Goal: Task Accomplishment & Management: Use online tool/utility

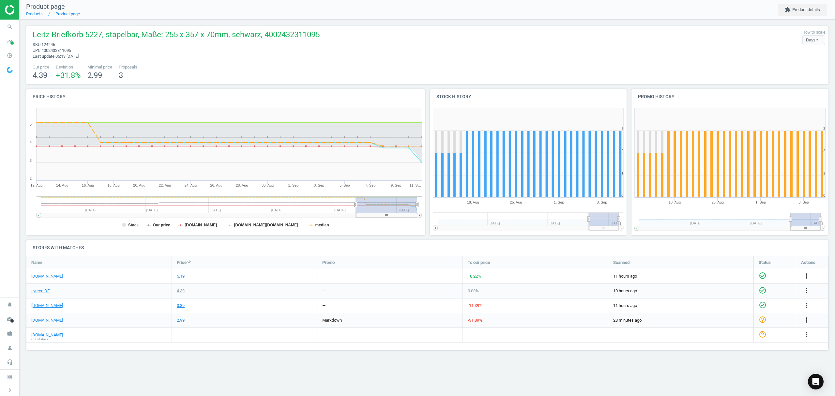
scroll to position [108, 815]
click at [37, 17] on li "Products" at bounding box center [34, 14] width 17 height 6
click at [35, 14] on link "Products" at bounding box center [34, 13] width 17 height 5
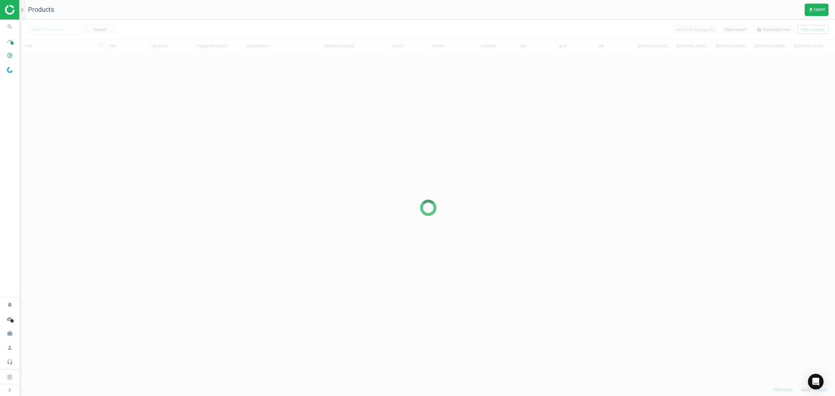
scroll to position [318, 806]
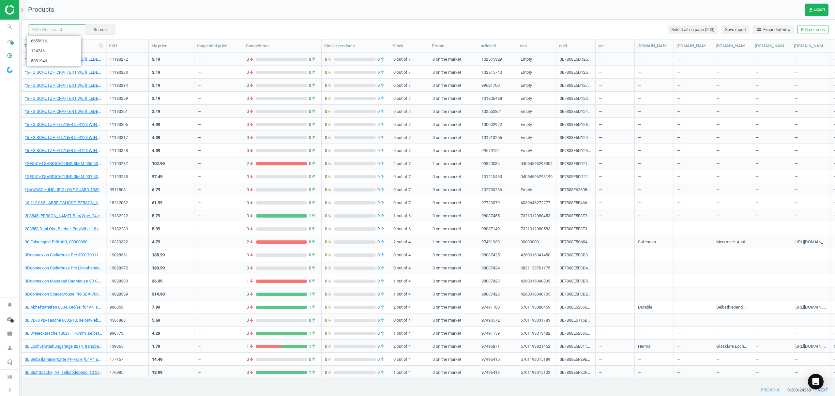
click at [64, 29] on input "text" at bounding box center [56, 29] width 57 height 10
type input "l6141"
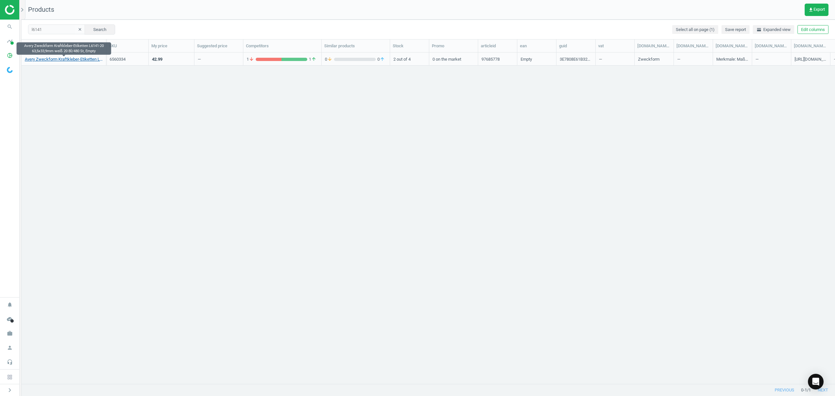
click at [70, 60] on link "Avery Zweckform Kraftkleber-Etiketten L6141-20 63,5x33,9mm weiß 20 Bl/480 St, E…" at bounding box center [64, 59] width 78 height 6
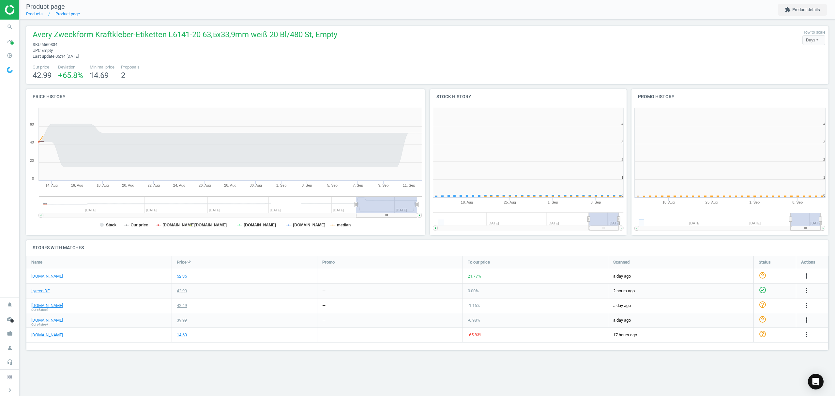
scroll to position [144, 210]
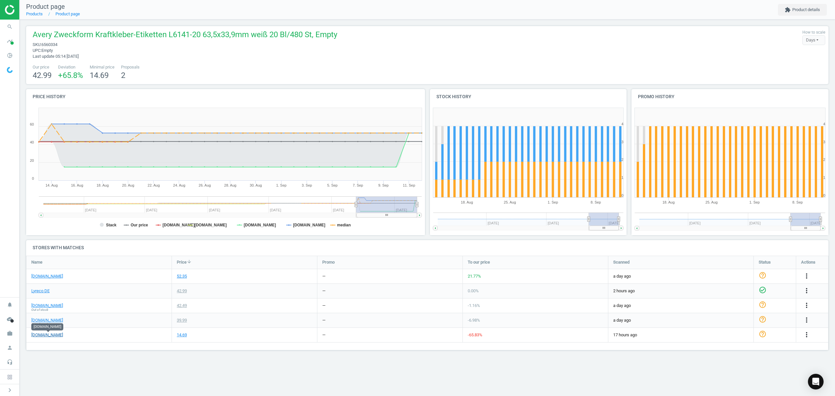
click at [49, 334] on link "[DOMAIN_NAME]" at bounding box center [47, 335] width 32 height 6
click at [38, 12] on link "Products" at bounding box center [34, 13] width 17 height 5
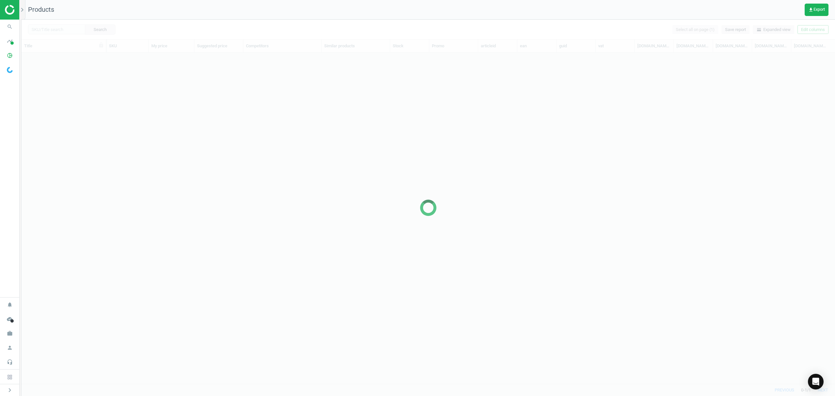
scroll to position [318, 806]
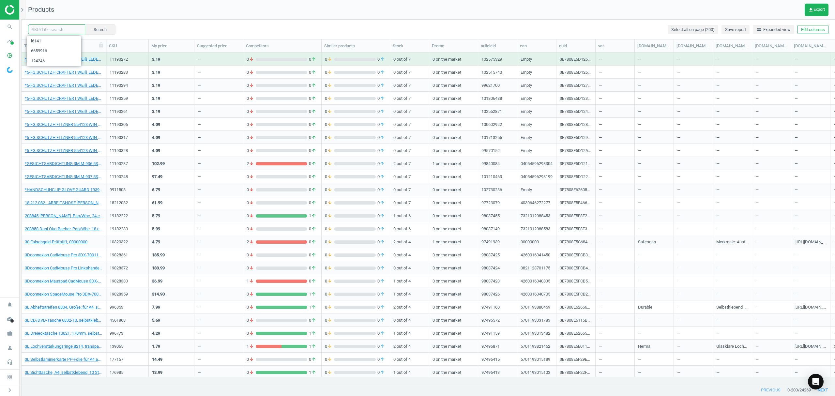
click at [58, 29] on input "text" at bounding box center [56, 29] width 57 height 10
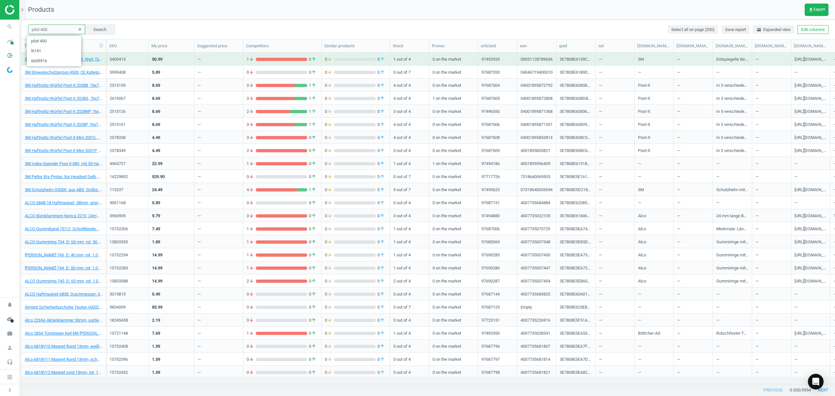
drag, startPoint x: 63, startPoint y: 33, endPoint x: 0, endPoint y: 18, distance: 64.7
click at [0, 18] on section "search Search timeline Data delivery Overview Matches dashboard Matches Rematch…" at bounding box center [417, 198] width 835 height 396
paste input "9125615"
type input "9125615"
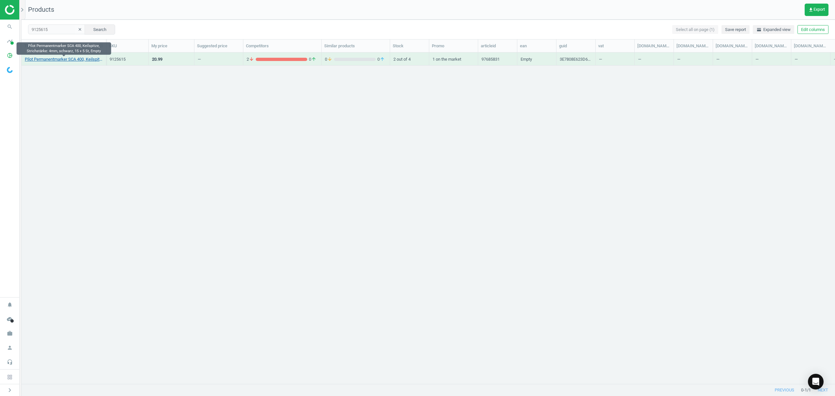
click at [67, 59] on link "Pilot Permanentmarker SCA 400, Keilspitze, Strichstärke: 4mm, schwarz, 15 + 5 S…" at bounding box center [64, 59] width 78 height 6
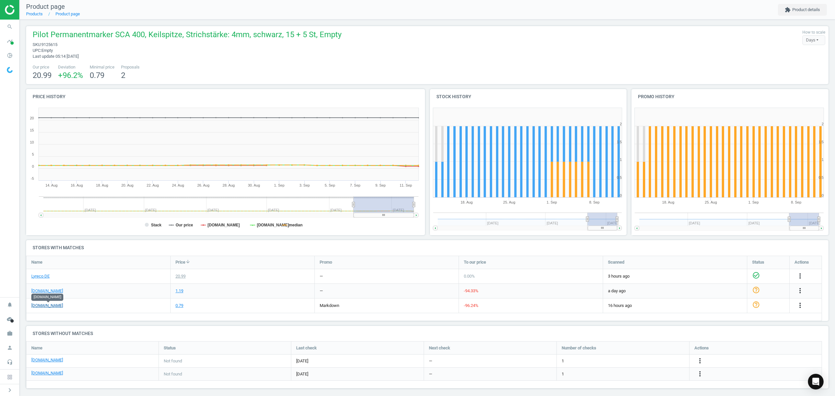
click at [54, 308] on link "[DOMAIN_NAME]" at bounding box center [47, 306] width 32 height 6
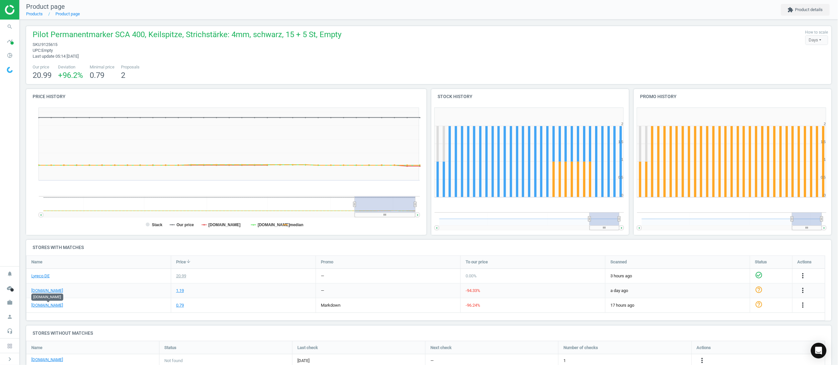
scroll to position [60, 812]
click at [38, 11] on link "Products" at bounding box center [34, 13] width 17 height 5
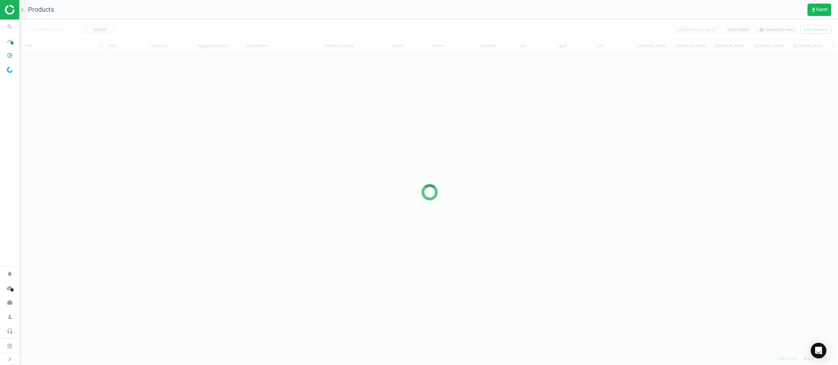
scroll to position [287, 810]
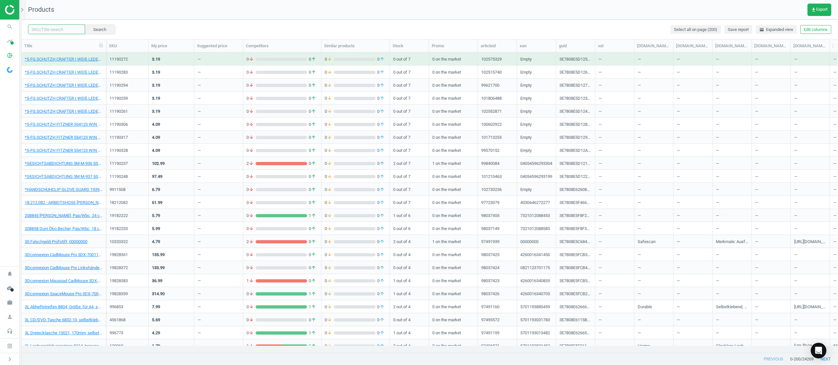
click at [56, 26] on input "text" at bounding box center [56, 29] width 57 height 10
paste input "6744727"
type input "6744727"
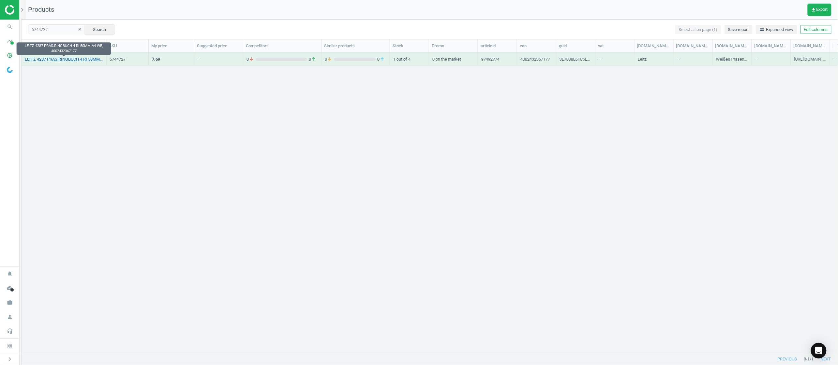
click at [70, 58] on link "LEITZ 4287 PRÄS.RINGBUCH 4 RI 50MM A4 WE, 4002432367177" at bounding box center [64, 59] width 78 height 6
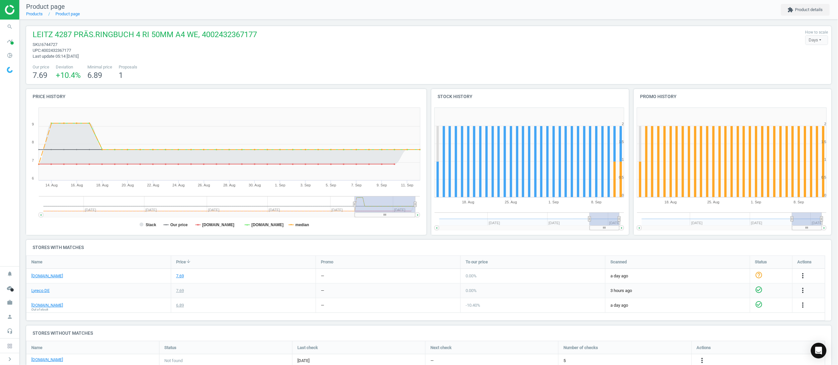
scroll to position [35, 0]
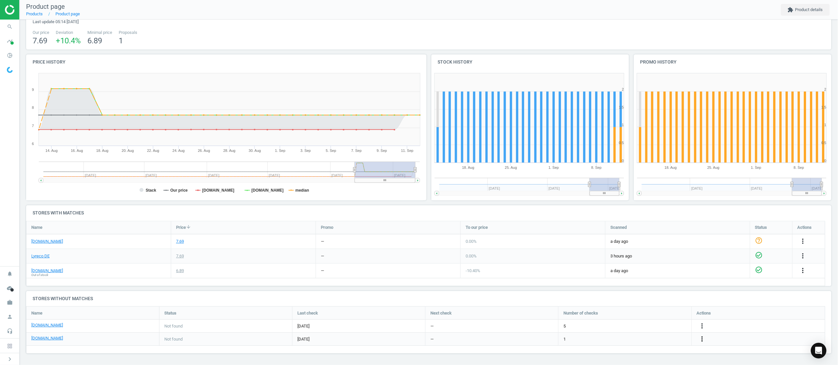
click at [701, 338] on icon "more_vert" at bounding box center [702, 339] width 8 height 8
click at [649, 338] on link "Edit URL/product option" at bounding box center [651, 339] width 89 height 10
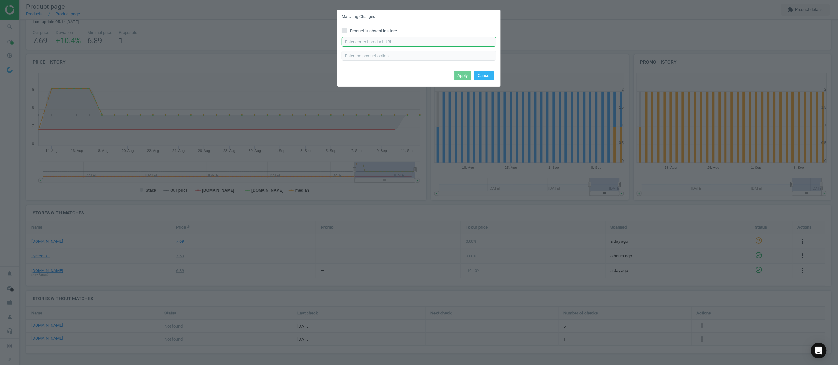
click at [396, 41] on input "text" at bounding box center [419, 42] width 155 height 10
paste input "https://www.office-discount.de/leitz-praesentationsringbuecher-4-ringe-596122"
type input "https://www.office-discount.de/leitz-praesentationsringbuecher-4-ringe-596122"
click at [461, 74] on button "Apply" at bounding box center [462, 75] width 17 height 9
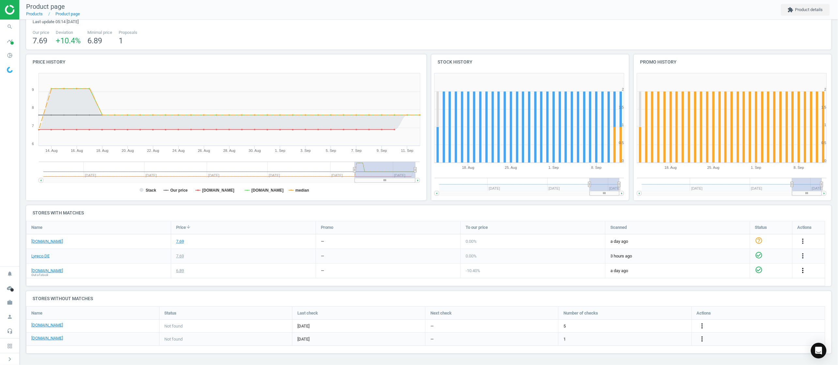
click at [802, 268] on icon "more_vert" at bounding box center [803, 271] width 8 height 8
click at [728, 254] on link "Report error in availability" at bounding box center [751, 255] width 89 height 10
click at [37, 13] on link "Products" at bounding box center [34, 13] width 17 height 5
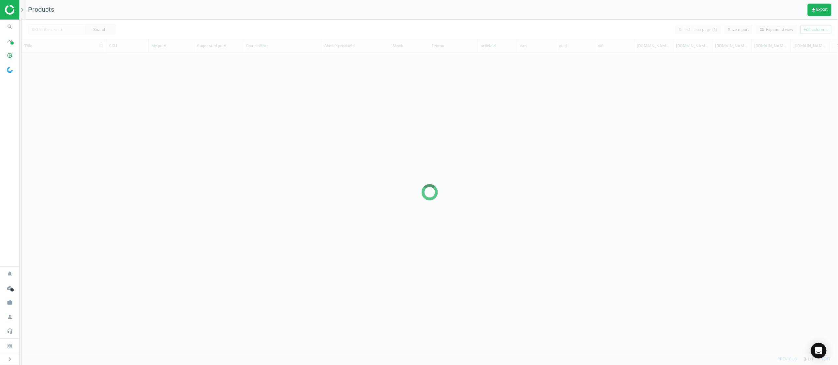
scroll to position [287, 810]
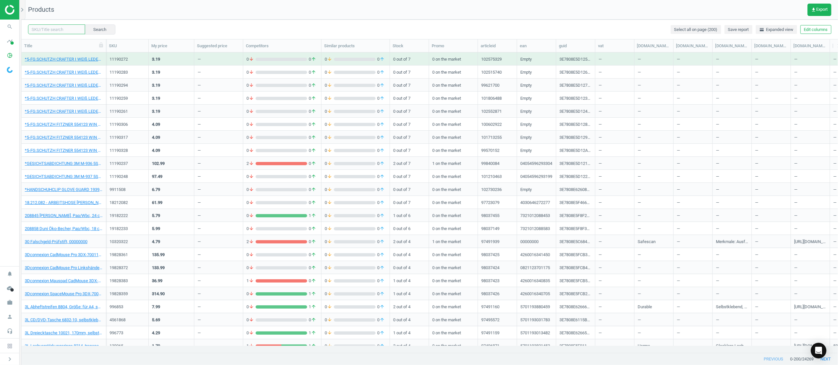
click at [58, 28] on input "text" at bounding box center [56, 29] width 57 height 10
paste input "1078562"
type input "1078562"
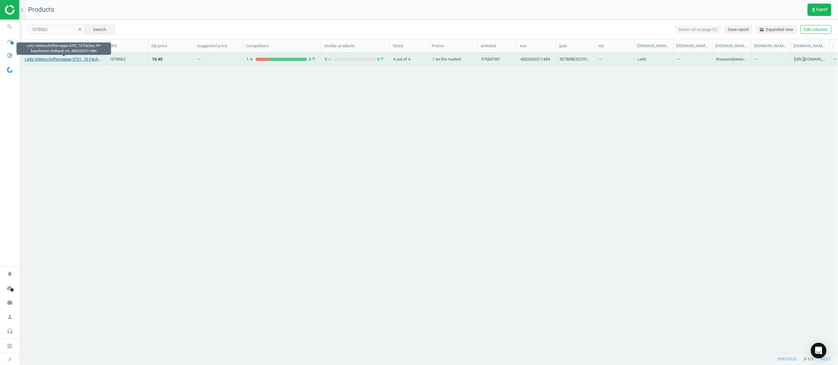
click at [62, 59] on link "Leitz Unterschriftsmappe 5701, 10 Fächer, PP-kaschierter Einband, rot, 40024323…" at bounding box center [64, 59] width 78 height 6
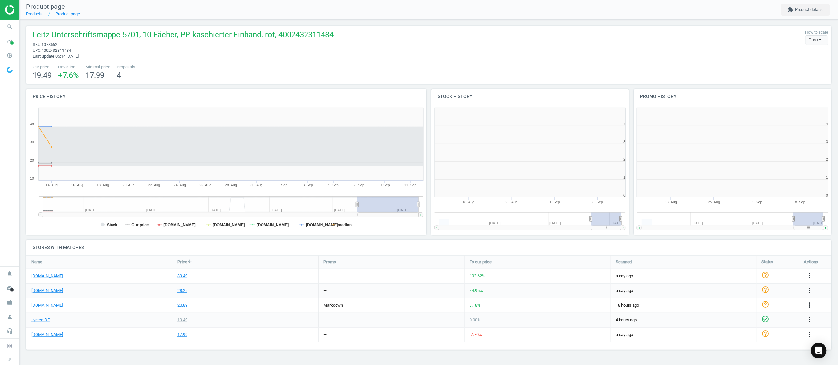
scroll to position [144, 211]
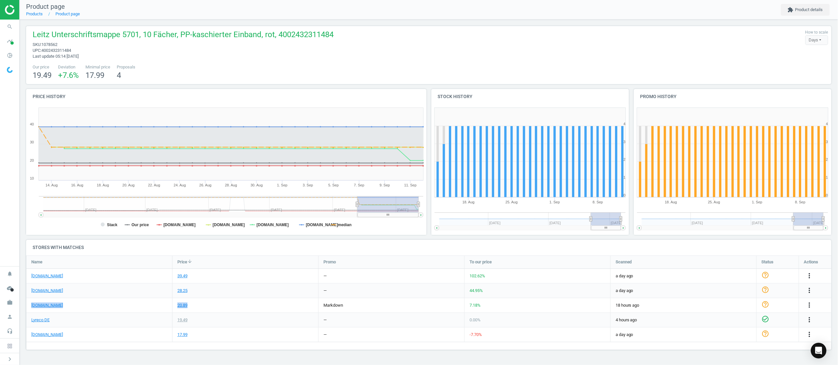
drag, startPoint x: 224, startPoint y: 305, endPoint x: 27, endPoint y: 301, distance: 196.3
click at [27, 301] on div "office-discount.de 20.89 markdown 7.18 % 18 hours ago help_outline more_vert" at bounding box center [428, 305] width 805 height 15
click at [37, 14] on link "Products" at bounding box center [34, 13] width 17 height 5
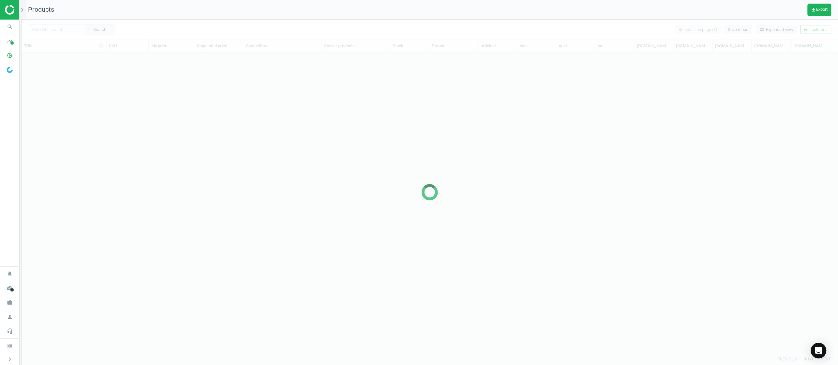
scroll to position [287, 810]
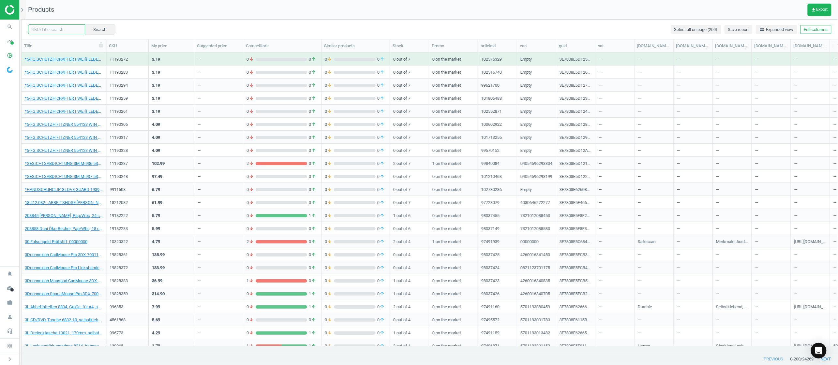
click at [64, 29] on input "text" at bounding box center [56, 29] width 57 height 10
paste input "114402"
type input "114402"
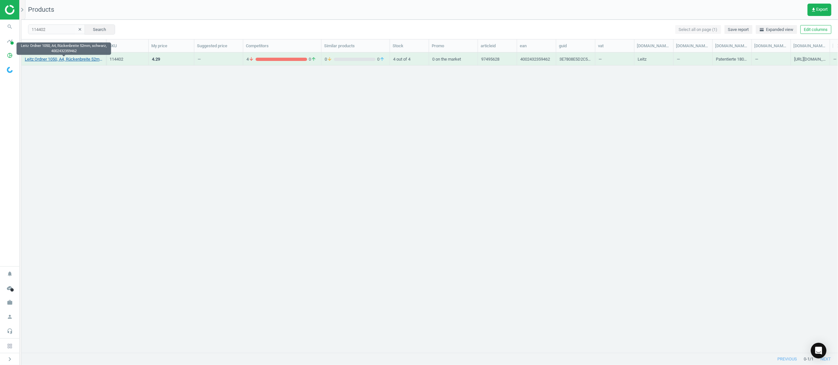
click at [56, 59] on link "Leitz Ordner 1050, A4, Rückenbreite 52mm, schwarz, 4002432359462" at bounding box center [64, 59] width 78 height 6
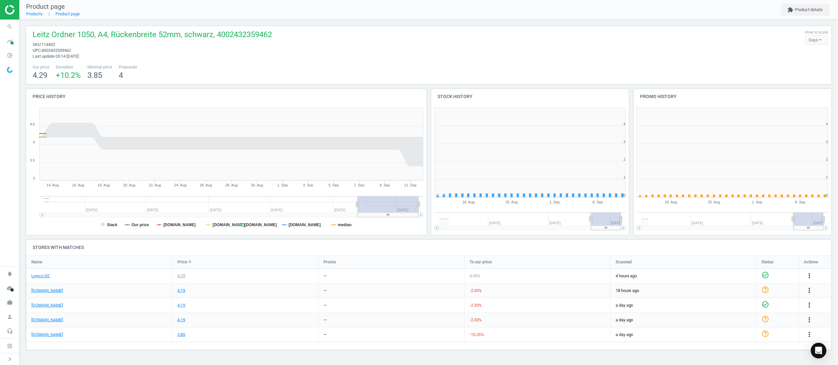
scroll to position [144, 211]
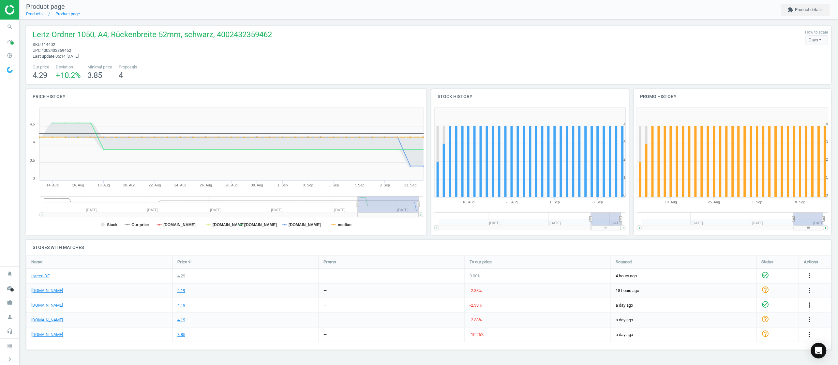
click at [809, 334] on icon "more_vert" at bounding box center [810, 335] width 8 height 8
click at [741, 328] on link "Edit URL/product option" at bounding box center [758, 329] width 89 height 10
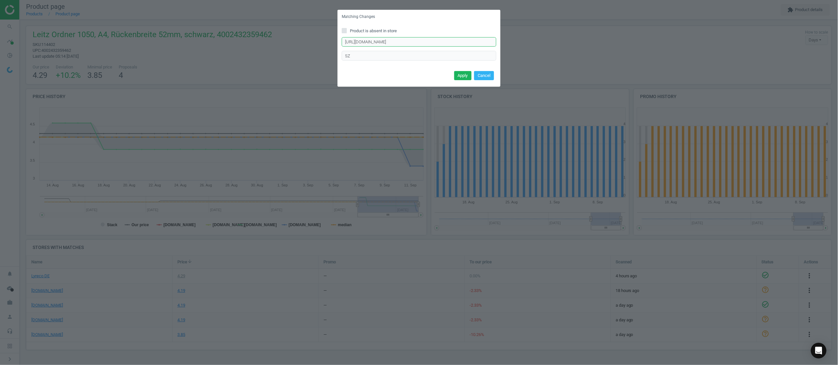
click at [392, 43] on input "https://www.otto-office.com/de/5x-LEITZ-Ordner-A4-1050-schmal-Wolkenmarmor-mit-…" at bounding box center [419, 42] width 155 height 10
paste input "Ordner-A4-LEITZ-1050-schmal-Wolkenmarmor-mit-farbigem-Ruecken/49040"
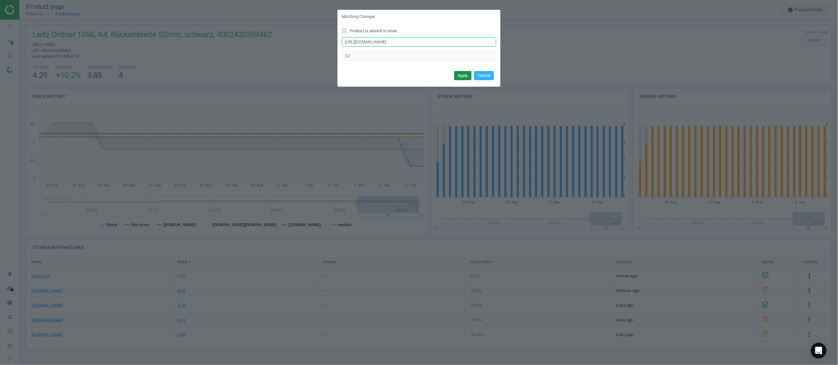
type input "https://www.otto-office.com/de/Ordner-A4-LEITZ-1050-schmal-Wolkenmarmor-mit-far…"
click at [465, 74] on button "Apply" at bounding box center [462, 75] width 17 height 9
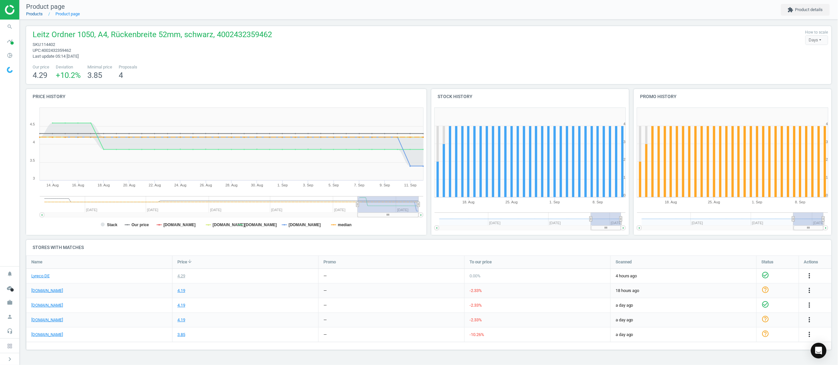
click at [34, 13] on link "Products" at bounding box center [34, 13] width 17 height 5
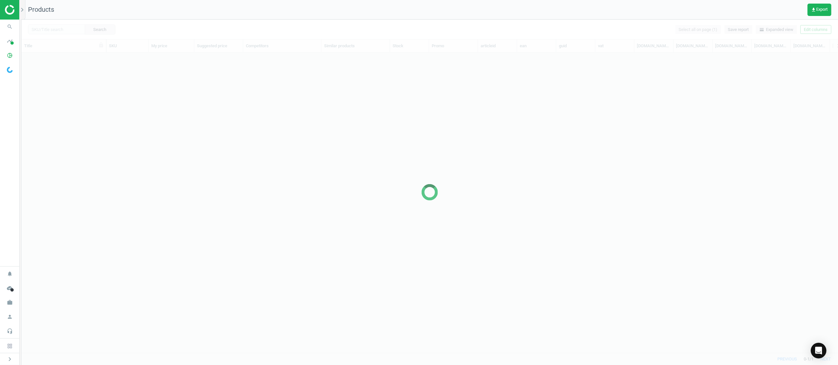
scroll to position [287, 810]
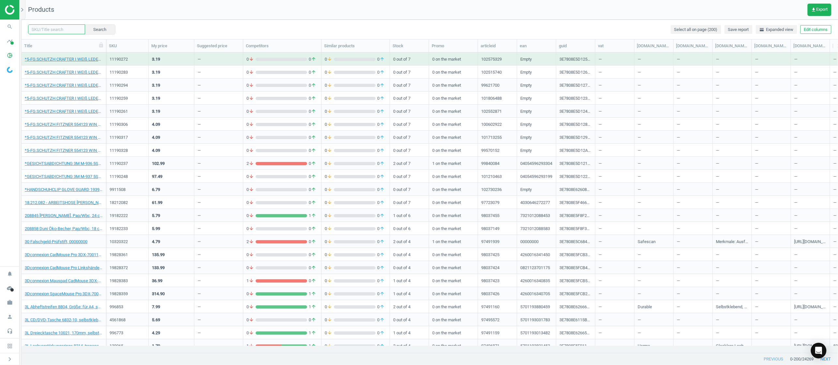
click at [54, 28] on input "text" at bounding box center [56, 29] width 57 height 10
paste input "1077386"
type input "1077386"
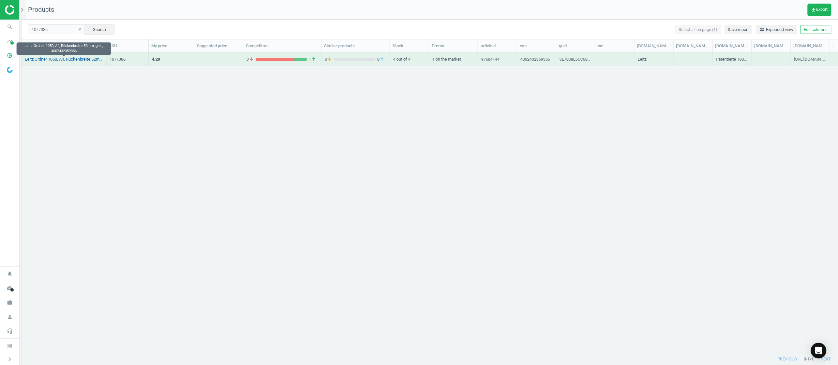
click at [48, 58] on link "Leitz Ordner 1050, A4, Rückenbreite 52mm, gelb, 4002432359356" at bounding box center [64, 59] width 78 height 6
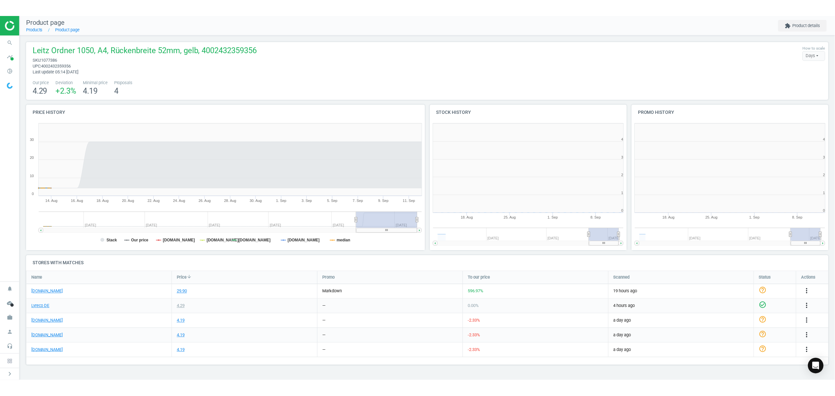
scroll to position [144, 211]
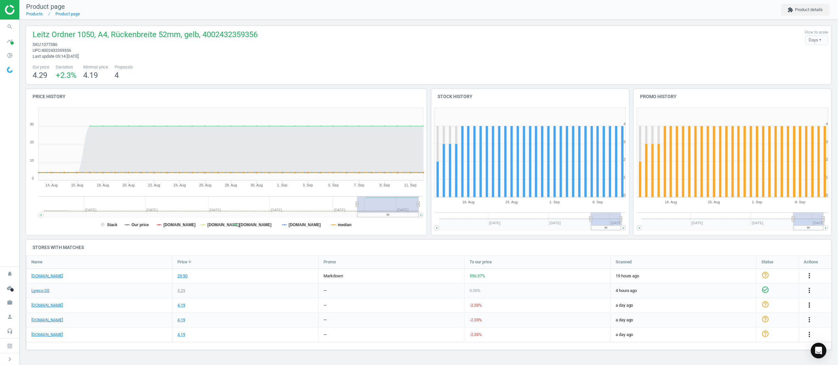
click at [809, 307] on icon "more_vert" at bounding box center [810, 305] width 8 height 8
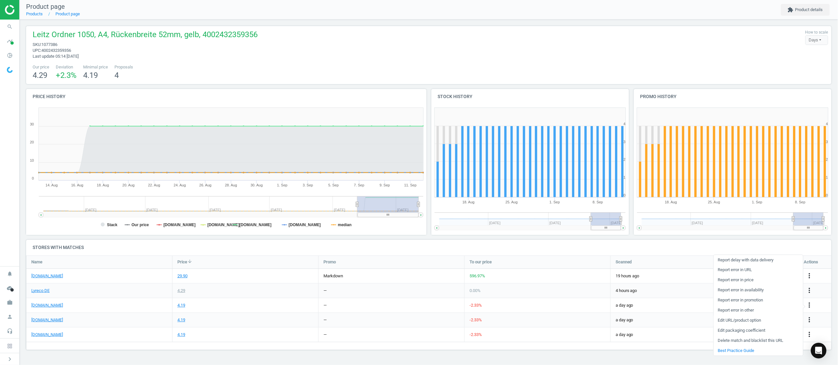
click at [741, 320] on link "Edit URL/product option" at bounding box center [758, 321] width 89 height 10
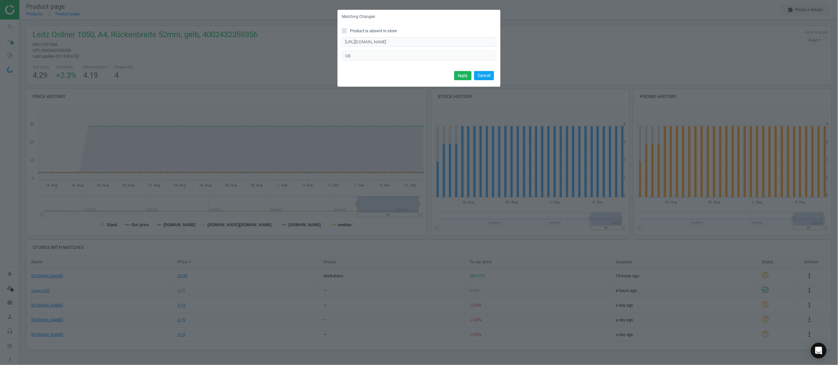
click at [483, 75] on button "Cancel" at bounding box center [484, 75] width 20 height 9
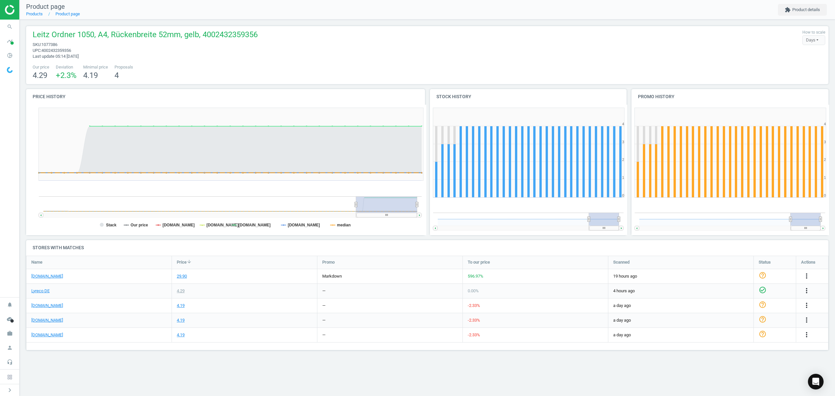
scroll to position [3, 3]
click at [806, 273] on icon "more_vert" at bounding box center [806, 276] width 8 height 8
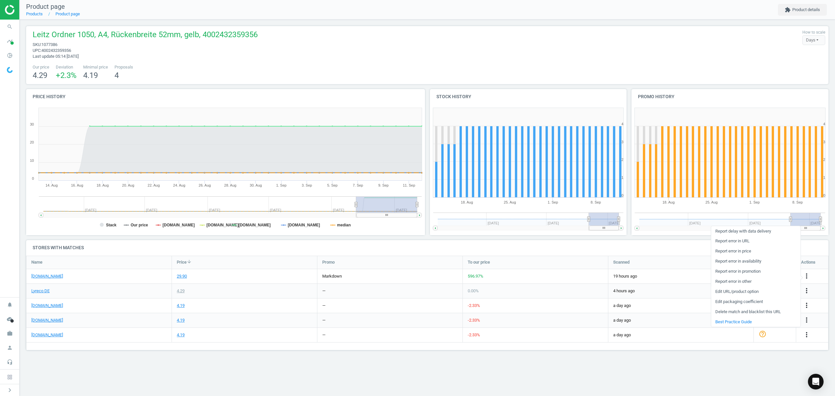
click at [731, 289] on link "Edit URL/product option" at bounding box center [755, 292] width 89 height 10
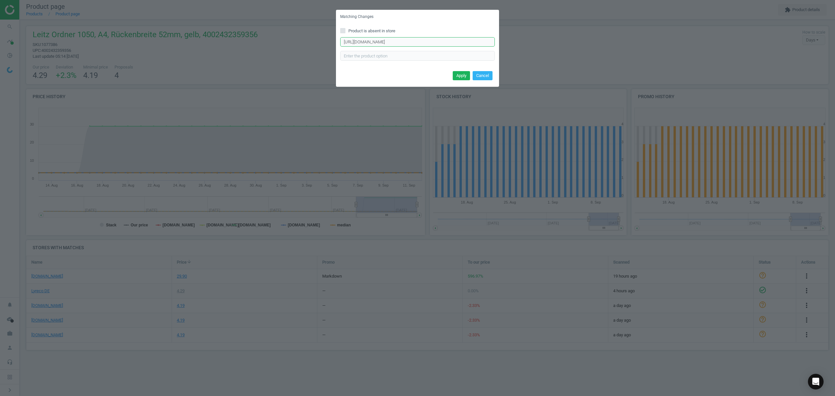
click at [416, 41] on input "https://www.office-discount.de/leitz-1050-ordner-653897" at bounding box center [417, 42] width 155 height 10
paste input "2446"
type input "https://www.office-discount.de/leitz-1050-ordner-652446"
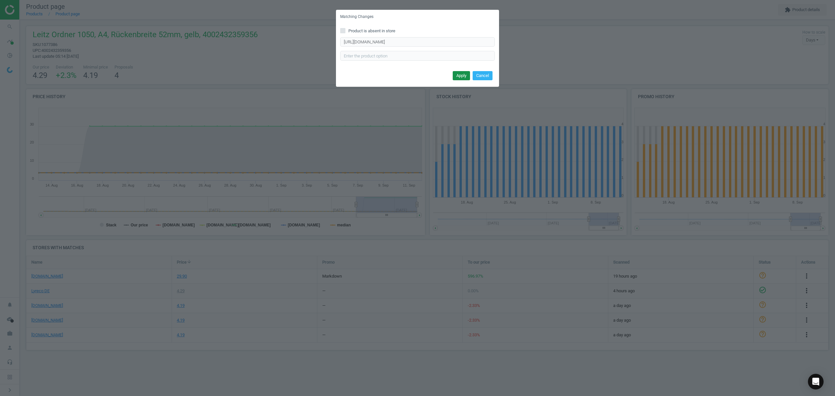
click at [457, 75] on button "Apply" at bounding box center [461, 75] width 17 height 9
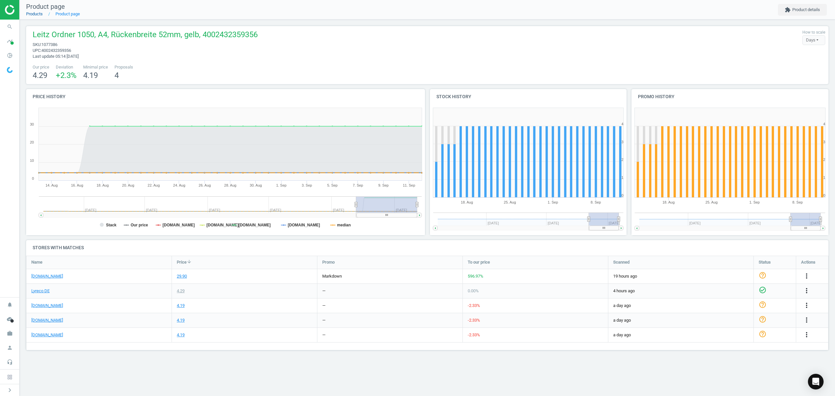
click at [35, 14] on link "Products" at bounding box center [34, 13] width 17 height 5
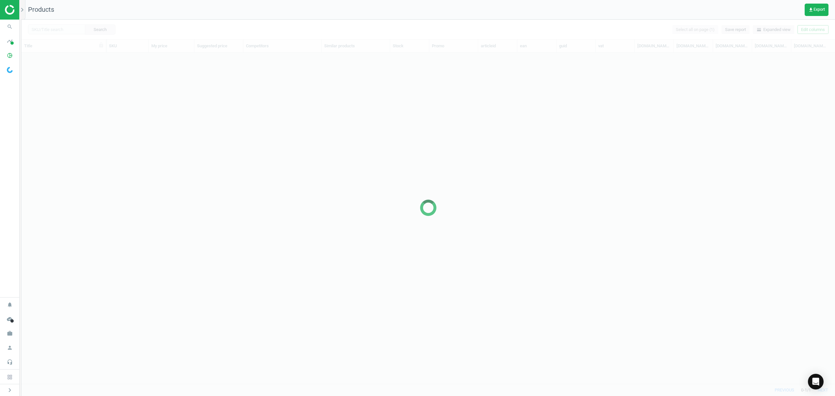
scroll to position [318, 806]
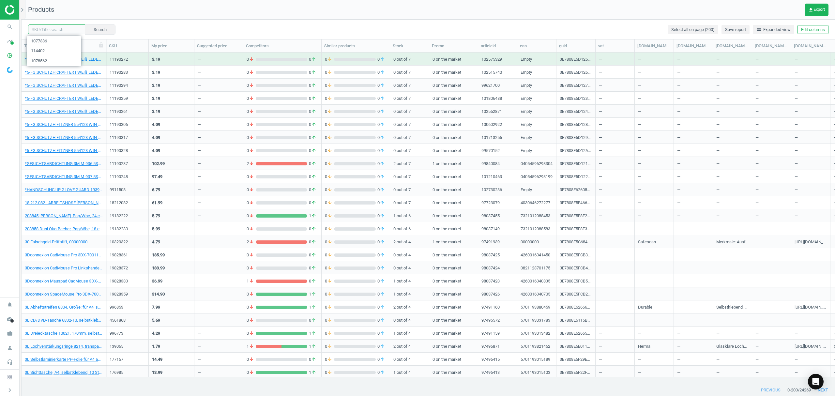
click at [55, 29] on input "text" at bounding box center [56, 29] width 57 height 10
paste input "1077386"
type input "1077386"
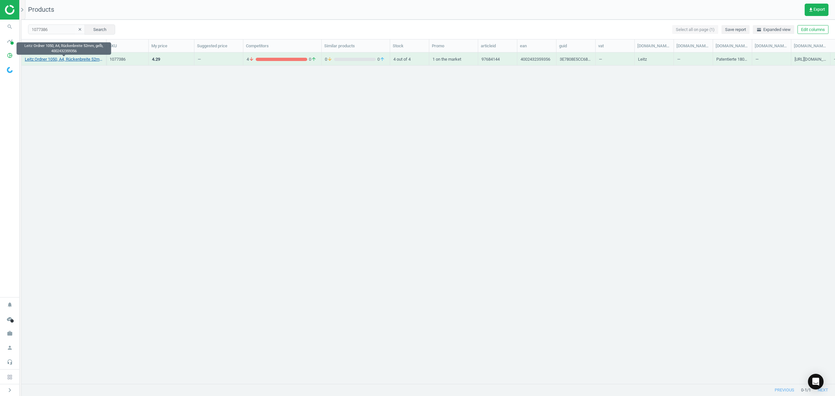
click at [64, 61] on link "Leitz Ordner 1050, A4, Rückenbreite 52mm, gelb, 4002432359356" at bounding box center [64, 59] width 78 height 6
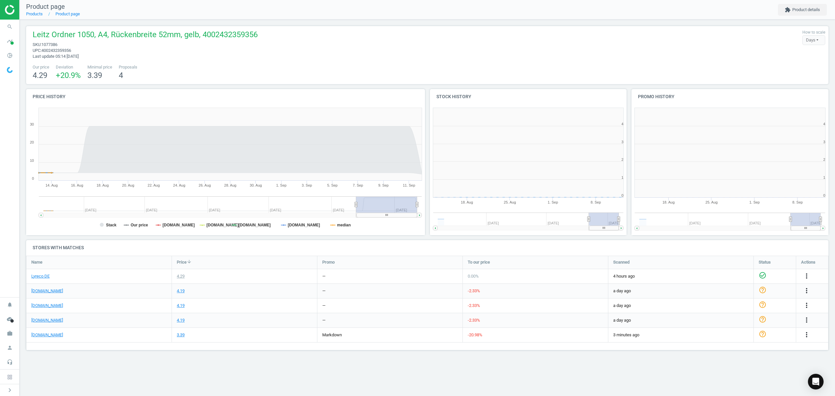
scroll to position [144, 210]
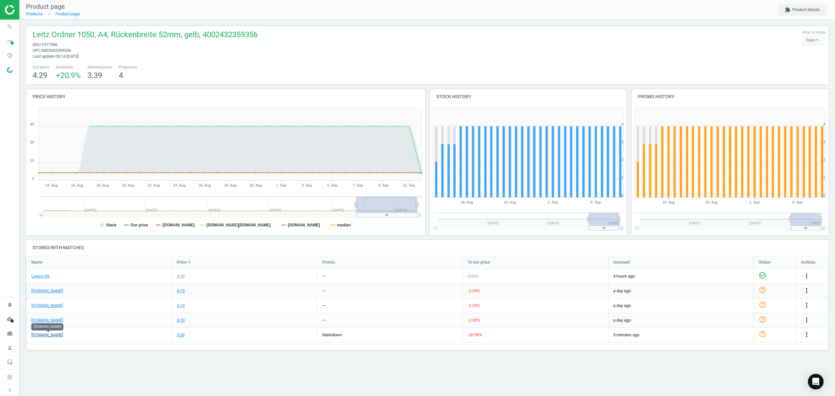
click at [53, 334] on link "[DOMAIN_NAME]" at bounding box center [47, 335] width 32 height 6
click at [38, 14] on link "Products" at bounding box center [34, 13] width 17 height 5
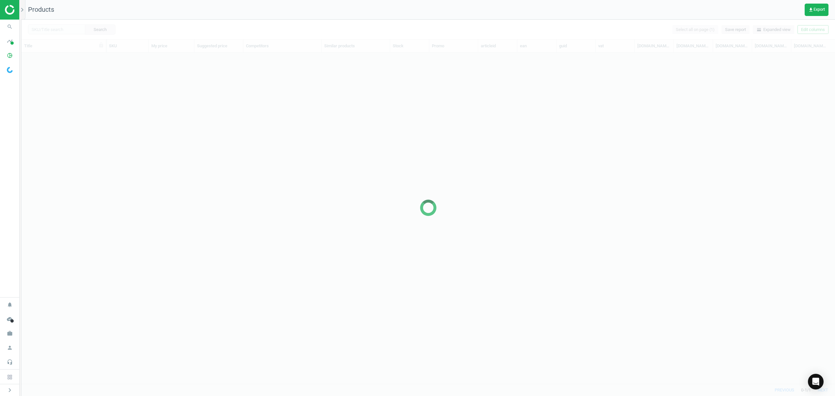
scroll to position [318, 806]
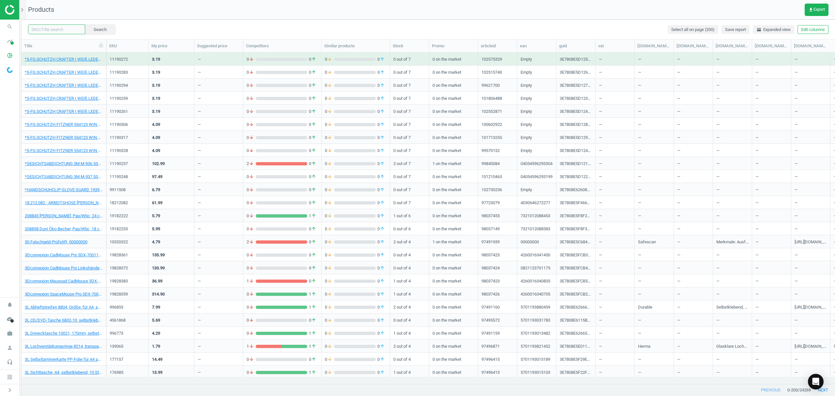
click at [53, 29] on input "text" at bounding box center [56, 29] width 57 height 10
paste input "326062"
type input "326062"
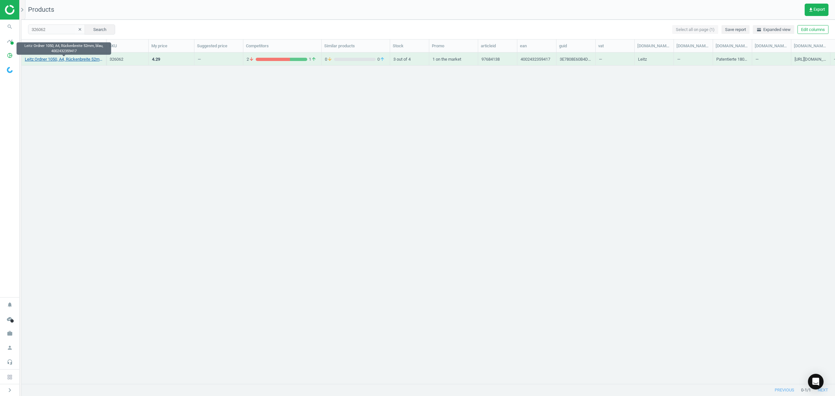
click at [63, 60] on link "Leitz Ordner 1050, A4, Rückenbreite 52mm, blau, 4002432359417" at bounding box center [64, 59] width 78 height 6
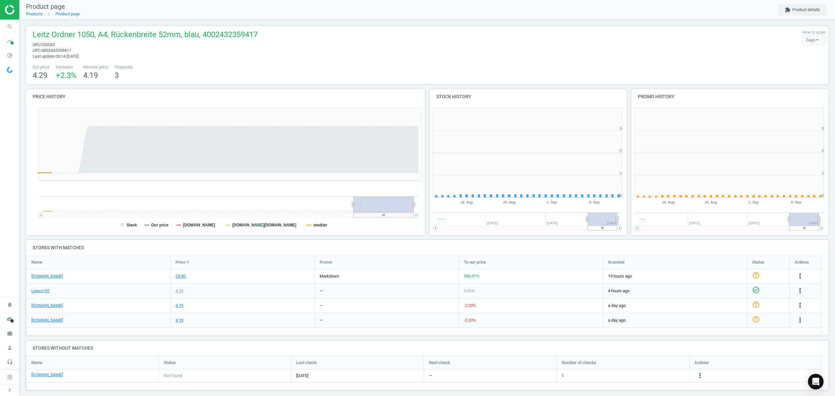
scroll to position [144, 209]
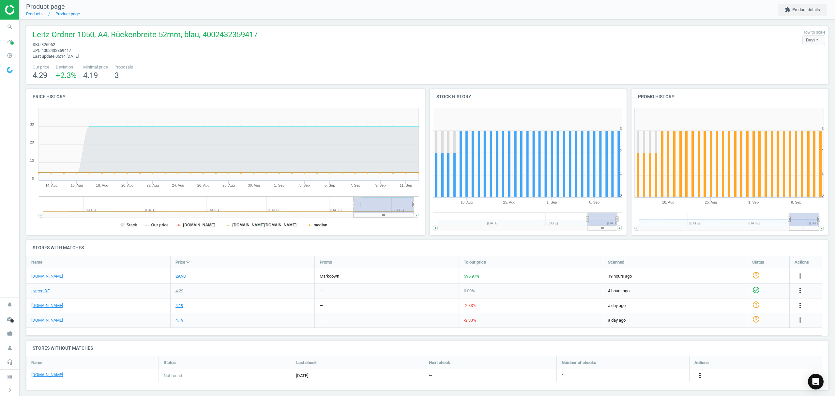
click at [699, 376] on icon "more_vert" at bounding box center [700, 375] width 8 height 8
click at [644, 376] on link "Edit URL/product option" at bounding box center [648, 376] width 89 height 10
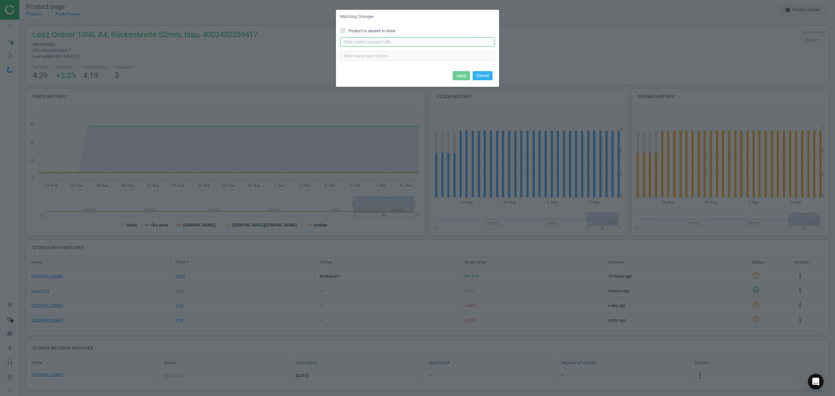
click at [400, 44] on input "text" at bounding box center [417, 42] width 155 height 10
paste input "https://www.otto-office.com/de/Ordner-A4-LEITZ-1050-schmal-Wolkenmarmor-mit-far…"
type input "https://www.otto-office.com/de/Ordner-A4-LEITZ-1050-schmal-Wolkenmarmor-mit-far…"
click at [458, 73] on button "Apply" at bounding box center [461, 75] width 17 height 9
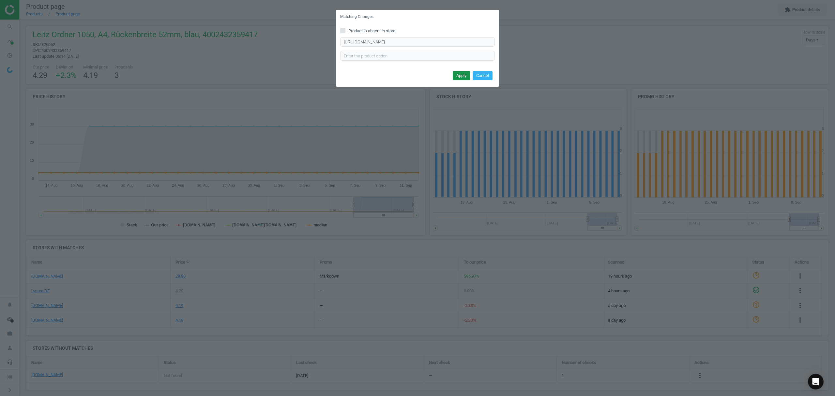
scroll to position [0, 0]
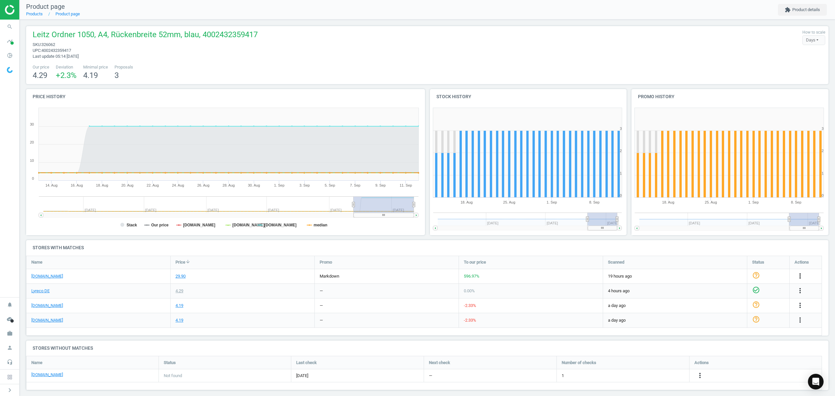
click at [798, 276] on icon "more_vert" at bounding box center [800, 276] width 8 height 8
click at [727, 291] on link "Edit URL/product option" at bounding box center [748, 292] width 89 height 10
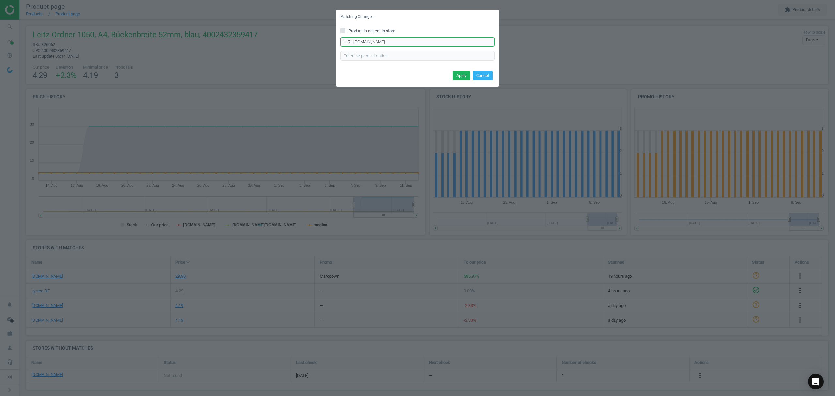
click at [415, 43] on input "https://www.office-discount.de/leitz-1050-ordner-653887" at bounding box center [417, 42] width 155 height 10
paste input "2479"
type input "https://www.office-discount.de/leitz-1050-ordner-652479"
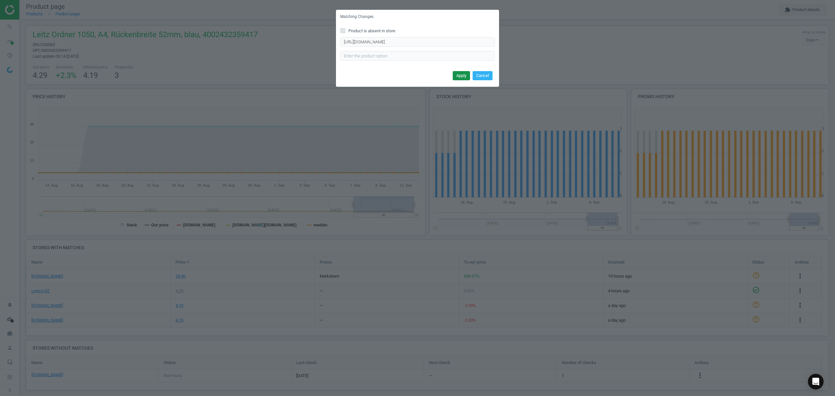
click at [458, 74] on button "Apply" at bounding box center [461, 75] width 17 height 9
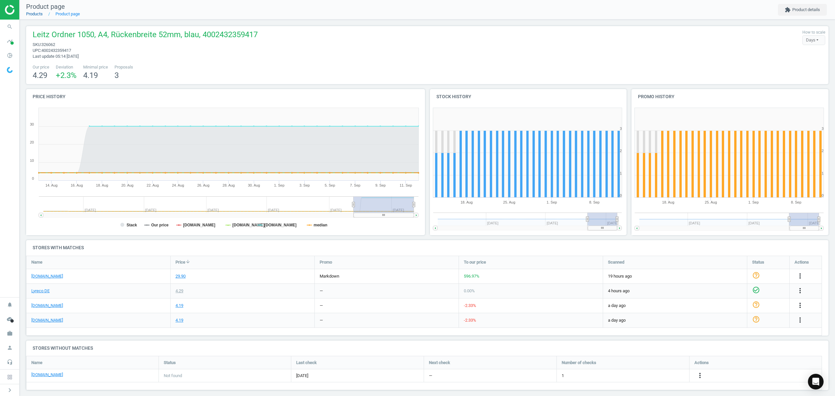
click at [34, 14] on link "Products" at bounding box center [34, 13] width 17 height 5
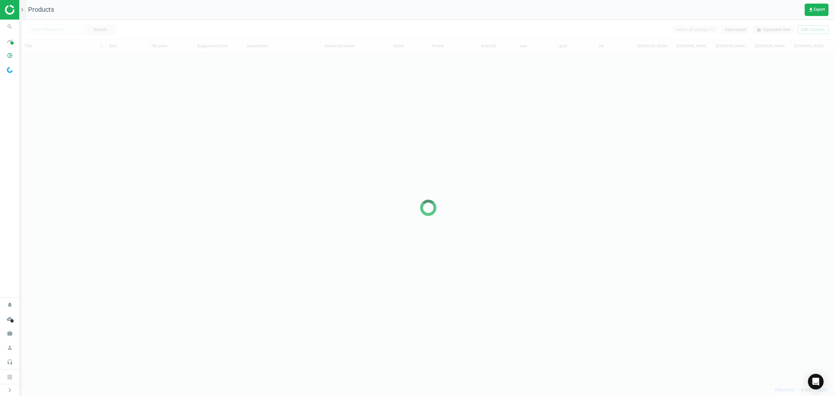
scroll to position [318, 806]
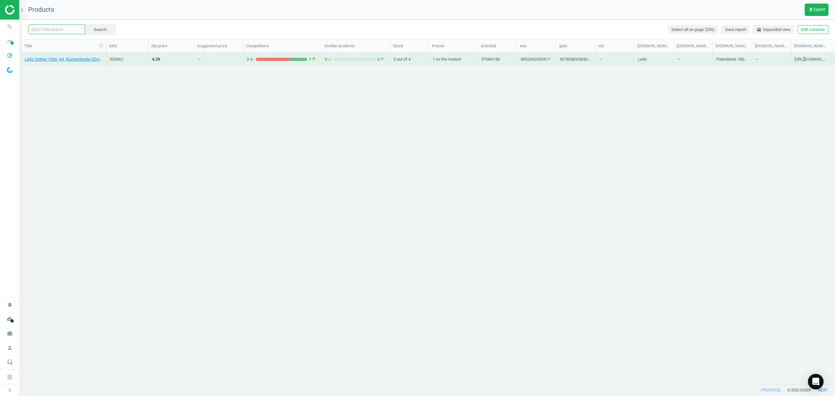
click at [61, 29] on input "text" at bounding box center [56, 29] width 57 height 10
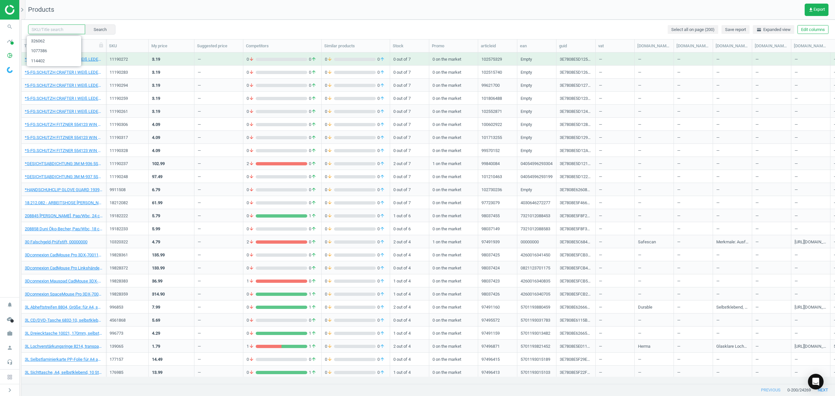
paste input "1077411"
type input "1077411"
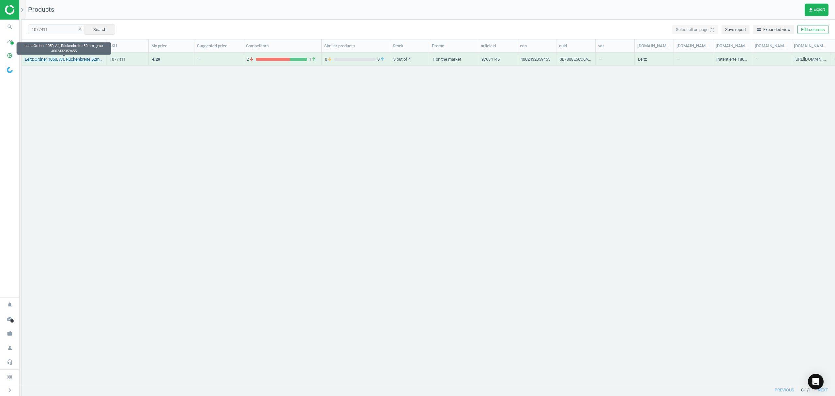
click at [69, 59] on link "Leitz Ordner 1050, A4, Rückenbreite 52mm, grau, 4002432359455" at bounding box center [64, 59] width 78 height 6
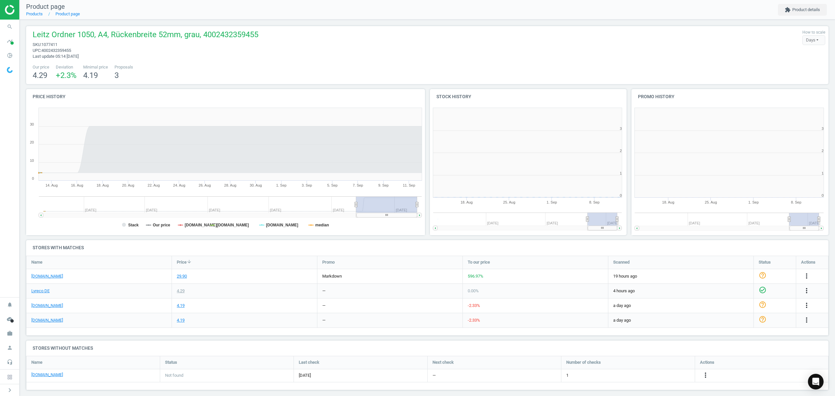
scroll to position [144, 209]
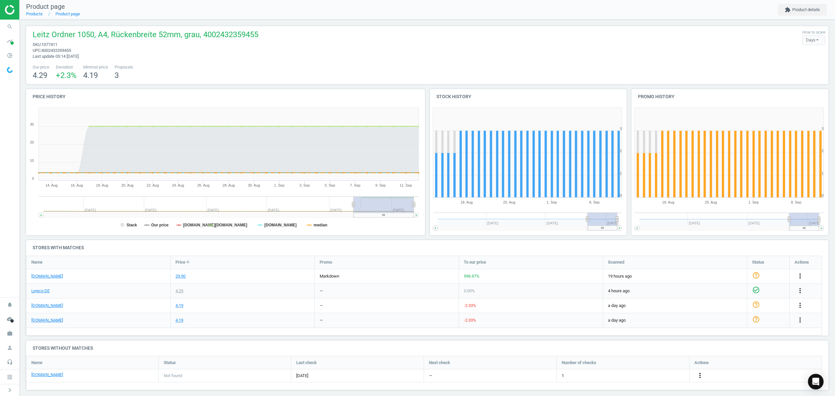
click at [698, 376] on icon "more_vert" at bounding box center [700, 375] width 8 height 8
click at [648, 373] on link "Edit URL/product option" at bounding box center [648, 376] width 89 height 10
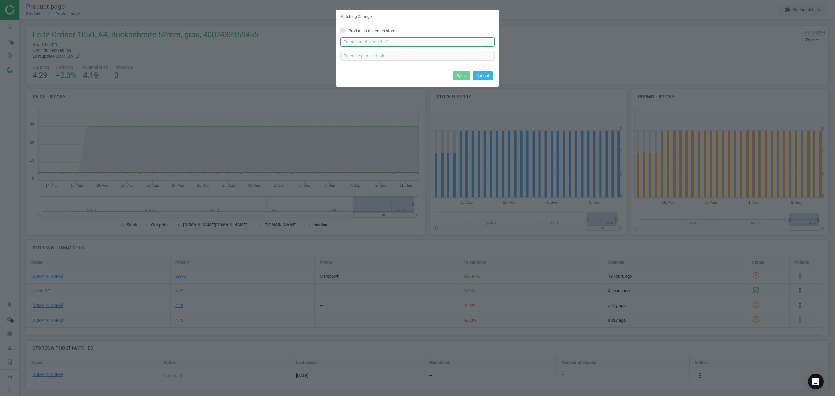
drag, startPoint x: 387, startPoint y: 39, endPoint x: 398, endPoint y: 42, distance: 11.1
click at [387, 39] on input "text" at bounding box center [417, 42] width 155 height 10
paste input "https://www.otto-office.com/de/Ordner-A4-LEITZ-1050-schmal-Wolkenmarmor-mit-far…"
type input "https://www.otto-office.com/de/Ordner-A4-LEITZ-1050-schmal-Wolkenmarmor-mit-far…"
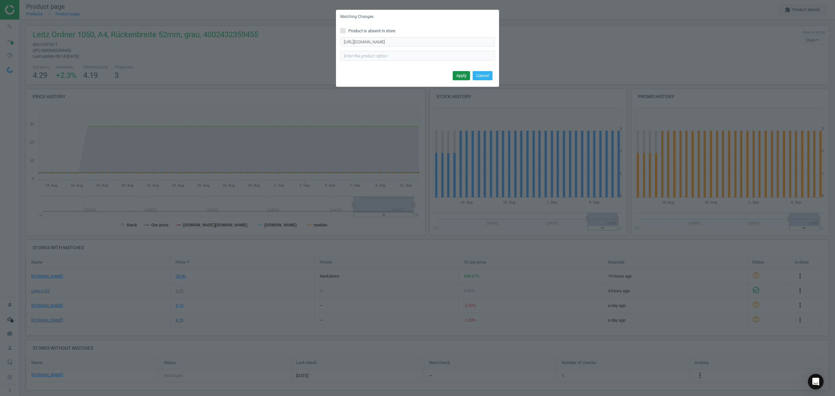
click at [462, 74] on button "Apply" at bounding box center [461, 75] width 17 height 9
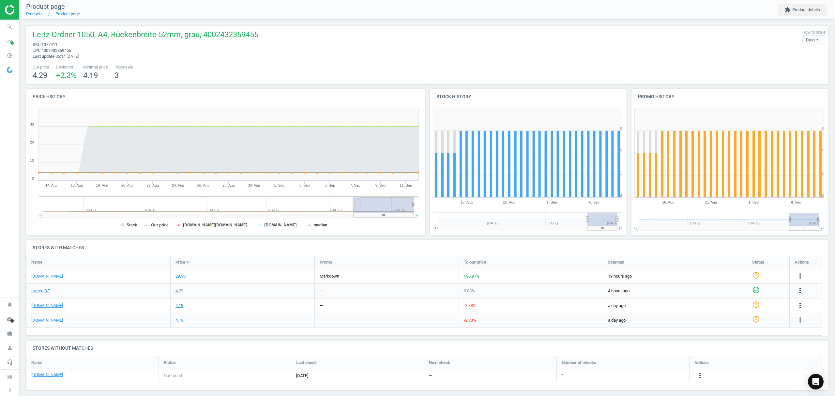
click at [800, 274] on icon "more_vert" at bounding box center [800, 276] width 8 height 8
click at [719, 292] on link "Edit URL/product option" at bounding box center [748, 292] width 89 height 10
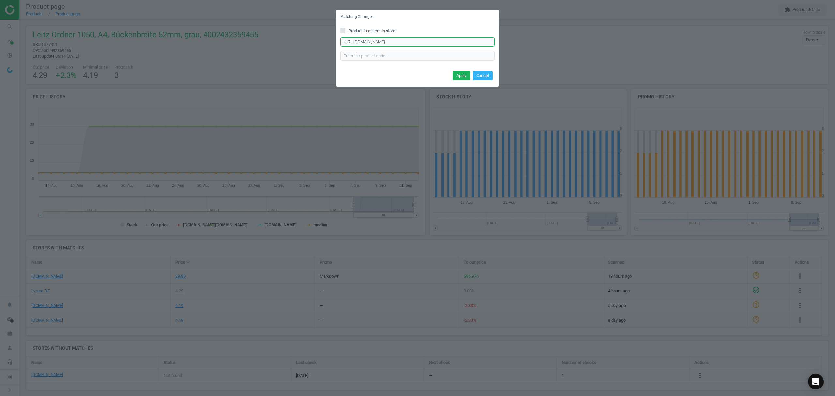
click at [389, 41] on input "https://www.office-discount.de/leitz-1050-ordner-653919" at bounding box center [417, 42] width 155 height 10
click at [391, 41] on input "https://www.office-discount.de/leitz-1050-ordner-653919" at bounding box center [417, 42] width 155 height 10
click at [395, 46] on input "https://www.office-discount.de/leitz-1050-ordner-653919" at bounding box center [417, 42] width 155 height 10
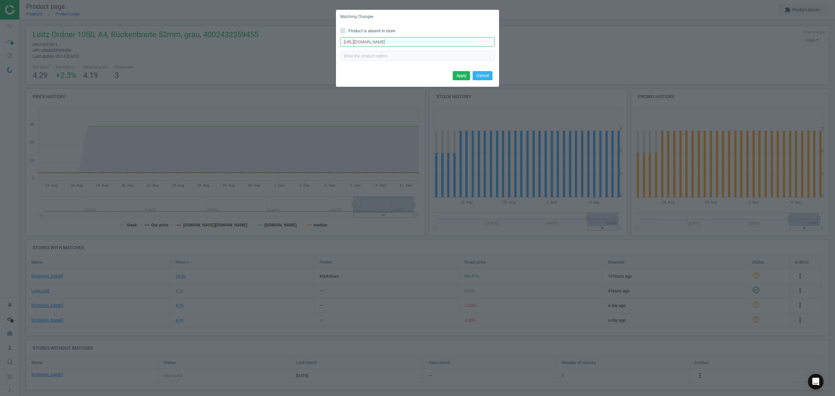
click at [395, 46] on input "https://www.office-discount.de/leitz-1050-ordner-653919" at bounding box center [417, 42] width 155 height 10
paste input "2487"
type input "https://www.office-discount.de/leitz-1050-ordner-652487"
click at [458, 76] on button "Apply" at bounding box center [461, 75] width 17 height 9
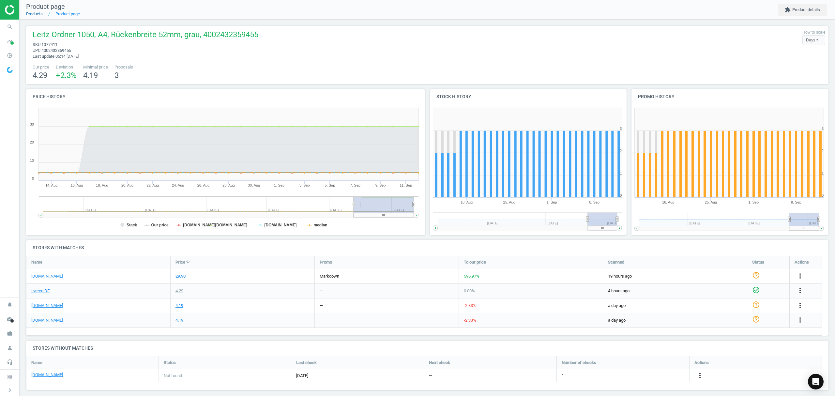
click at [32, 16] on link "Products" at bounding box center [34, 13] width 17 height 5
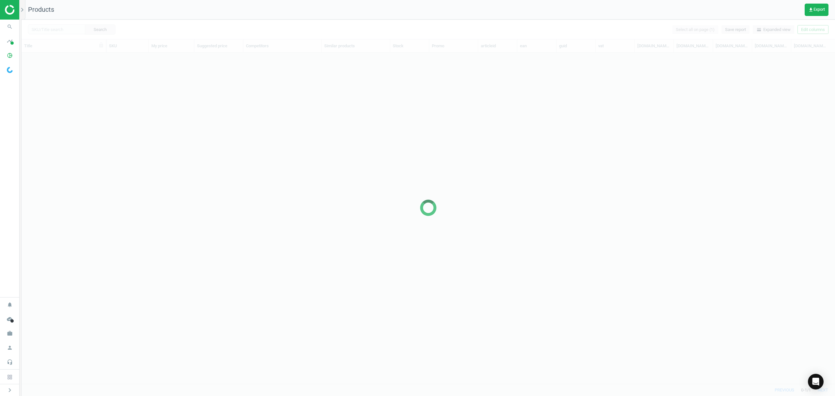
scroll to position [318, 806]
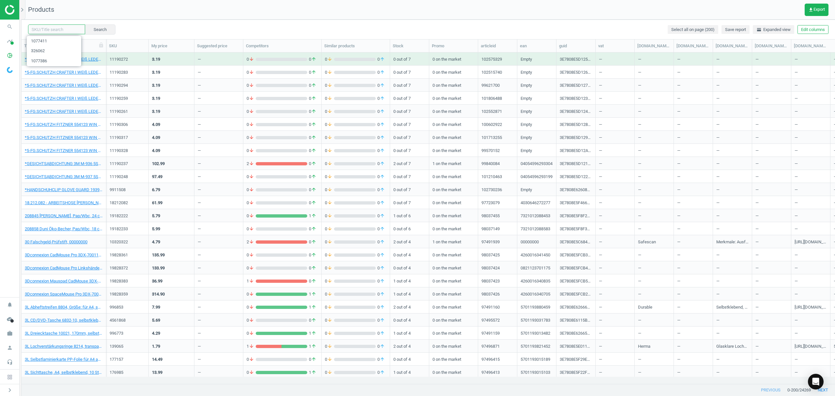
click at [67, 31] on input "text" at bounding box center [56, 29] width 57 height 10
paste input "325833"
type input "325833"
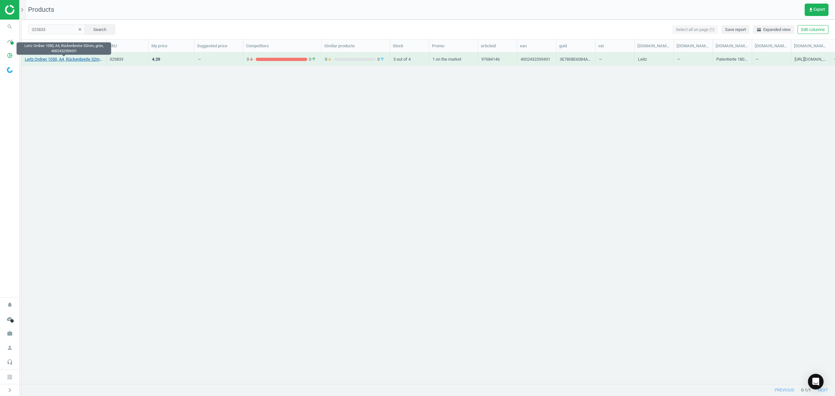
click at [40, 59] on link "Leitz Ordner 1050, A4, Rückenbreite 52mm, grün, 4002432359431" at bounding box center [64, 59] width 78 height 6
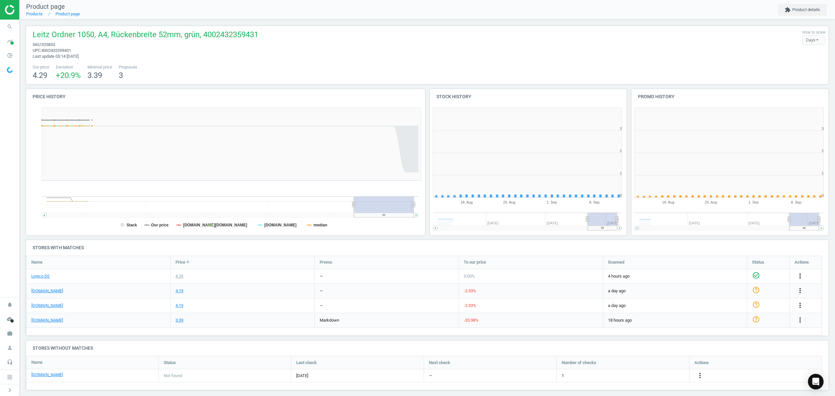
scroll to position [144, 209]
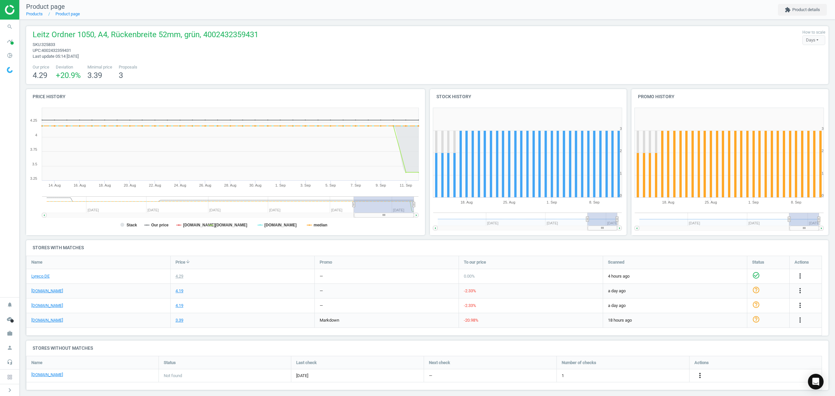
click at [699, 376] on icon "more_vert" at bounding box center [700, 375] width 8 height 8
click at [640, 377] on link "Edit URL/product option" at bounding box center [648, 376] width 89 height 10
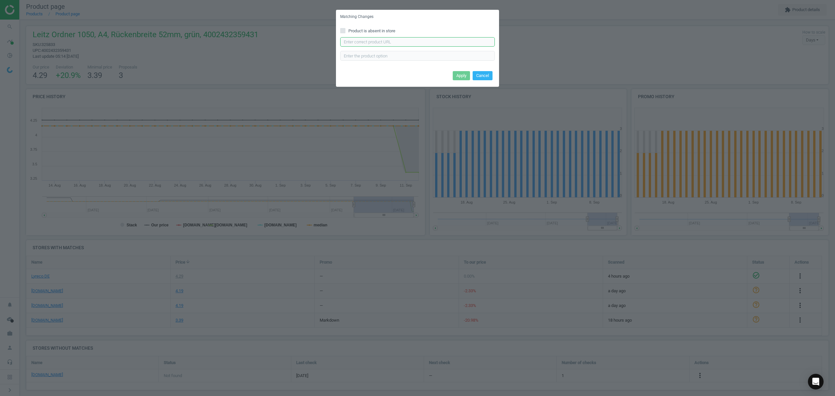
click at [377, 42] on input "text" at bounding box center [417, 42] width 155 height 10
paste input "https://www.otto-office.com/de/Ordner-A4-LEITZ-1050-schmal-Wolkenmarmor-mit-far…"
type input "https://www.otto-office.com/de/Ordner-A4-LEITZ-1050-schmal-Wolkenmarmor-mit-far…"
click at [463, 73] on button "Apply" at bounding box center [461, 75] width 17 height 9
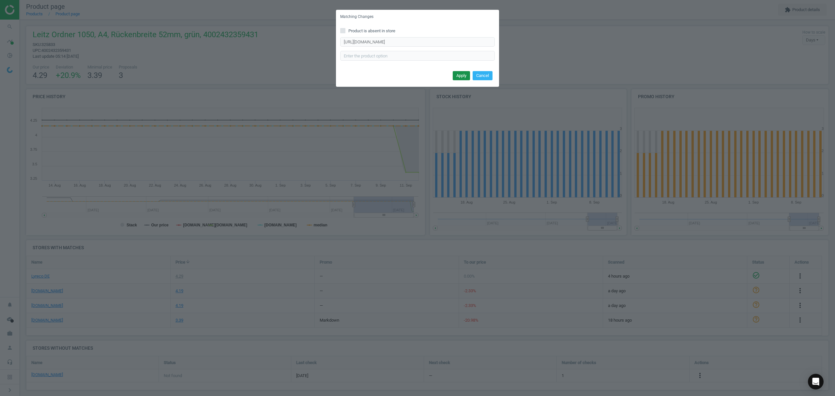
scroll to position [0, 0]
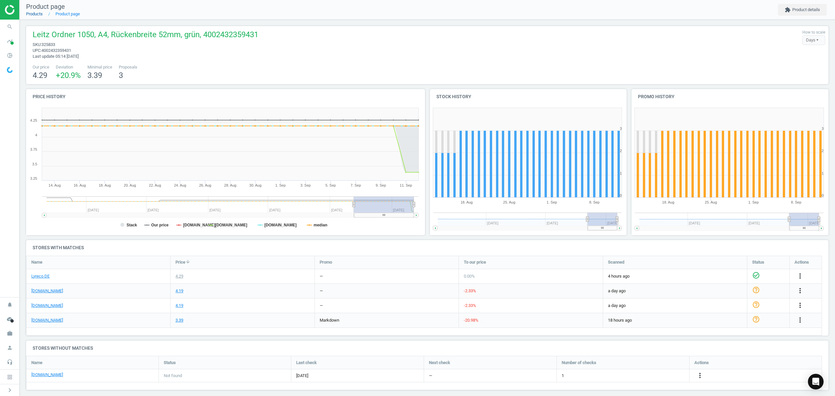
click at [33, 14] on link "Products" at bounding box center [34, 13] width 17 height 5
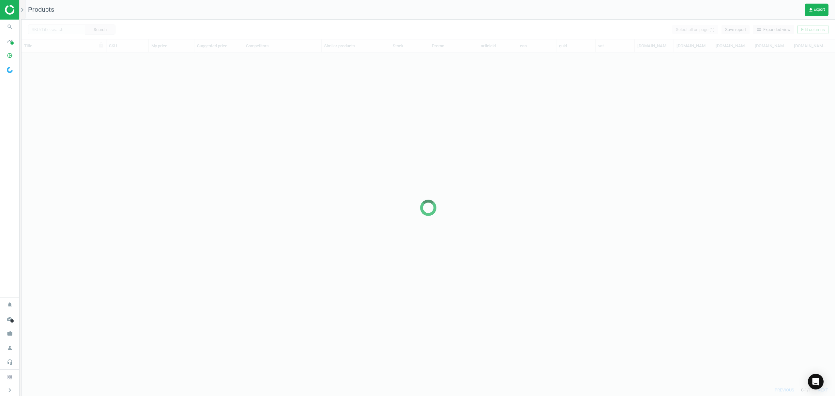
scroll to position [318, 806]
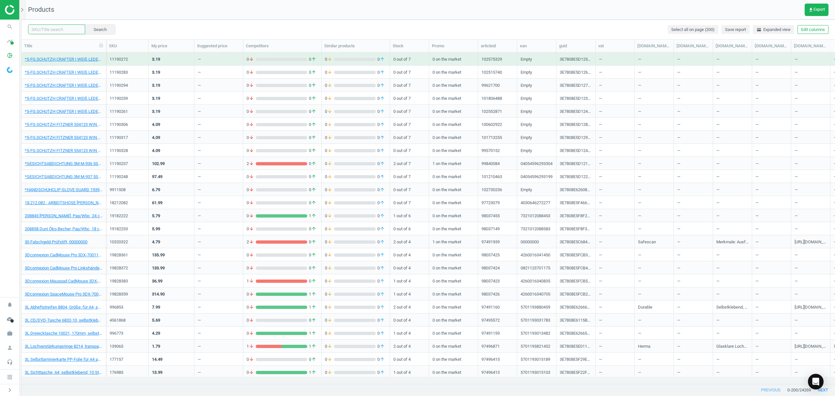
click at [41, 28] on input "text" at bounding box center [56, 29] width 57 height 10
paste input "326095"
type input "326095"
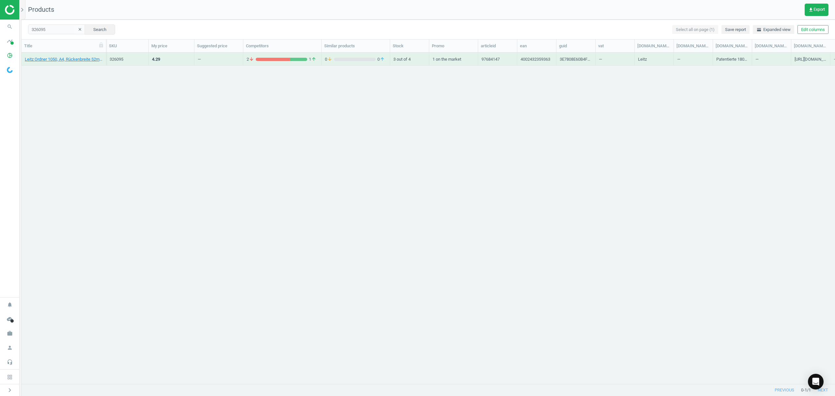
click at [55, 55] on div "Leitz Ordner 1050, A4, Rückenbreite 52mm, rot, 4002432359363" at bounding box center [64, 58] width 78 height 11
click at [56, 58] on link "Leitz Ordner 1050, A4, Rückenbreite 52mm, rot, 4002432359363" at bounding box center [64, 59] width 78 height 6
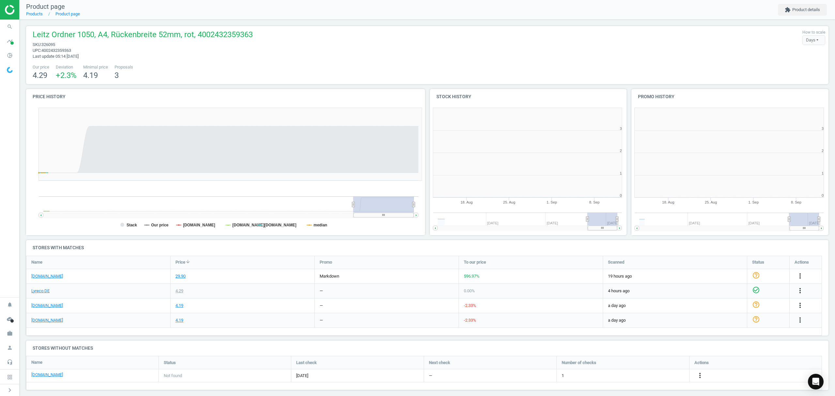
scroll to position [144, 209]
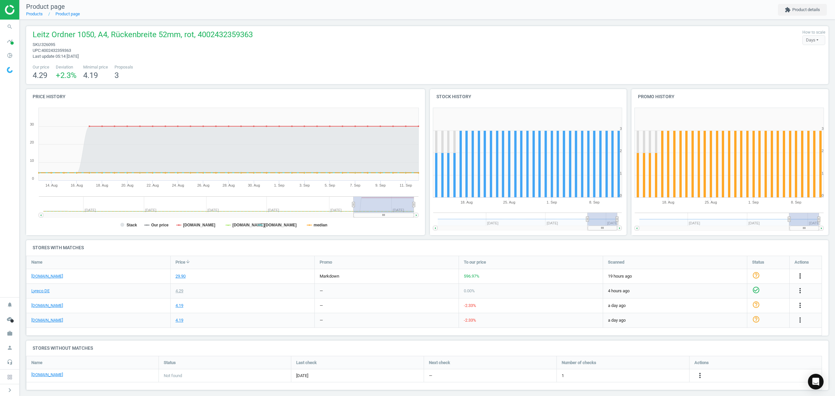
click at [801, 275] on icon "more_vert" at bounding box center [800, 276] width 8 height 8
click at [731, 290] on link "Edit URL/product option" at bounding box center [748, 292] width 89 height 10
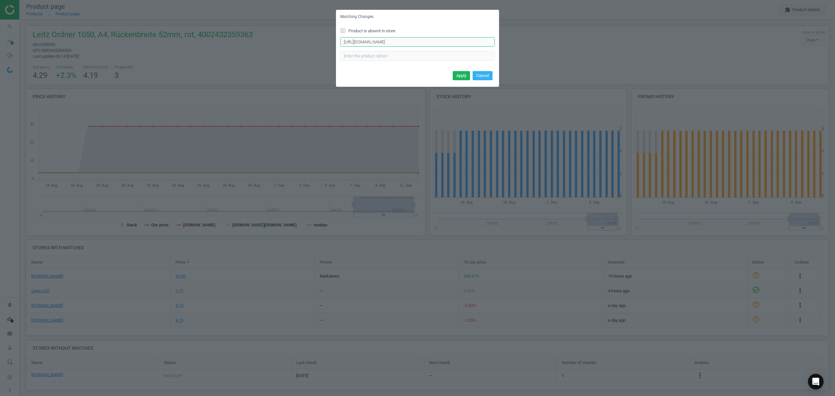
click at [402, 41] on input "https://www.office-discount.de/leitz-1050-ordner-653879" at bounding box center [417, 42] width 155 height 10
paste input "2453"
type input "https://www.office-discount.de/leitz-1050-ordner-652453"
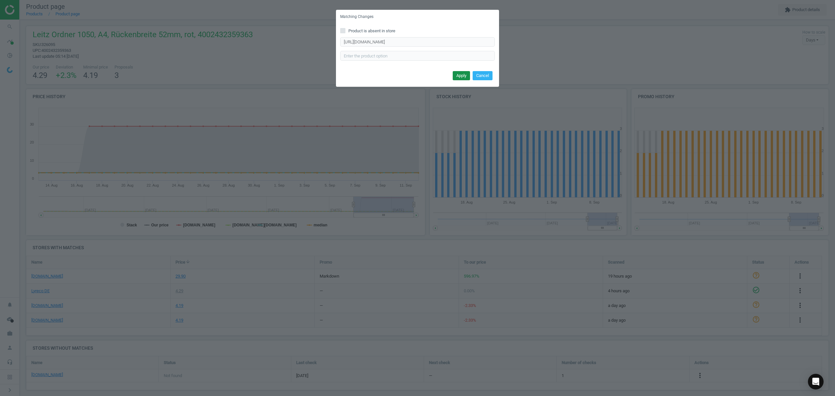
click at [459, 79] on button "Apply" at bounding box center [461, 75] width 17 height 9
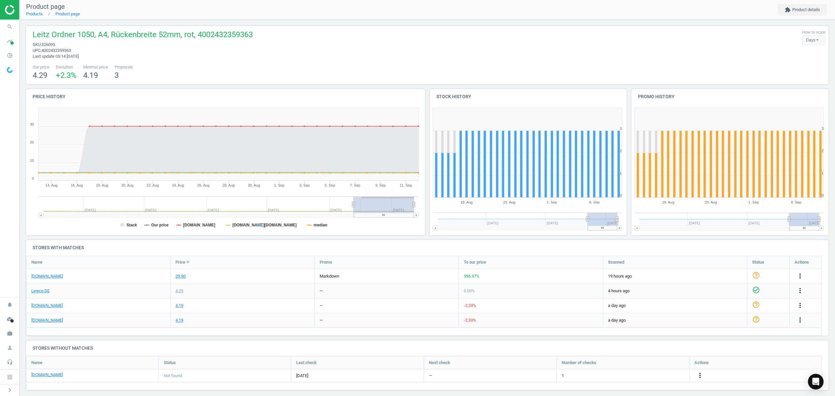
click at [699, 374] on icon "more_vert" at bounding box center [700, 375] width 8 height 8
click at [642, 376] on link "Edit URL/product option" at bounding box center [648, 376] width 89 height 10
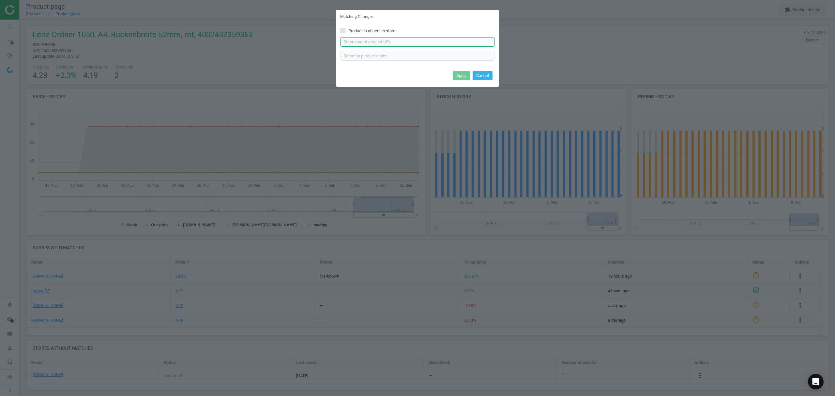
click at [374, 42] on input "text" at bounding box center [417, 42] width 155 height 10
paste input "https://www.otto-office.com/de/Ordner-A4-LEITZ-1050-schmal-Wolkenmarmor-mit-far…"
type input "https://www.otto-office.com/de/Ordner-A4-LEITZ-1050-schmal-Wolkenmarmor-mit-far…"
click at [458, 77] on button "Apply" at bounding box center [461, 75] width 17 height 9
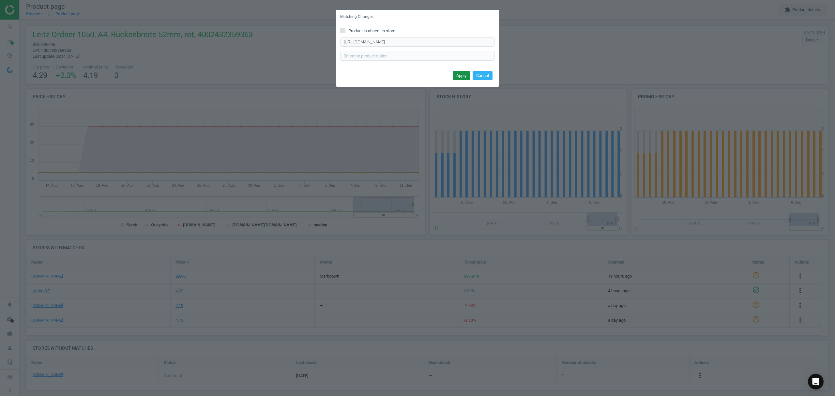
scroll to position [0, 0]
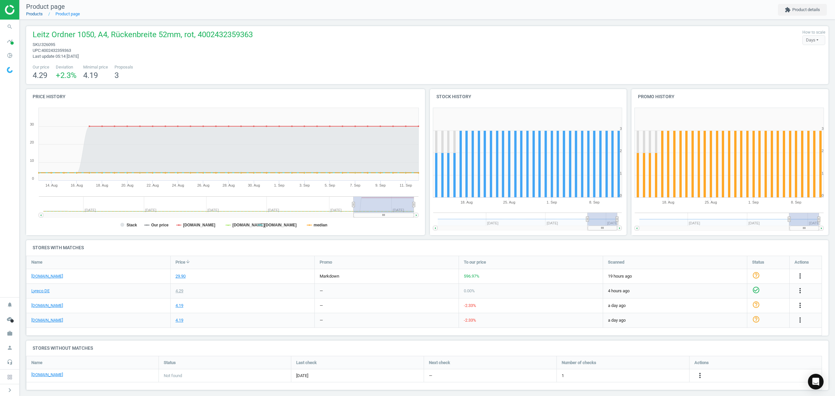
click at [38, 11] on link "Products" at bounding box center [34, 13] width 17 height 5
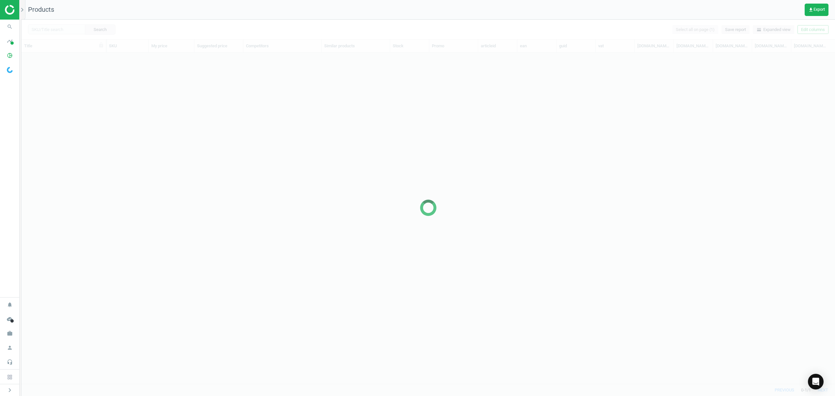
scroll to position [318, 806]
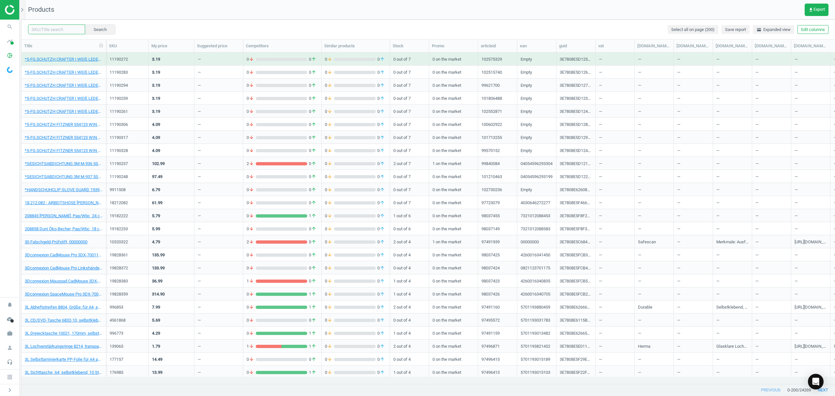
click at [52, 29] on input "text" at bounding box center [56, 29] width 57 height 10
paste input "114402"
type input "114402"
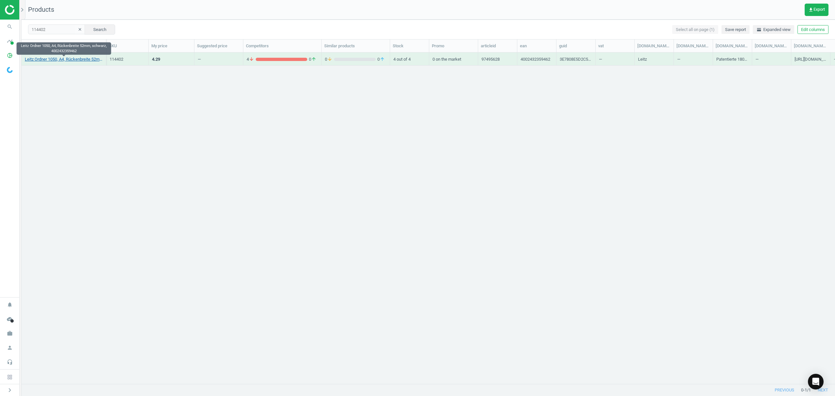
click at [73, 60] on link "Leitz Ordner 1050, A4, Rückenbreite 52mm, schwarz, 4002432359462" at bounding box center [64, 59] width 78 height 6
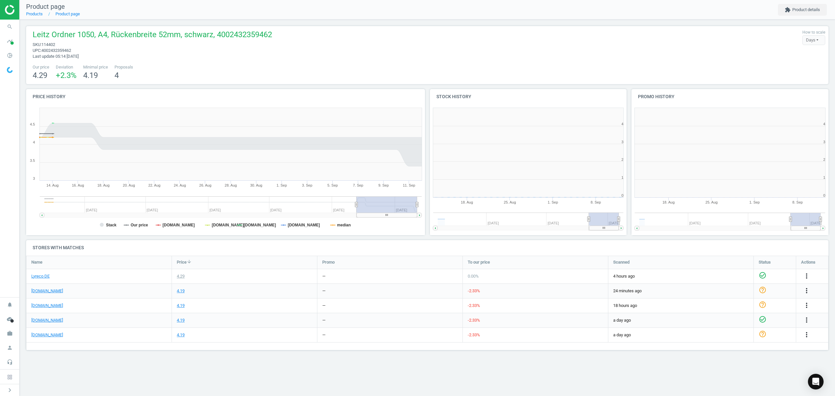
scroll to position [144, 210]
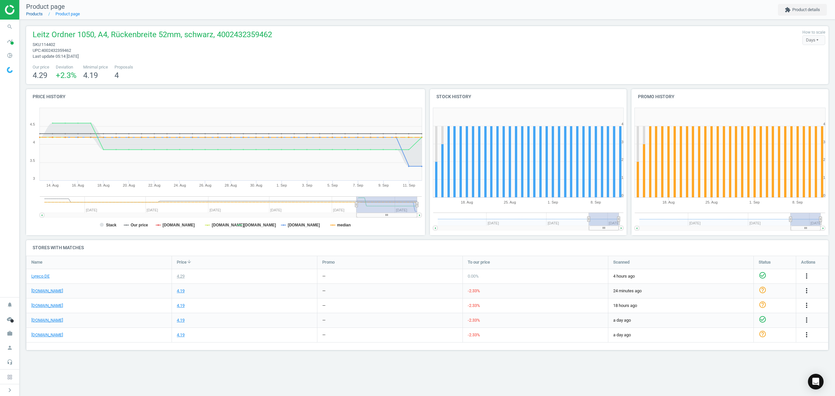
click at [37, 15] on link "Products" at bounding box center [34, 13] width 17 height 5
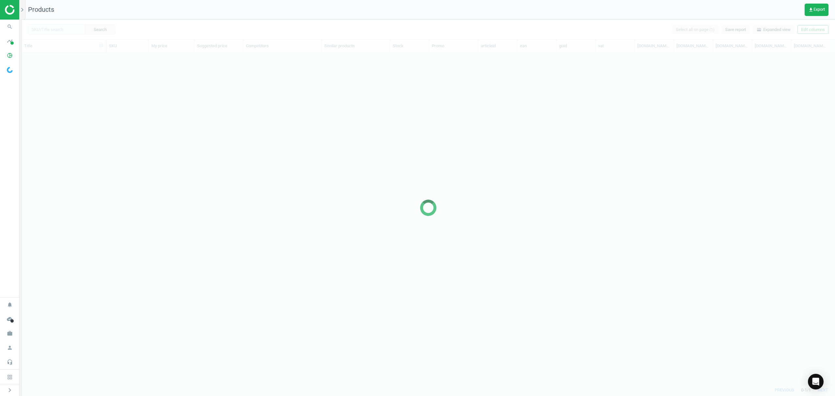
scroll to position [318, 806]
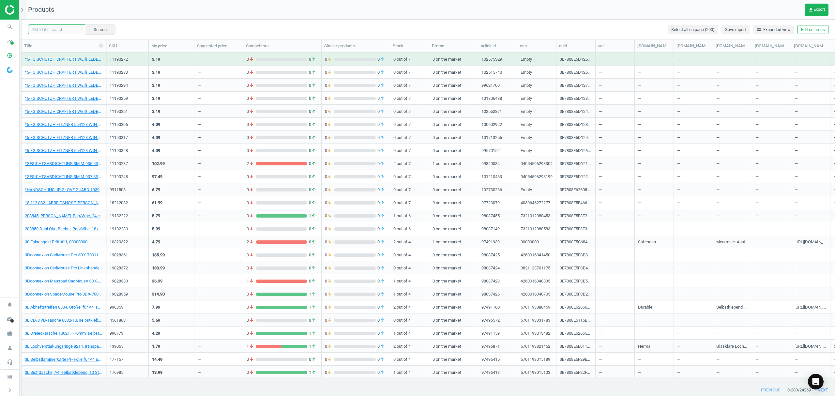
click at [63, 30] on input "text" at bounding box center [56, 29] width 57 height 10
paste input "1077397"
type input "1077397"
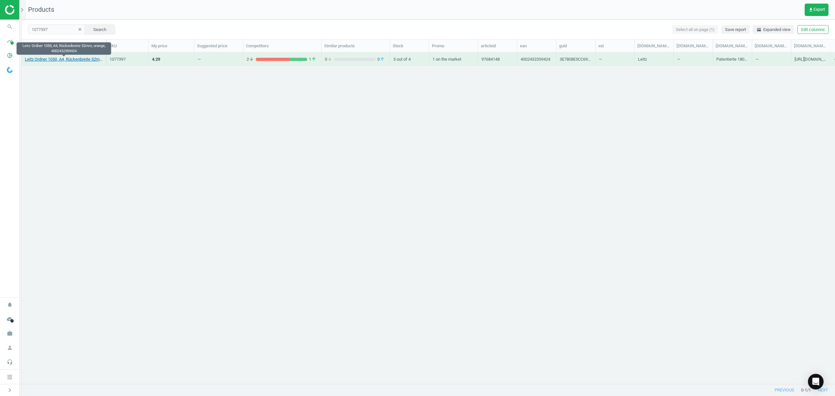
click at [52, 60] on link "Leitz Ordner 1050, A4, Rückenbreite 52mm, orange, 4002432359424" at bounding box center [64, 59] width 78 height 6
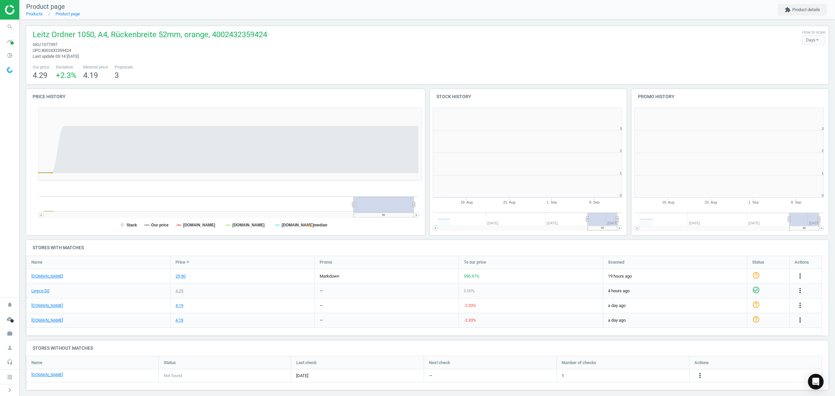
scroll to position [3, 3]
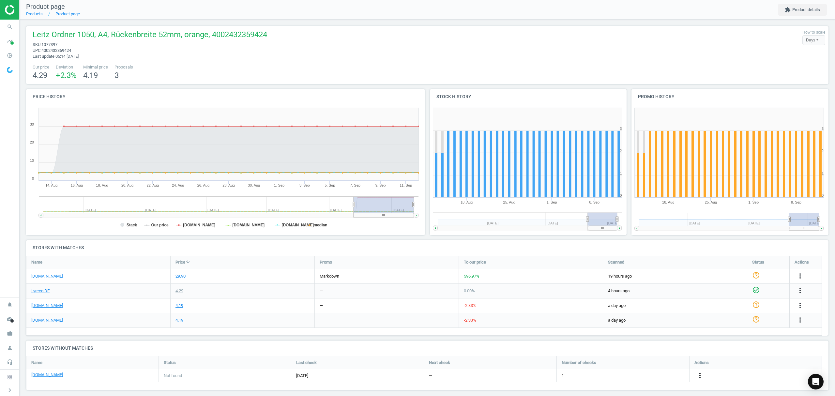
click at [700, 373] on icon "more_vert" at bounding box center [700, 375] width 8 height 8
click at [647, 376] on link "Edit URL/product option" at bounding box center [648, 376] width 89 height 10
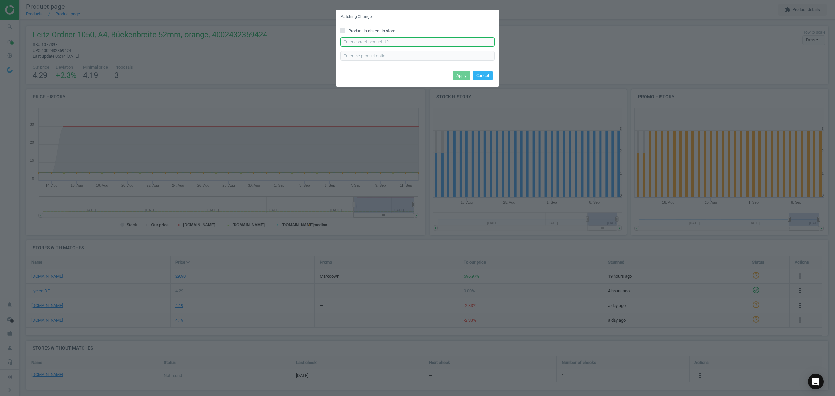
click at [400, 39] on input "text" at bounding box center [417, 42] width 155 height 10
paste input "https://www.otto-office.com/de/Ordner-A4-LEITZ-1050-schmal-Wolkenmarmor-mit-far…"
type input "https://www.otto-office.com/de/Ordner-A4-LEITZ-1050-schmal-Wolkenmarmor-mit-far…"
click at [461, 75] on button "Apply" at bounding box center [461, 75] width 17 height 9
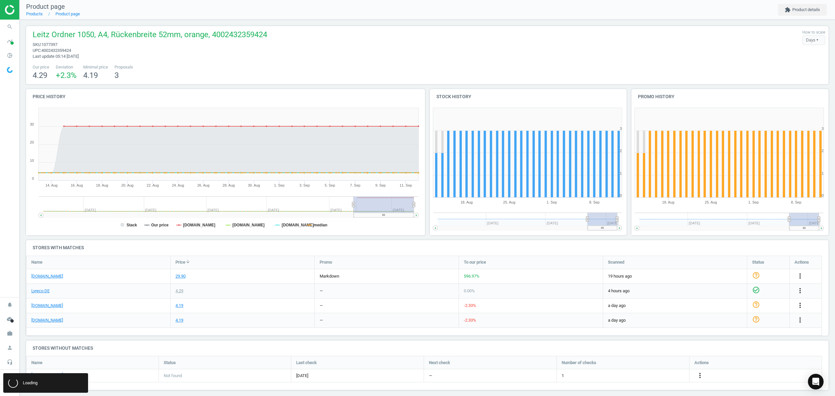
scroll to position [0, 0]
click at [798, 273] on icon "more_vert" at bounding box center [800, 276] width 8 height 8
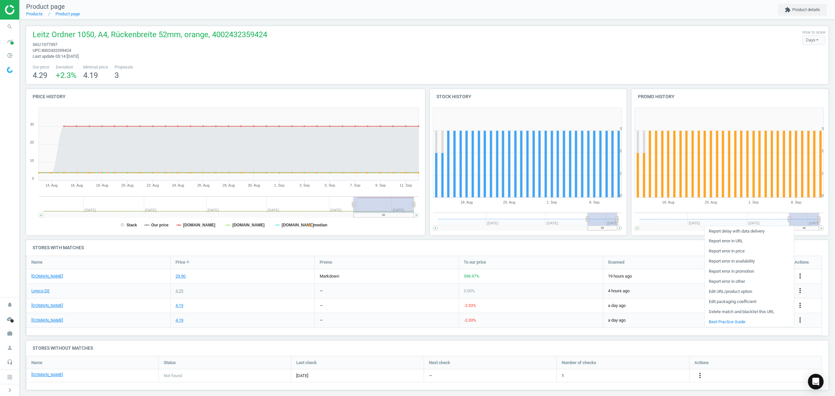
click at [732, 291] on link "Edit URL/product option" at bounding box center [748, 292] width 89 height 10
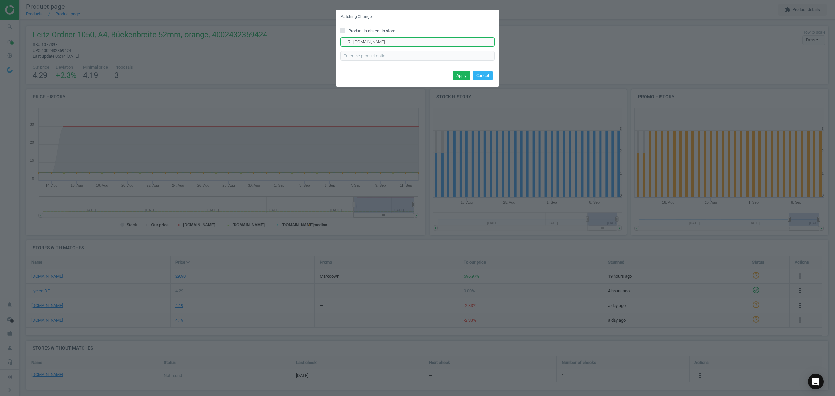
click at [399, 42] on input "https://www.office-discount.de/leitz-1050-ordner-653869" at bounding box center [417, 42] width 155 height 10
paste input "777680"
type input "https://www.office-discount.de/leitz-1050-ordner-777680"
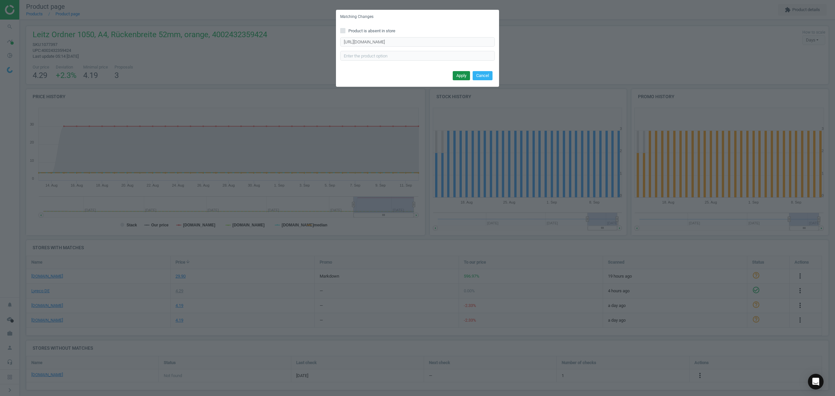
click at [459, 73] on button "Apply" at bounding box center [461, 75] width 17 height 9
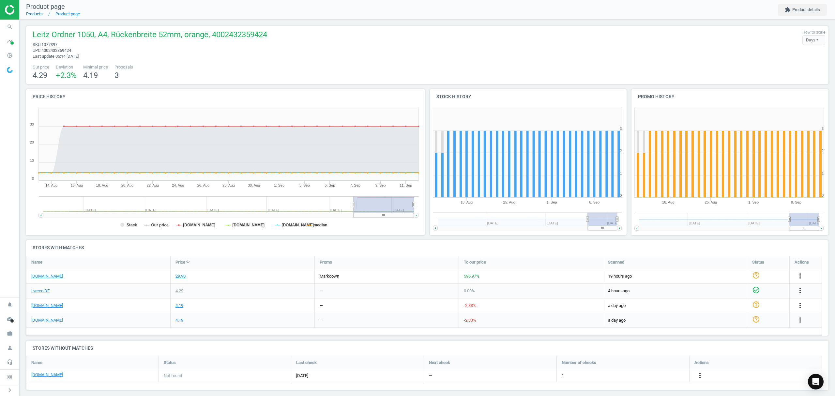
click at [28, 12] on link "Products" at bounding box center [34, 13] width 17 height 5
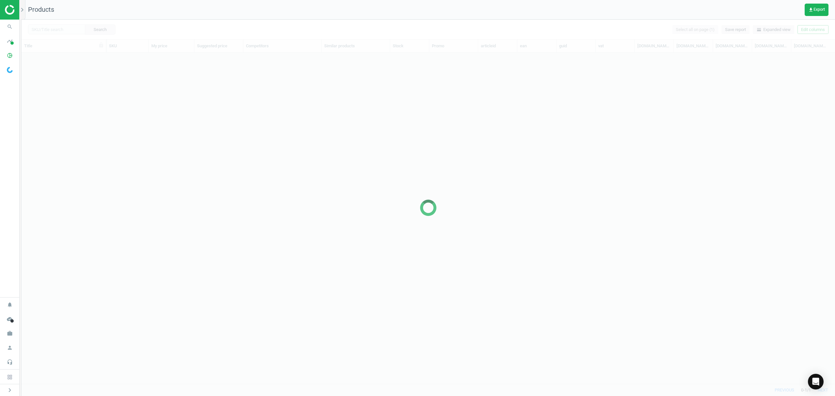
scroll to position [318, 806]
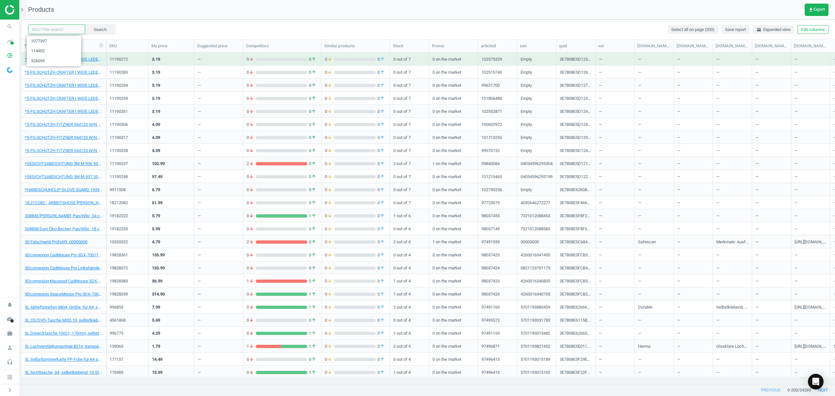
click at [64, 28] on input "text" at bounding box center [56, 29] width 57 height 10
paste input "1077364"
type input "1077364"
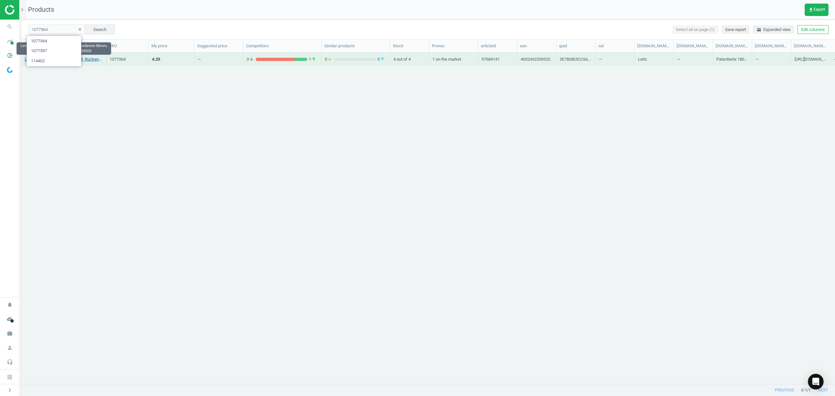
click at [85, 56] on link "Leitz Ordner 1080, A4, Rückenbreite 80mm, braun, 4002432359325" at bounding box center [64, 59] width 78 height 6
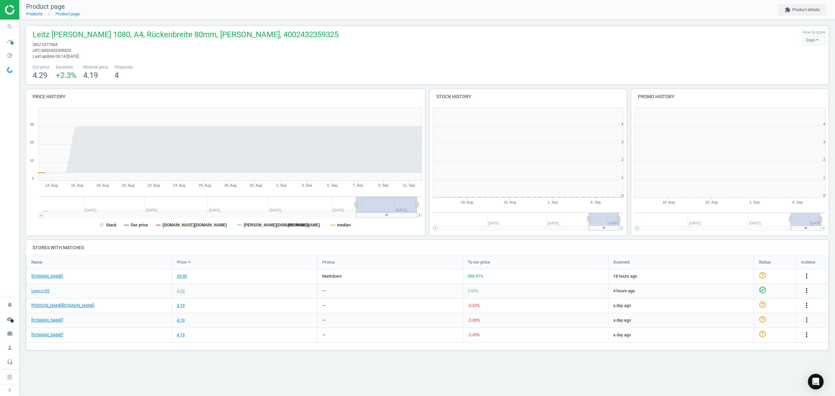
scroll to position [144, 210]
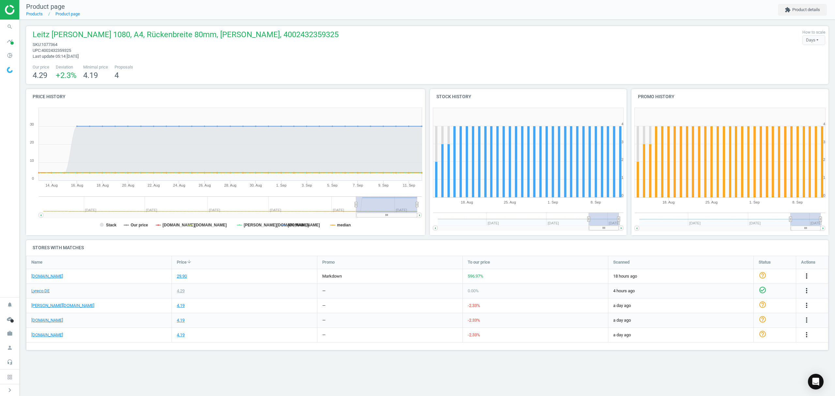
click at [806, 275] on icon "more_vert" at bounding box center [806, 276] width 8 height 8
click at [736, 290] on link "Edit URL/product option" at bounding box center [755, 292] width 89 height 10
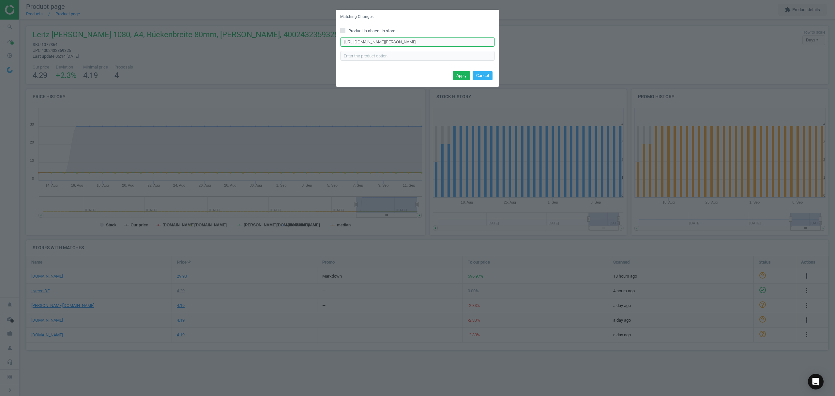
click at [421, 39] on input "https://www.office-discount.de/leitz-1080-ordner-653778" at bounding box center [417, 42] width 155 height 10
paste input "777649"
type input "https://www.office-discount.de/leitz-1080-ordner-777649"
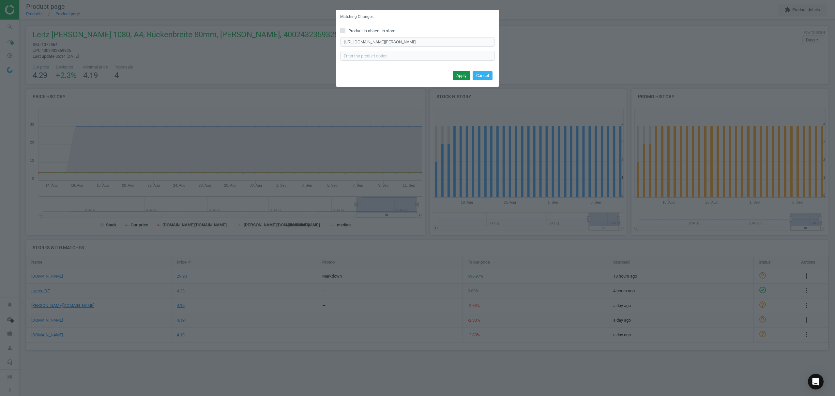
click at [460, 76] on button "Apply" at bounding box center [461, 75] width 17 height 9
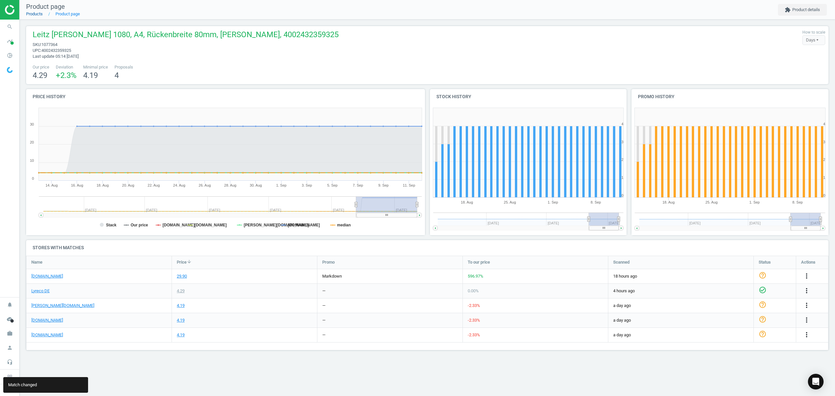
click at [34, 16] on link "Products" at bounding box center [34, 13] width 17 height 5
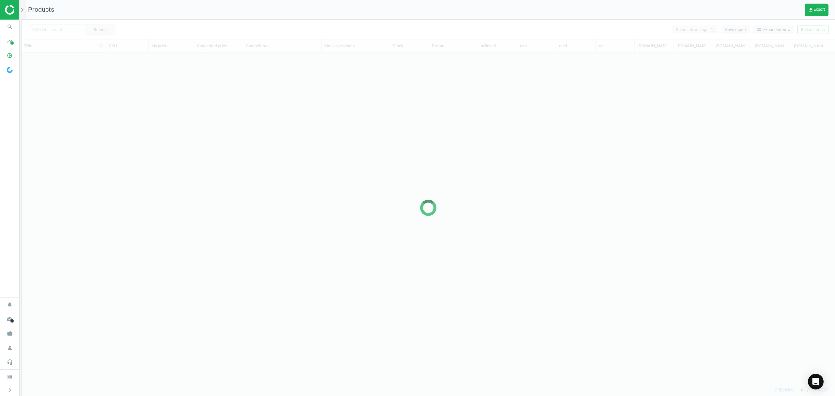
scroll to position [318, 806]
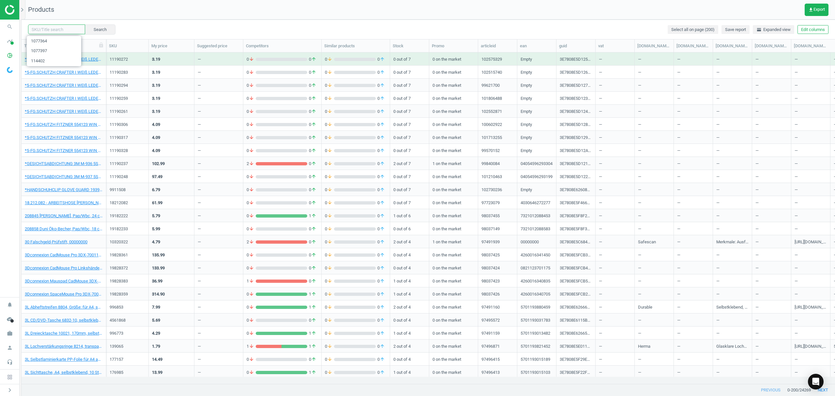
click at [55, 30] on input "text" at bounding box center [56, 29] width 57 height 10
paste input "1077353"
type input "1077353"
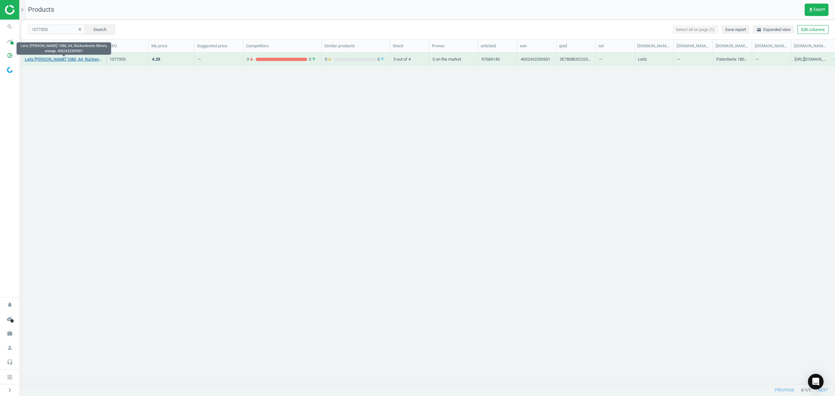
click at [72, 61] on link "Leitz Ordner 1080, A4, Rückenbreite 80mm, orange, 4002432359301" at bounding box center [64, 59] width 78 height 6
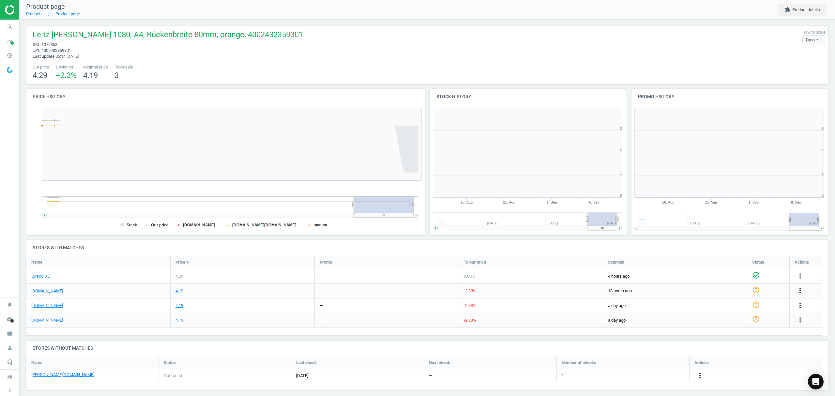
scroll to position [3, 3]
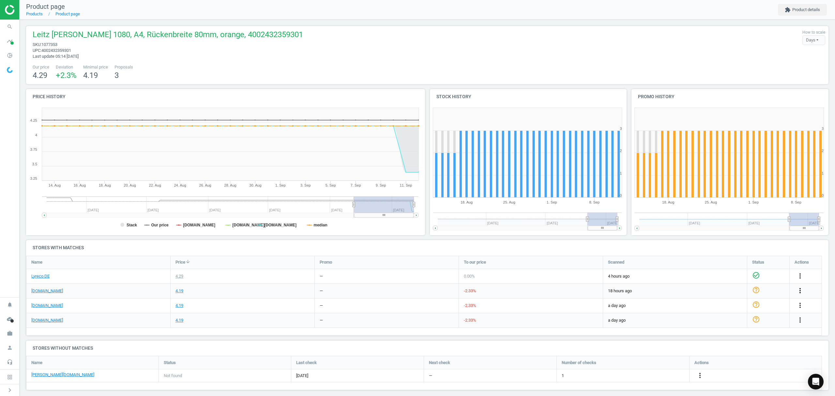
click at [801, 290] on icon "more_vert" at bounding box center [800, 291] width 8 height 8
click at [725, 305] on link "Edit URL/product option" at bounding box center [748, 306] width 89 height 10
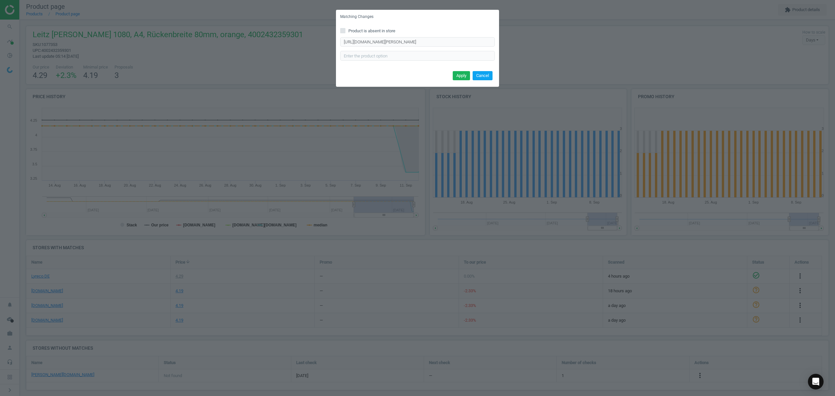
click at [481, 75] on button "Cancel" at bounding box center [482, 75] width 20 height 9
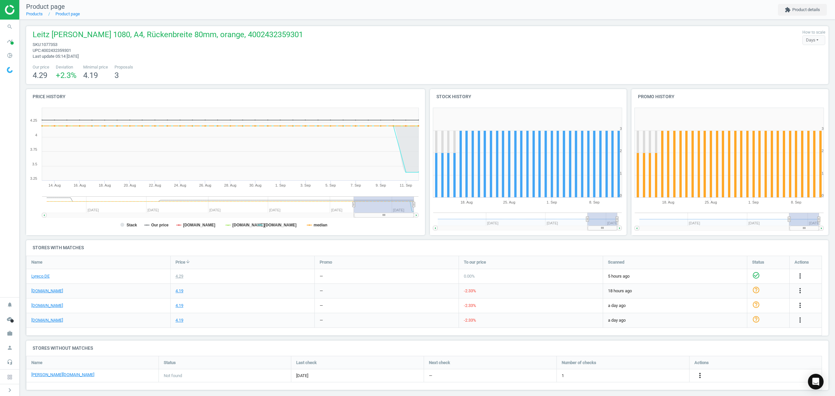
click at [700, 376] on icon "more_vert" at bounding box center [700, 375] width 8 height 8
click at [642, 375] on link "Edit URL/product option" at bounding box center [648, 376] width 89 height 10
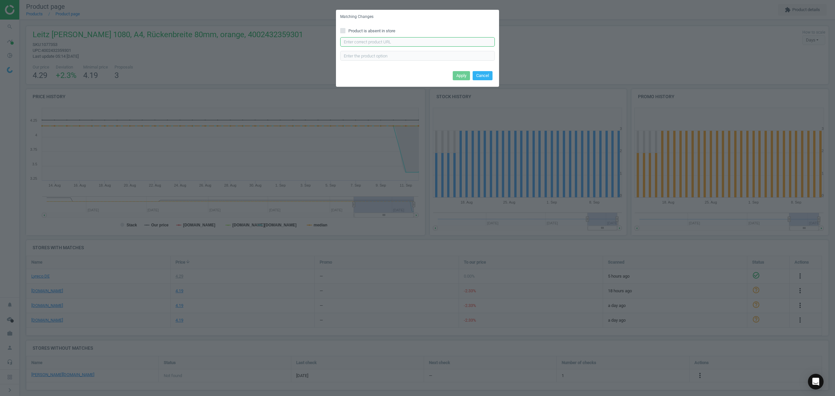
click at [367, 41] on input "text" at bounding box center [417, 42] width 155 height 10
paste input "https://www.otto-office.com/de/Ordner-A4-LEITZ-1080-breit-Wolkenmarmor-mit-farb…"
type input "https://www.otto-office.com/de/Ordner-A4-LEITZ-1080-breit-Wolkenmarmor-mit-farb…"
click at [361, 56] on input "text" at bounding box center [417, 56] width 155 height 10
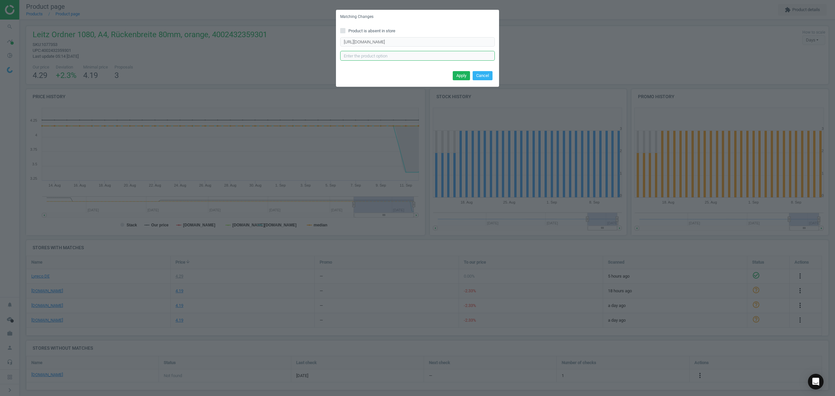
scroll to position [0, 0]
type input "OR"
click at [461, 78] on button "Apply" at bounding box center [461, 75] width 17 height 9
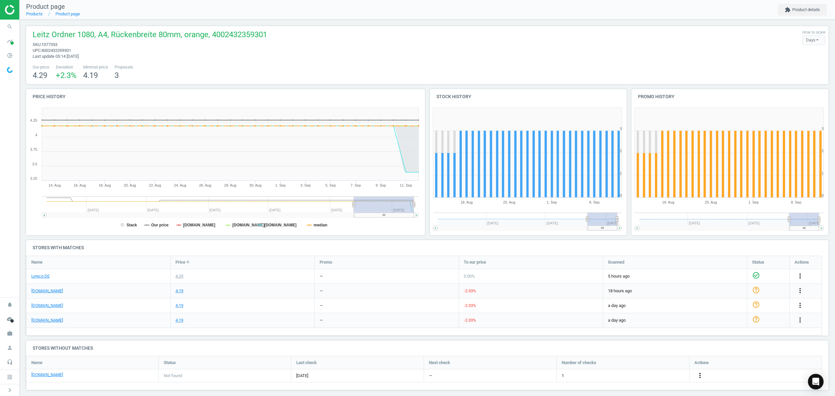
click at [699, 376] on icon "more_vert" at bounding box center [700, 375] width 8 height 8
click at [627, 360] on link "Edit URL/product option" at bounding box center [648, 360] width 89 height 10
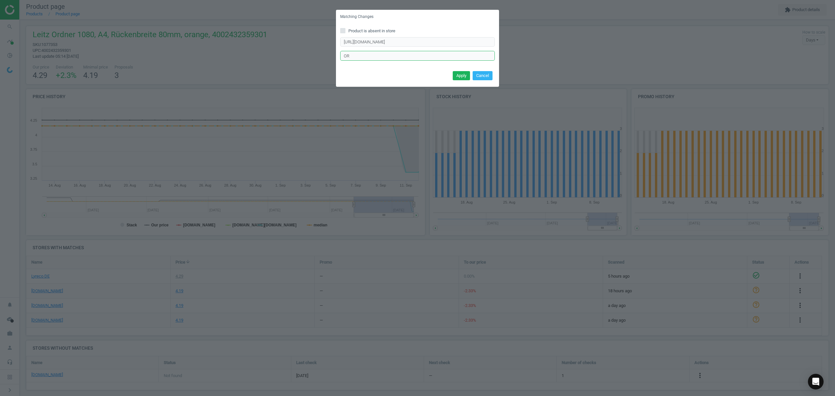
click at [383, 58] on input "OR" at bounding box center [417, 56] width 155 height 10
type input "OE"
click at [462, 72] on button "Apply" at bounding box center [461, 75] width 17 height 9
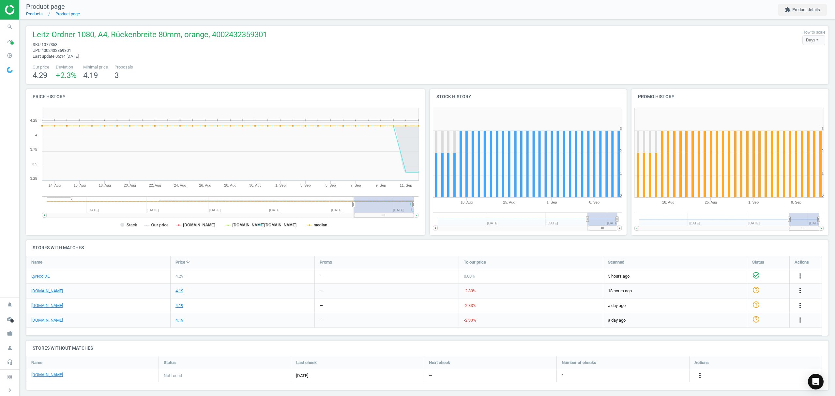
click at [34, 14] on link "Products" at bounding box center [34, 13] width 17 height 5
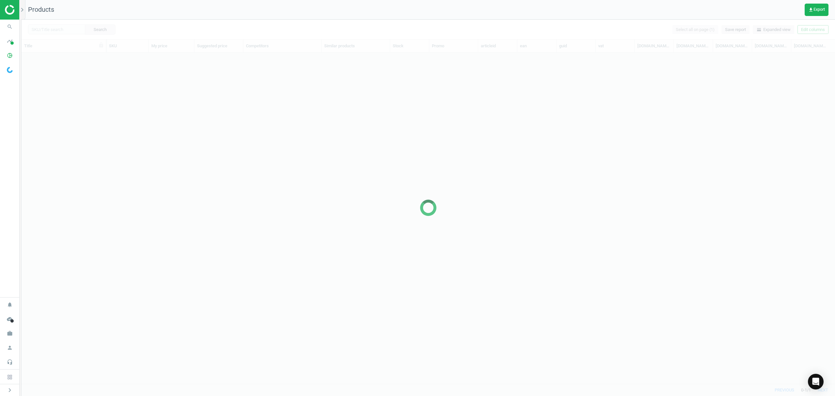
scroll to position [318, 806]
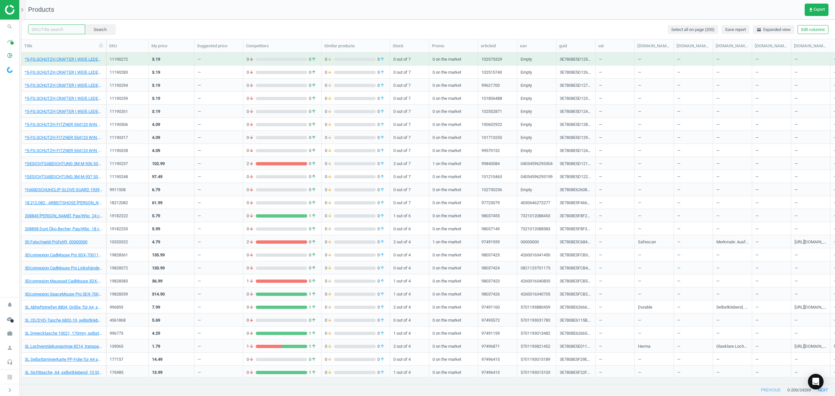
click at [43, 28] on input "text" at bounding box center [56, 29] width 57 height 10
paste input "325924"
type input "325924"
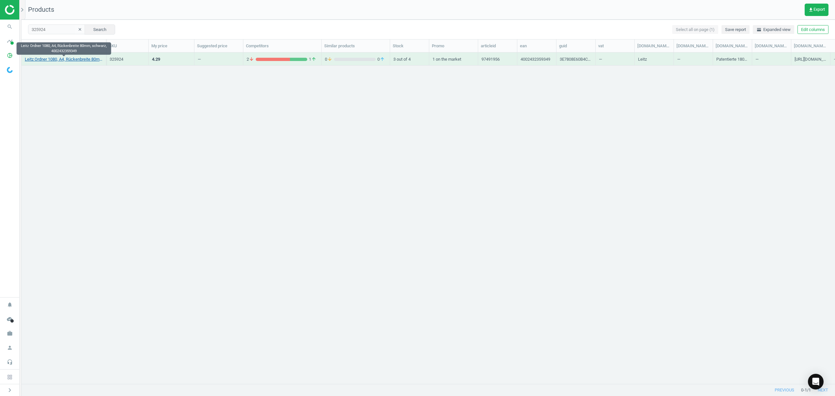
click at [62, 62] on link "Leitz Ordner 1080, A4, Rückenbreite 80mm, schwarz, 4002432359349" at bounding box center [64, 59] width 78 height 6
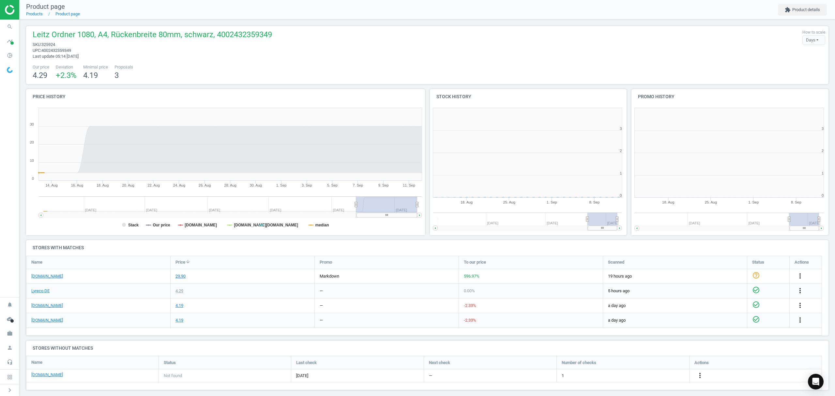
scroll to position [144, 209]
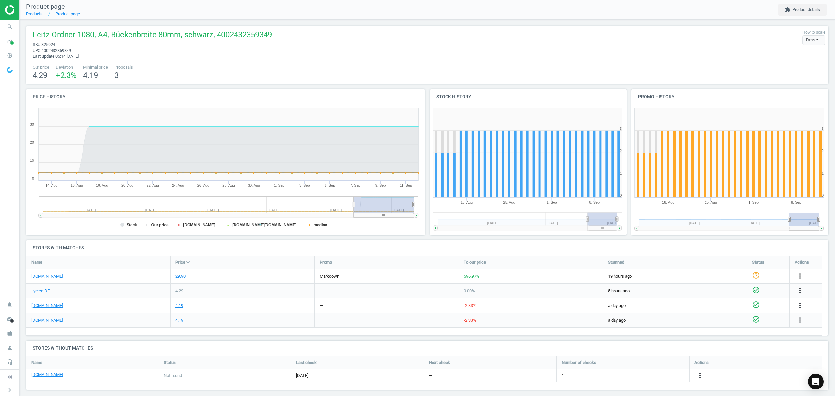
click at [801, 276] on icon "more_vert" at bounding box center [800, 276] width 8 height 8
click at [746, 291] on link "Edit URL/product option" at bounding box center [748, 292] width 89 height 10
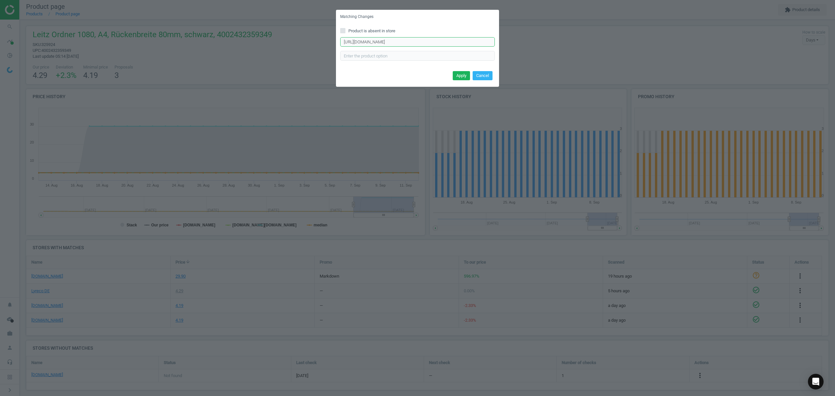
click at [419, 39] on input "https://www.office-discount.de/leitz-1080-ordner-634248" at bounding box center [417, 42] width 155 height 10
paste input "52354"
type input "https://www.office-discount.de/leitz-1080-ordner-652354"
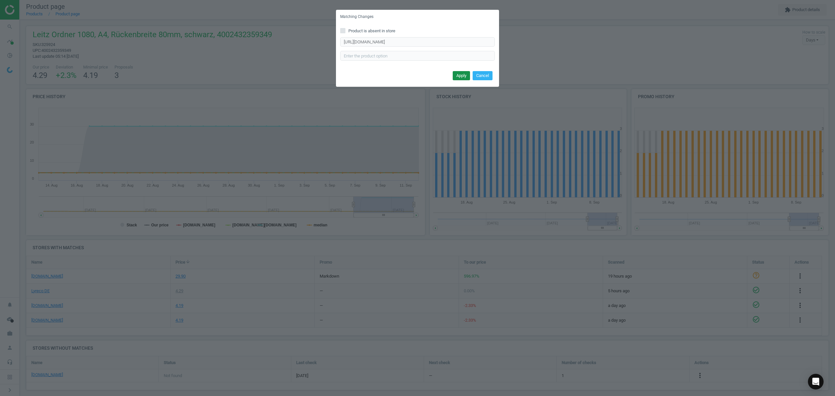
click at [462, 72] on button "Apply" at bounding box center [461, 75] width 17 height 9
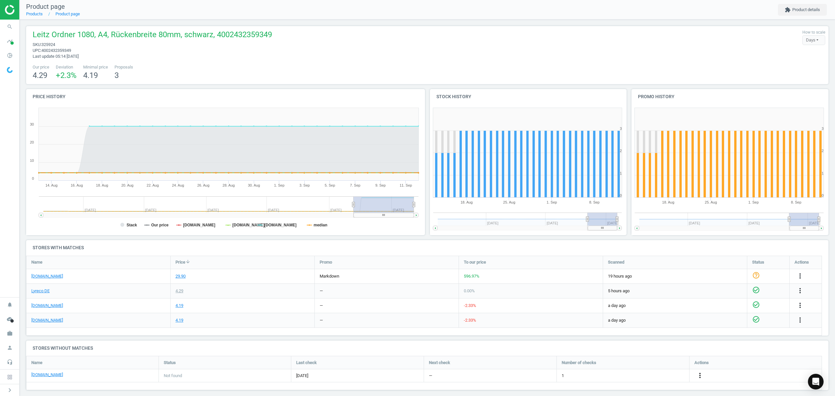
click at [700, 373] on icon "more_vert" at bounding box center [700, 375] width 8 height 8
click at [650, 377] on link "Edit URL/product option" at bounding box center [648, 376] width 89 height 10
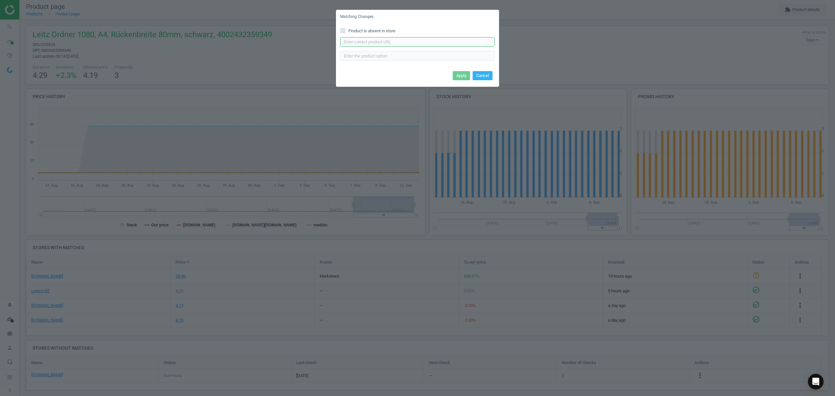
click at [424, 39] on input "text" at bounding box center [417, 42] width 155 height 10
paste input "https://www.otto-office.com/de/Ordner-A4-LEITZ-1080-breit-Wolkenmarmor-mit-farb…"
type input "https://www.otto-office.com/de/Ordner-A4-LEITZ-1080-breit-Wolkenmarmor-mit-farb…"
click at [379, 59] on input "text" at bounding box center [417, 56] width 155 height 10
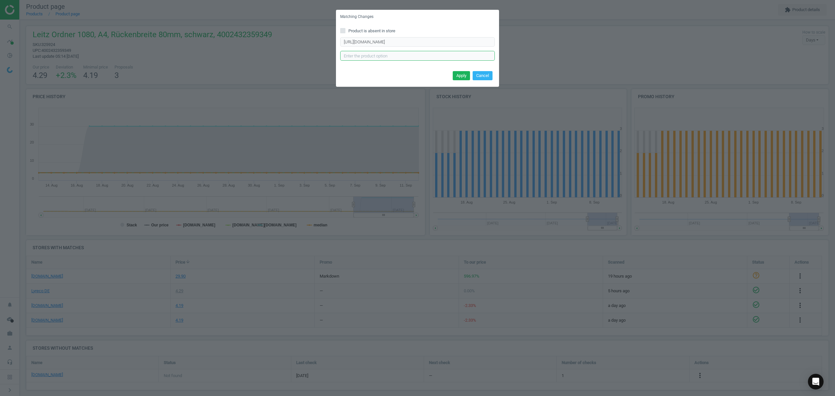
scroll to position [0, 0]
type input "SZ"
click at [460, 73] on button "Apply" at bounding box center [461, 75] width 17 height 9
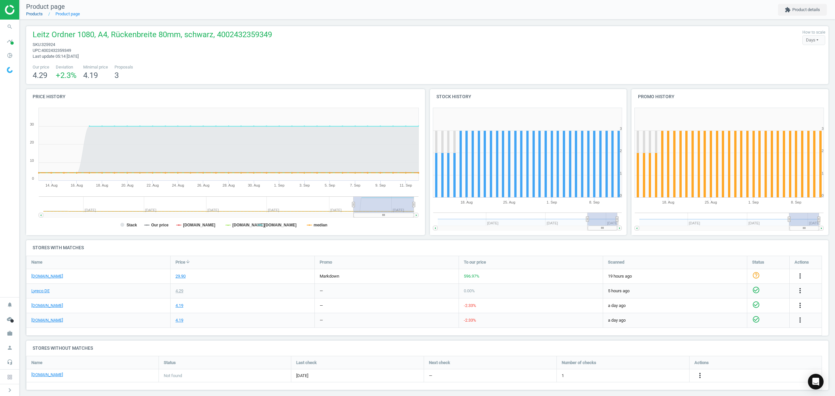
click at [37, 12] on link "Products" at bounding box center [34, 13] width 17 height 5
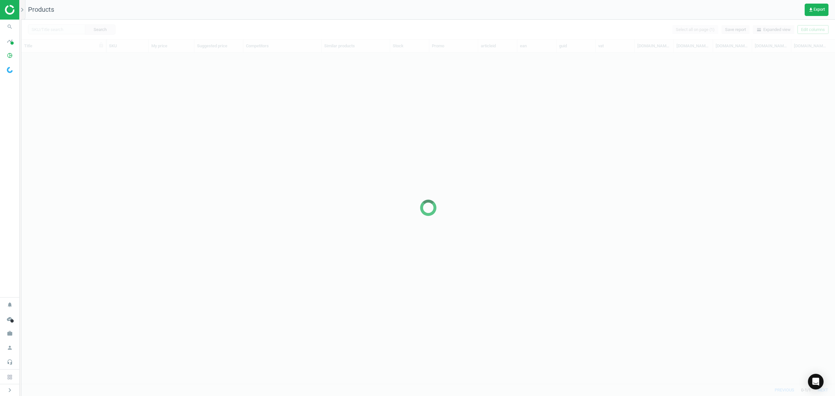
scroll to position [318, 806]
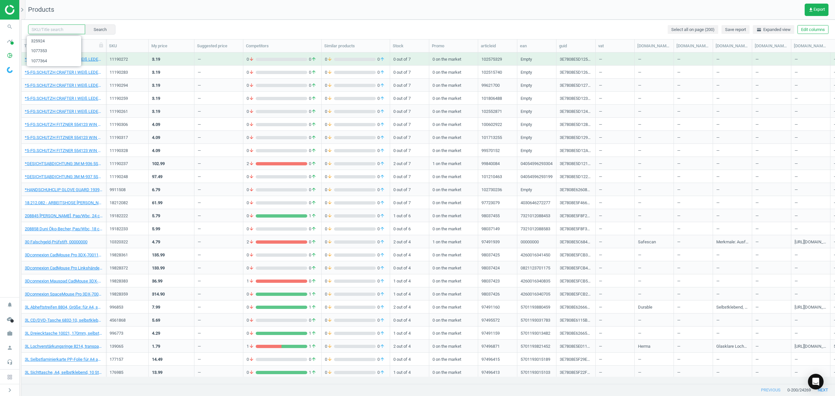
click at [61, 29] on input "text" at bounding box center [56, 29] width 57 height 10
paste input "326107"
type input "326107"
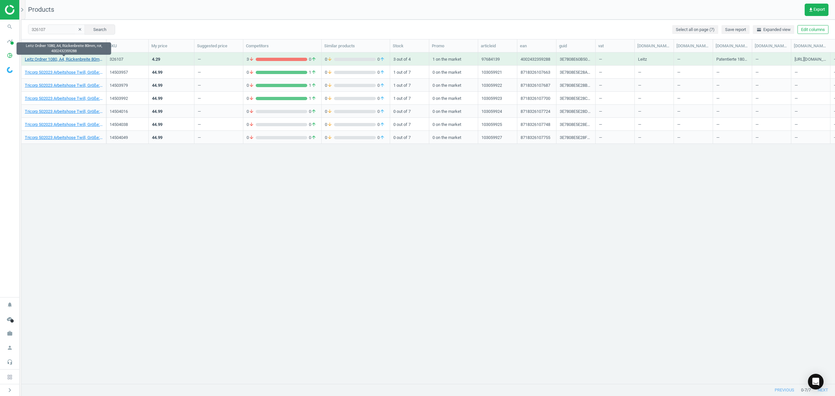
click at [55, 58] on link "Leitz Ordner 1080, A4, Rückenbreite 80mm, rot, 4002432359288" at bounding box center [64, 59] width 78 height 6
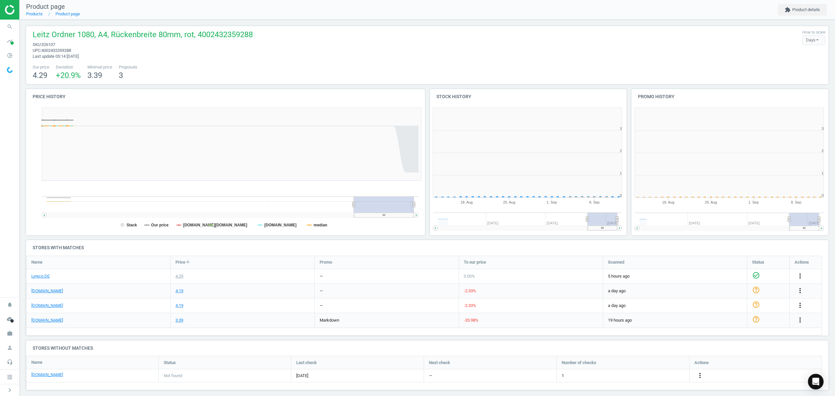
scroll to position [144, 209]
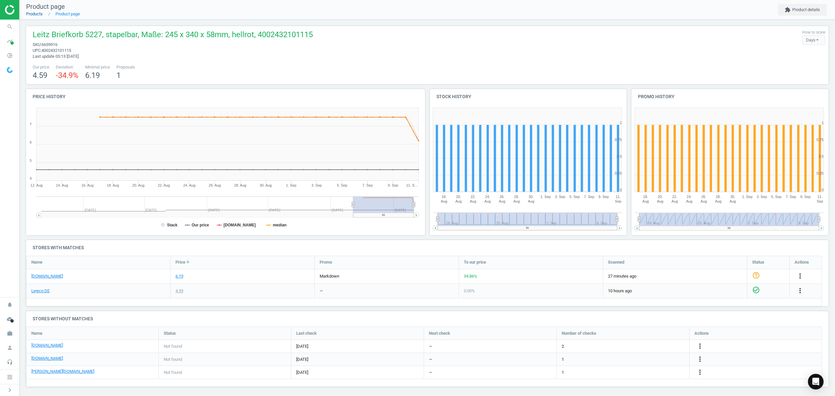
click at [35, 15] on link "Products" at bounding box center [34, 13] width 17 height 5
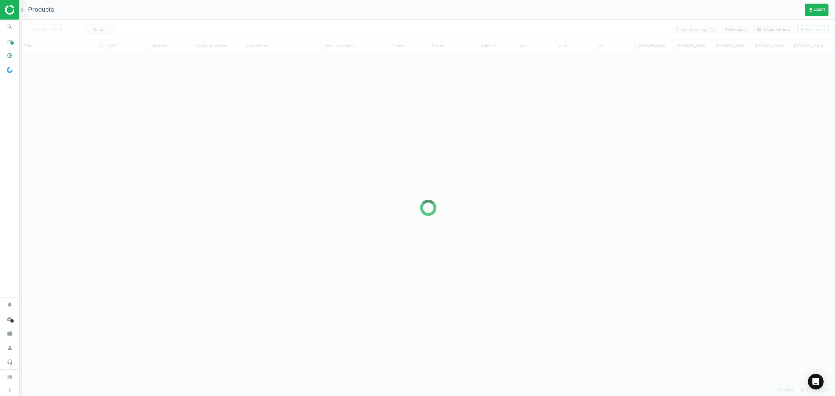
scroll to position [318, 806]
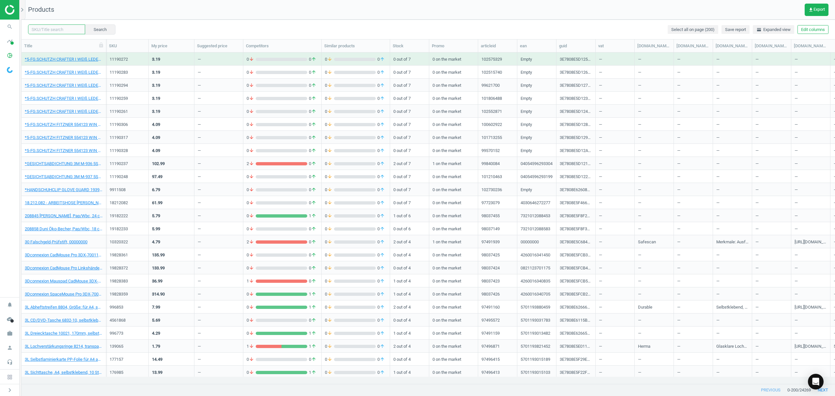
click at [67, 29] on input "text" at bounding box center [56, 29] width 57 height 10
paste input "6659916"
type input "6659916"
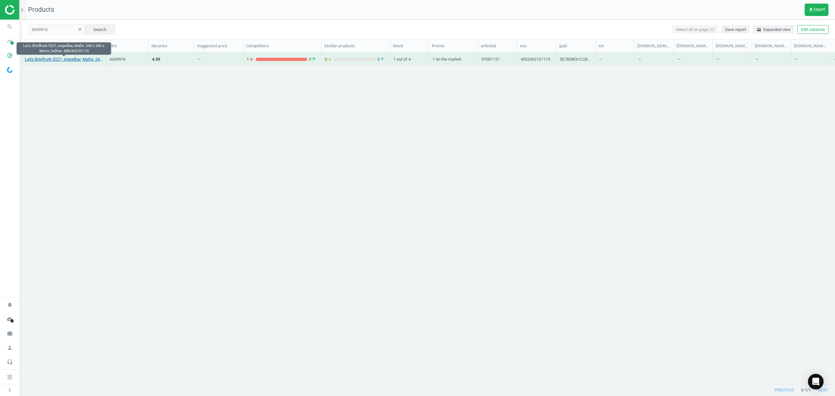
click at [54, 60] on link "Leitz Briefkorb 5227, stapelbar, Maße: 245 x 340 x 58mm, hellrot, 4002432101115" at bounding box center [64, 59] width 78 height 6
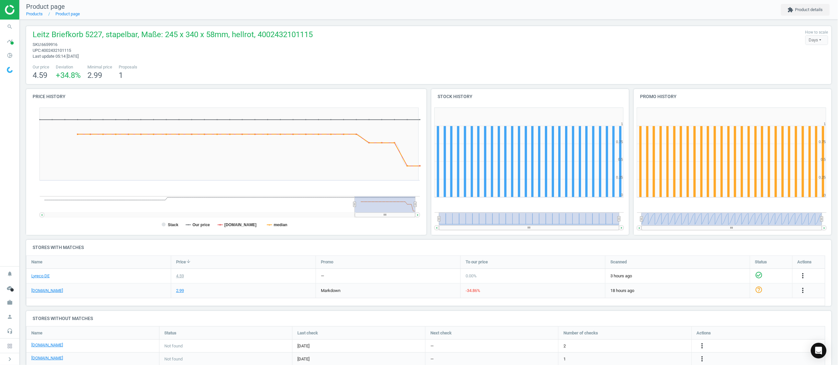
scroll to position [73, 812]
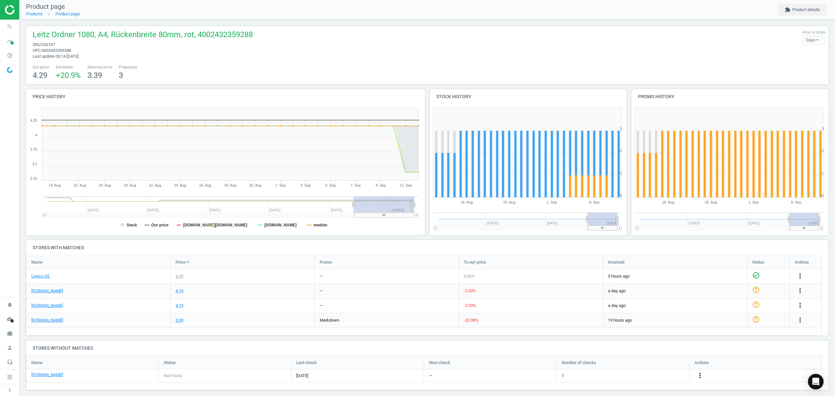
click at [701, 372] on icon "more_vert" at bounding box center [700, 375] width 8 height 8
click at [647, 377] on link "Edit URL/product option" at bounding box center [648, 376] width 89 height 10
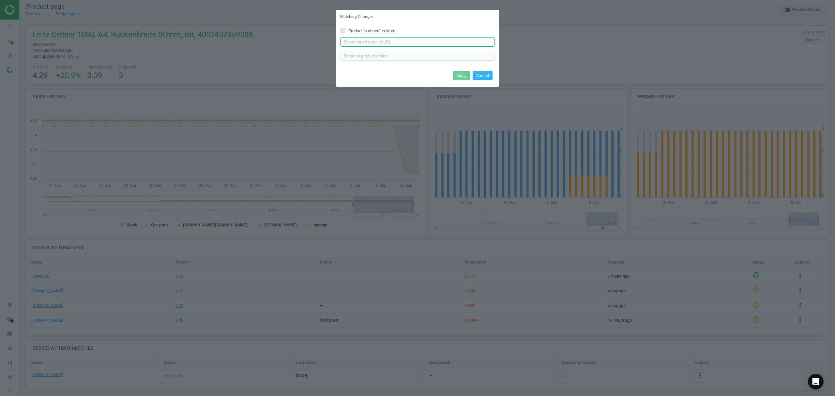
click at [394, 42] on input "text" at bounding box center [417, 42] width 155 height 10
paste input "[URL][DOMAIN_NAME]"
type input "[URL][DOMAIN_NAME]"
click at [373, 56] on input "text" at bounding box center [417, 56] width 155 height 10
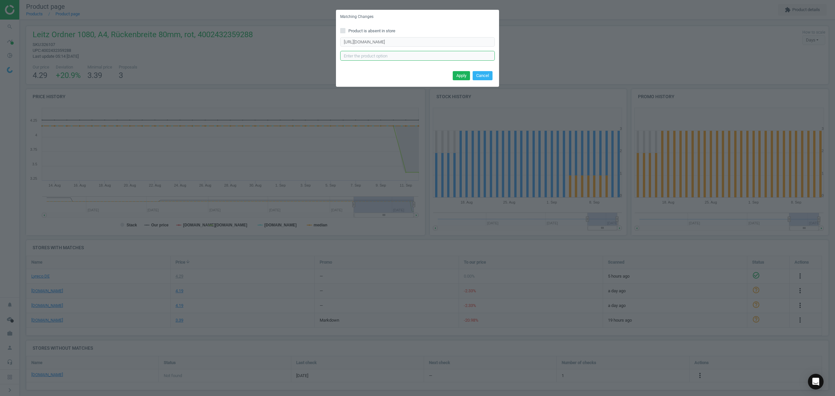
scroll to position [0, 0]
type input "RT"
click at [460, 73] on button "Apply" at bounding box center [461, 75] width 17 height 9
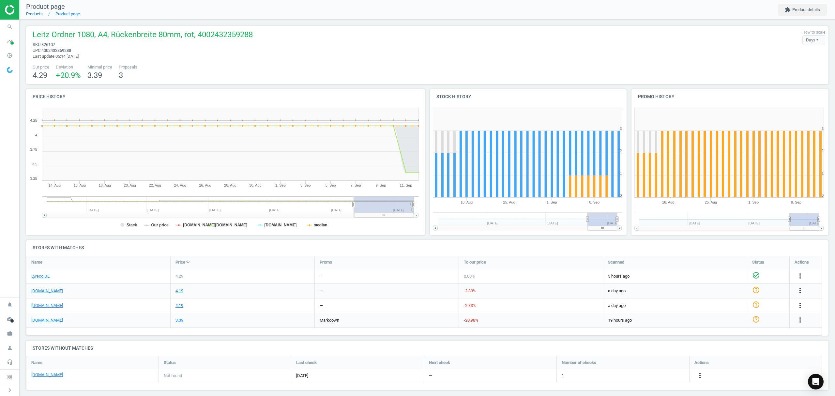
click at [35, 15] on link "Products" at bounding box center [34, 13] width 17 height 5
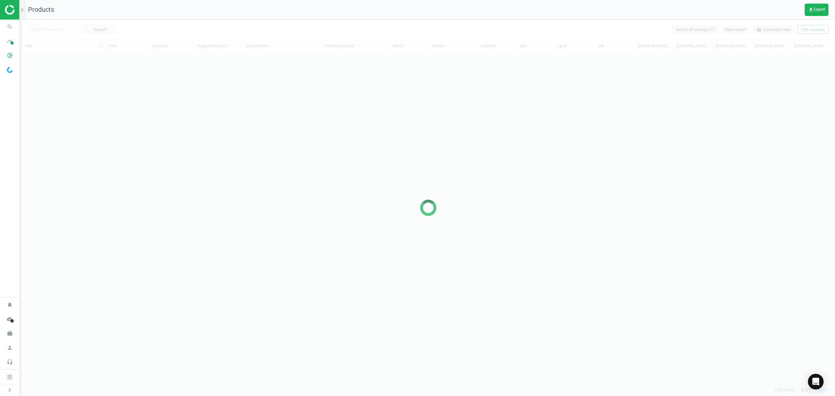
scroll to position [318, 806]
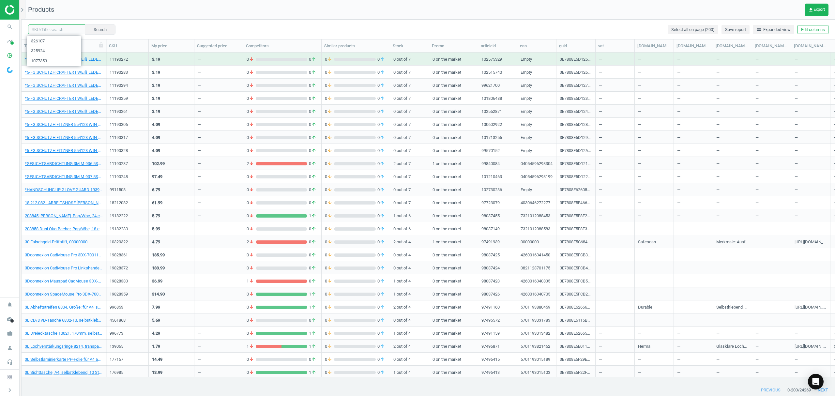
click at [55, 31] on input "text" at bounding box center [56, 29] width 57 height 10
paste input "325902"
type input "325902"
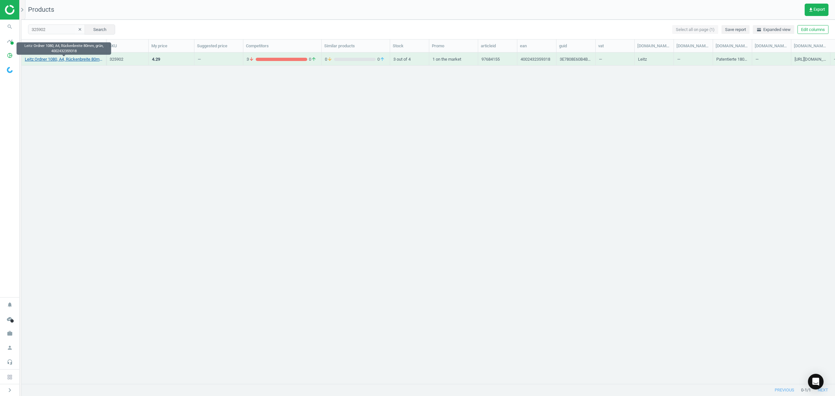
click at [77, 60] on link "Leitz Ordner 1080, A4, Rückenbreite 80mm, grün, 4002432359318" at bounding box center [64, 59] width 78 height 6
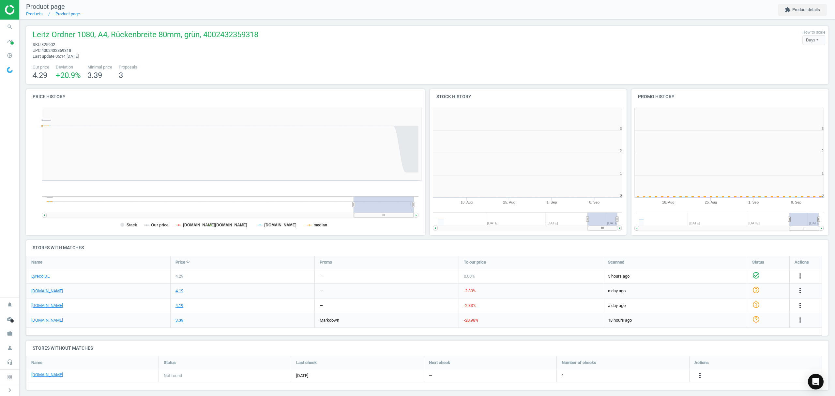
scroll to position [144, 209]
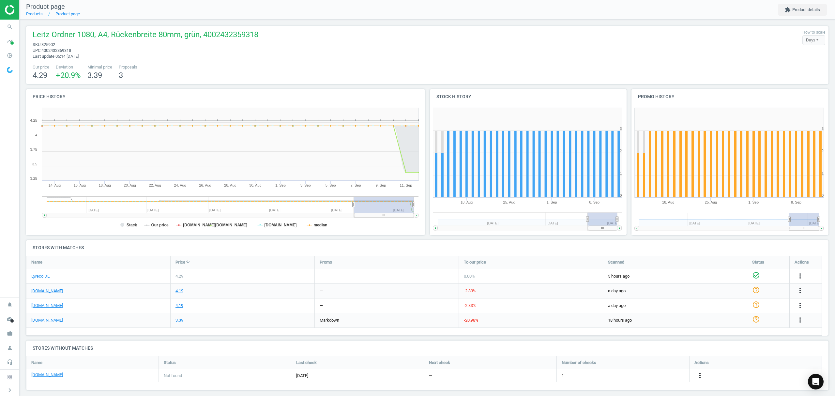
click at [700, 376] on icon "more_vert" at bounding box center [700, 375] width 8 height 8
click at [646, 376] on link "Edit URL/product option" at bounding box center [648, 376] width 89 height 10
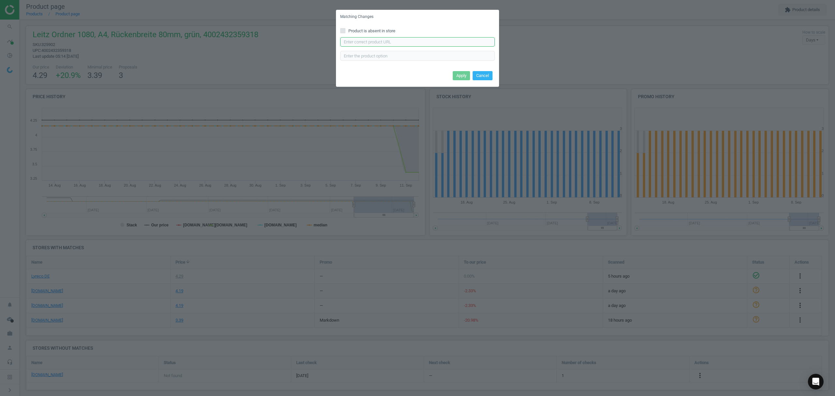
click at [363, 44] on input "text" at bounding box center [417, 42] width 155 height 10
paste input "[URL][DOMAIN_NAME]"
type input "[URL][DOMAIN_NAME]"
click at [353, 54] on input "text" at bounding box center [417, 56] width 155 height 10
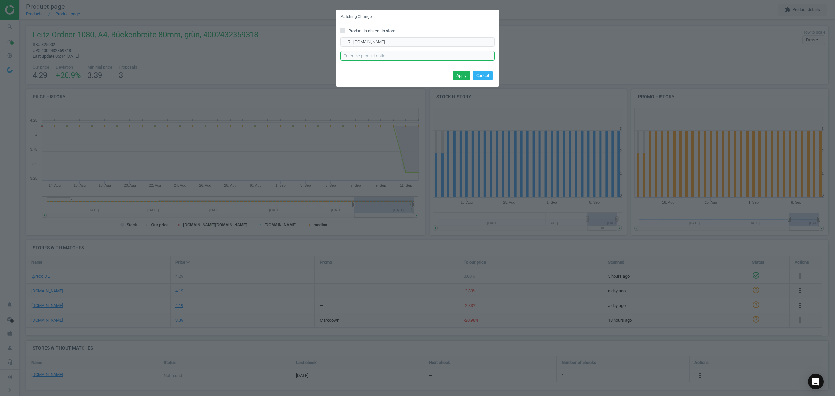
scroll to position [0, 0]
type input "GN"
click at [462, 76] on button "Apply" at bounding box center [461, 75] width 17 height 9
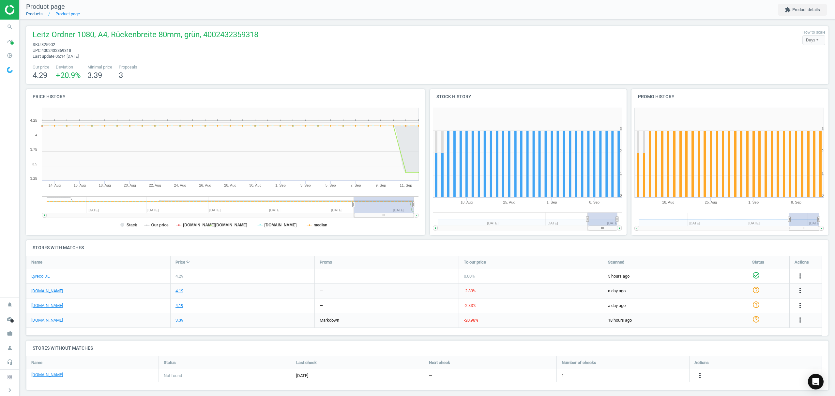
click at [35, 16] on link "Products" at bounding box center [34, 13] width 17 height 5
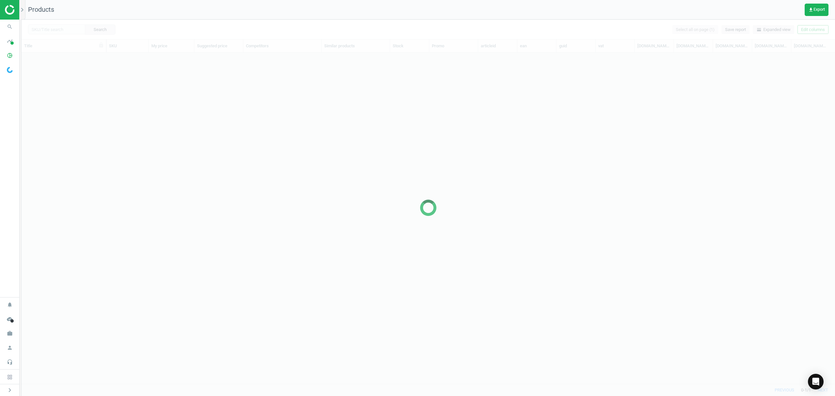
scroll to position [318, 806]
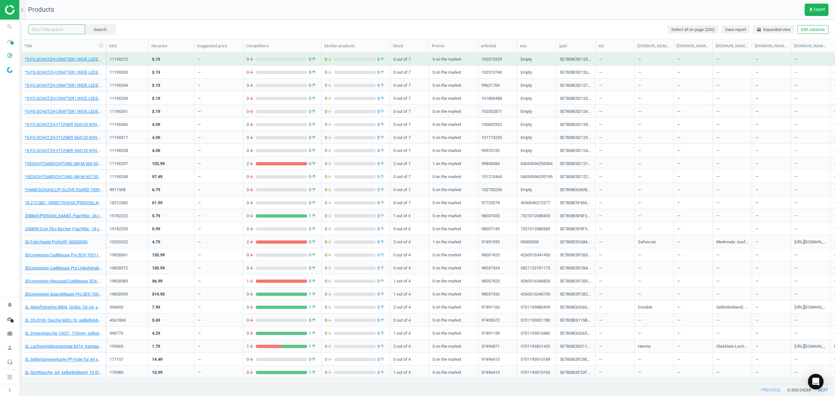
click at [54, 28] on input "text" at bounding box center [56, 29] width 57 height 10
paste input "1077375"
type input "1077375"
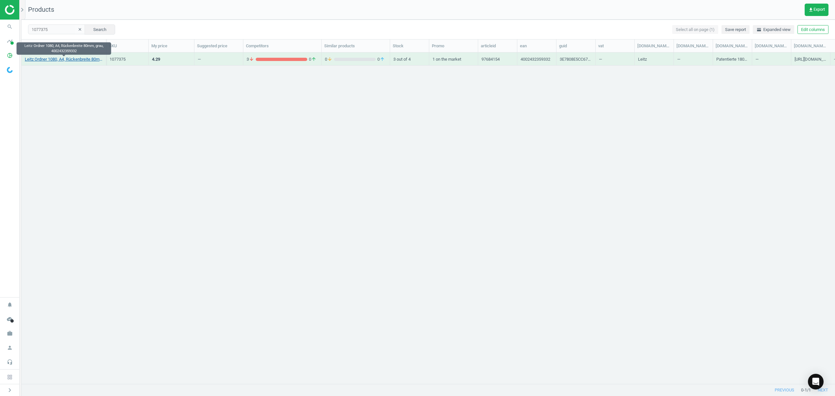
click at [77, 58] on link "Leitz Ordner 1080, A4, Rückenbreite 80mm, grau, 4002432359332" at bounding box center [64, 59] width 78 height 6
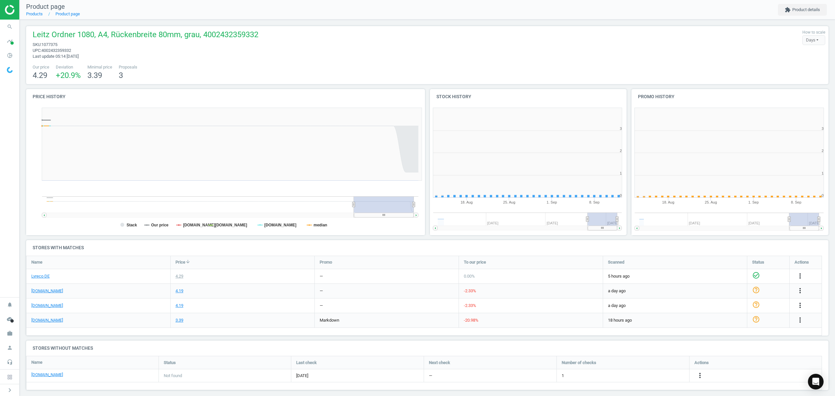
scroll to position [144, 209]
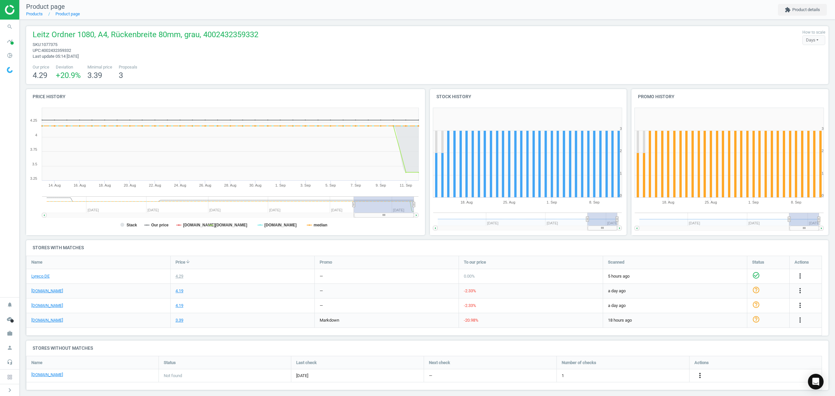
click at [698, 376] on icon "more_vert" at bounding box center [700, 375] width 8 height 8
click at [642, 376] on link "Edit URL/product option" at bounding box center [648, 376] width 89 height 10
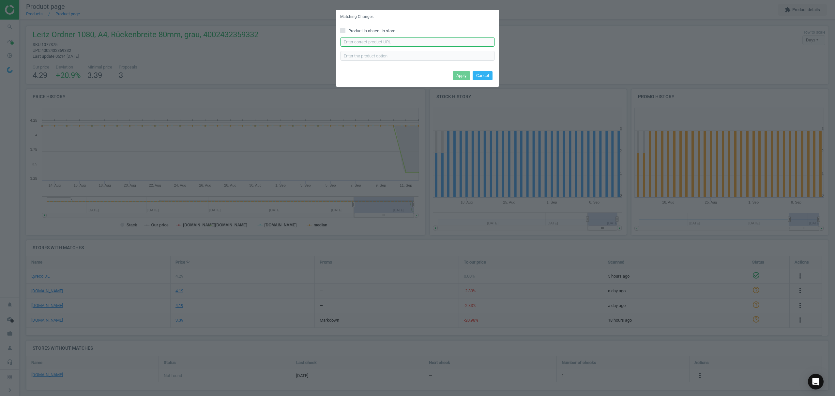
click at [383, 43] on input "text" at bounding box center [417, 42] width 155 height 10
paste input "https://www.otto-office.com/de/Ordner-A4-LEITZ-1080-breit-Wolkenmarmor-mit-farb…"
type input "https://www.otto-office.com/de/Ordner-A4-LEITZ-1080-breit-Wolkenmarmor-mit-farb…"
click at [375, 55] on input "text" at bounding box center [417, 56] width 155 height 10
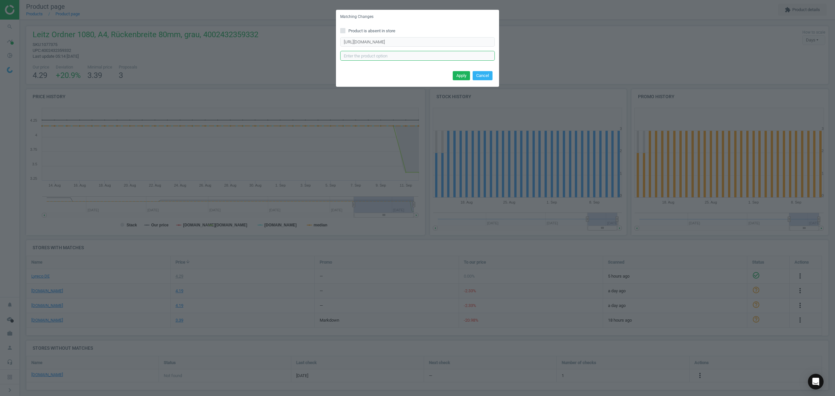
scroll to position [0, 0]
type input "GU"
click at [464, 75] on button "Apply" at bounding box center [461, 75] width 17 height 9
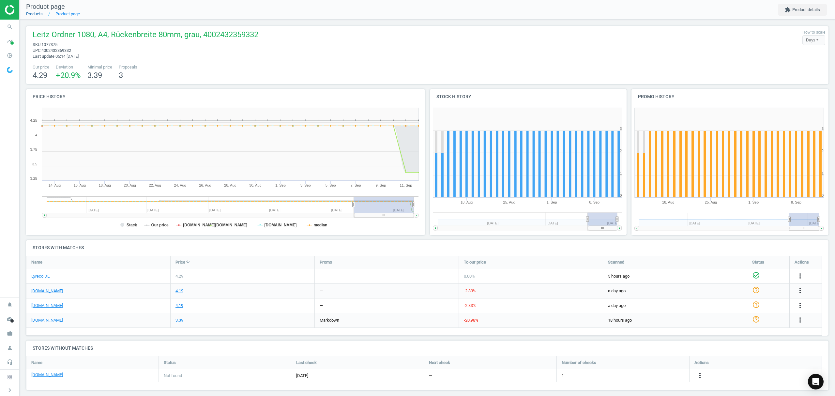
click at [33, 16] on link "Products" at bounding box center [34, 13] width 17 height 5
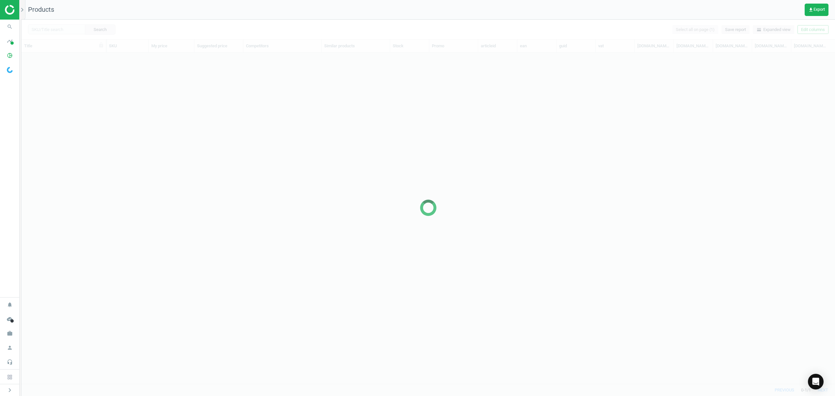
scroll to position [318, 806]
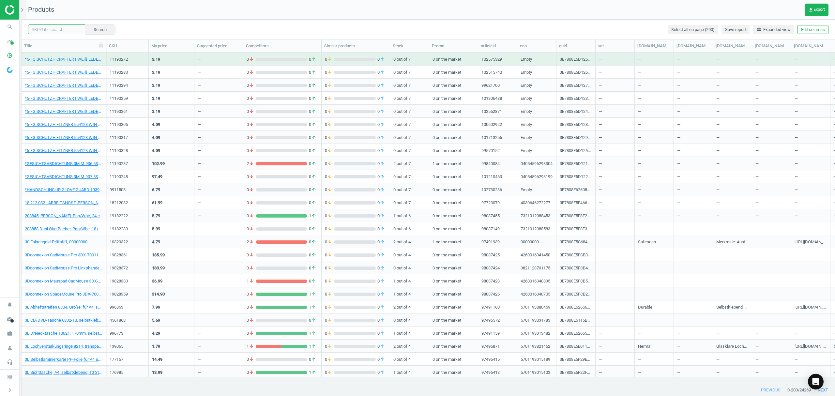
click at [60, 31] on input "text" at bounding box center [56, 29] width 57 height 10
paste input "1077342"
type input "1077342"
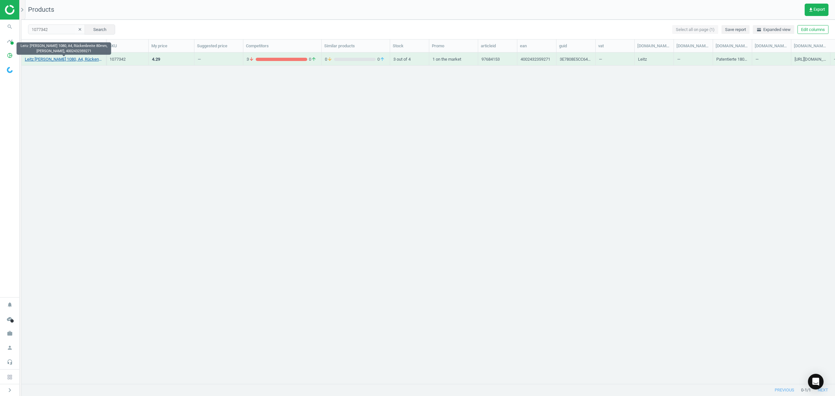
click at [59, 57] on link "Leitz Ordner 1080, A4, Rückenbreite 80mm, gelb, 4002432359271" at bounding box center [64, 59] width 78 height 6
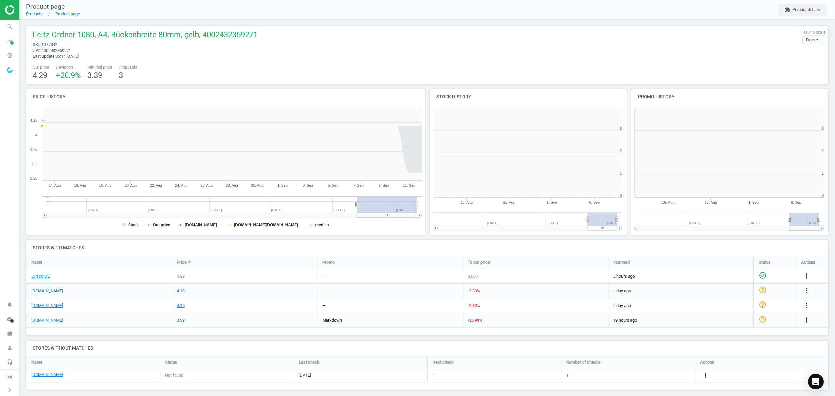
scroll to position [144, 209]
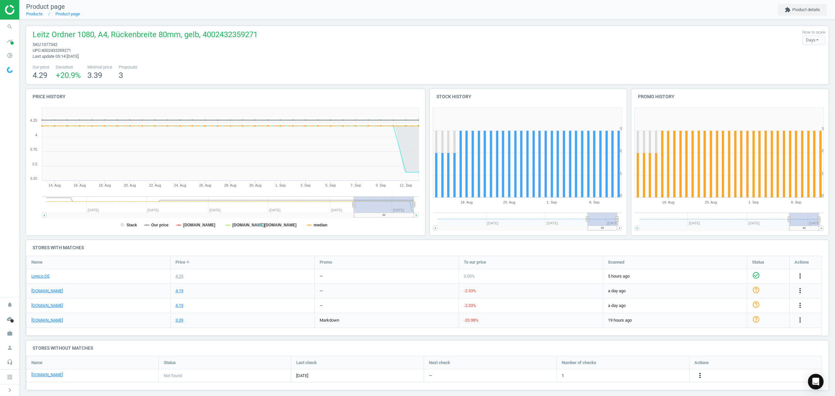
click at [698, 373] on icon "more_vert" at bounding box center [700, 375] width 8 height 8
click at [644, 375] on link "Edit URL/product option" at bounding box center [648, 376] width 89 height 10
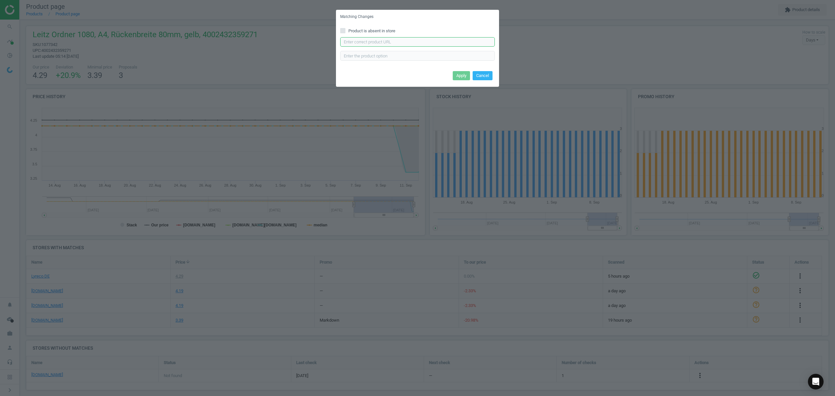
click at [423, 42] on input "text" at bounding box center [417, 42] width 155 height 10
paste input "https://www.otto-office.com/de/Ordner-A4-LEITZ-1080-breit-Wolkenmarmor-mit-farb…"
type input "https://www.otto-office.com/de/Ordner-A4-LEITZ-1080-breit-Wolkenmarmor-mit-farb…"
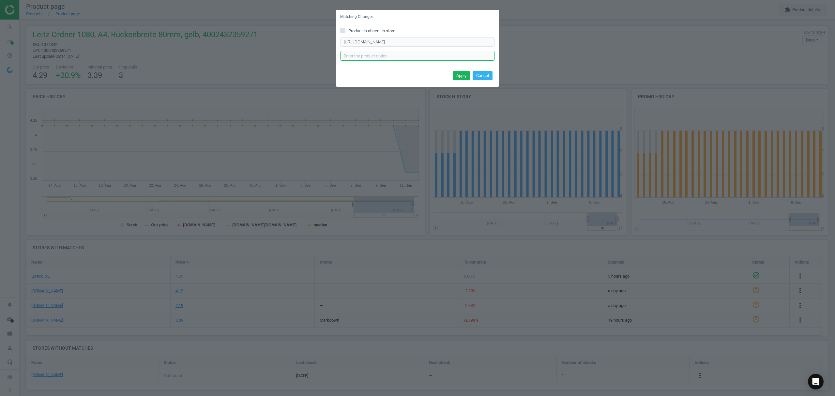
click at [394, 55] on input "text" at bounding box center [417, 56] width 155 height 10
type input "GB"
click at [459, 75] on button "Apply" at bounding box center [461, 75] width 17 height 9
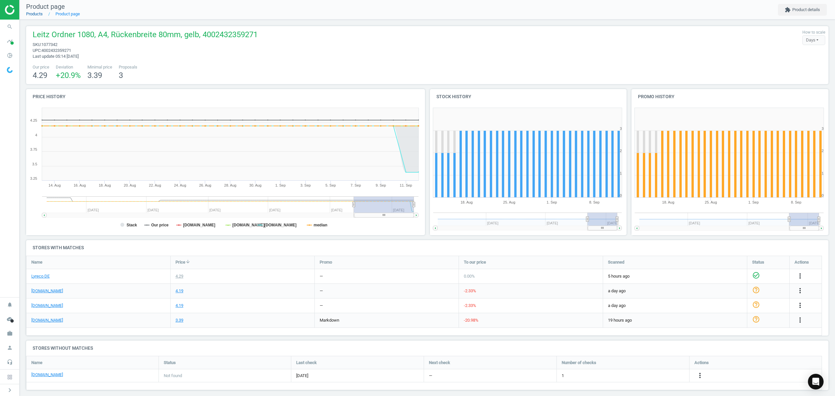
click at [35, 15] on link "Products" at bounding box center [34, 13] width 17 height 5
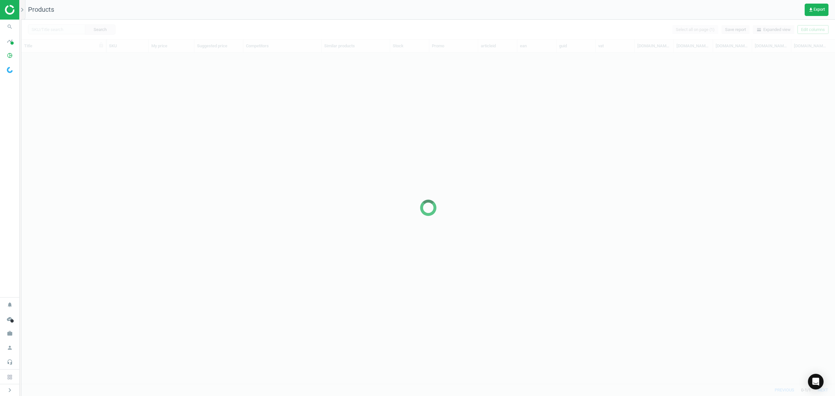
scroll to position [318, 806]
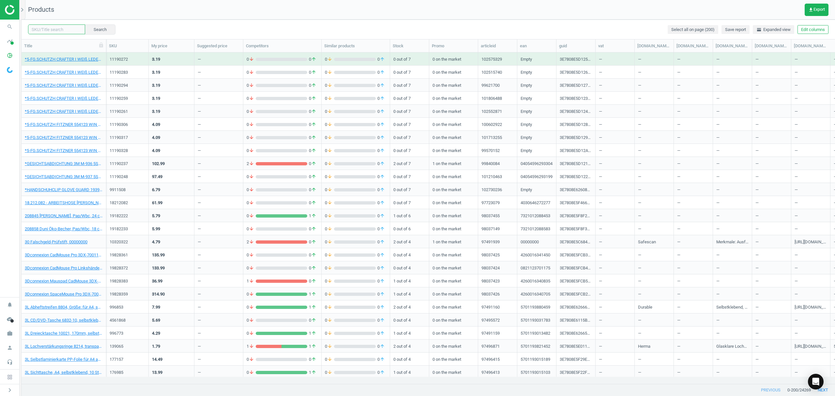
click at [51, 30] on input "text" at bounding box center [56, 29] width 57 height 10
paste input "326084"
type input "326084"
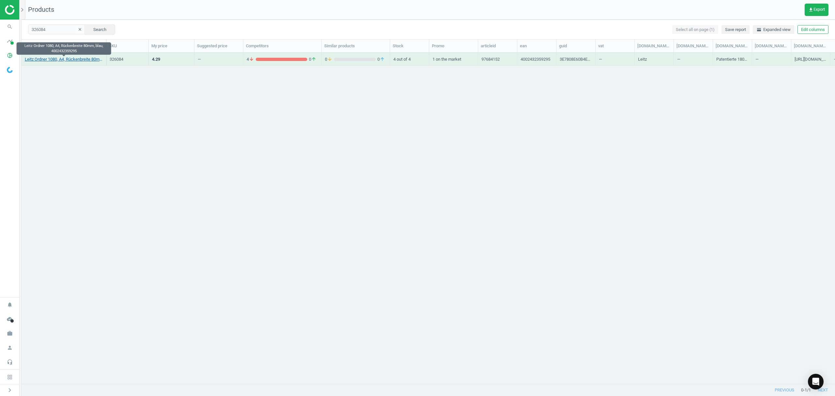
click at [58, 60] on link "Leitz Ordner 1080, A4, Rückenbreite 80mm, blau, 4002432359295" at bounding box center [64, 59] width 78 height 6
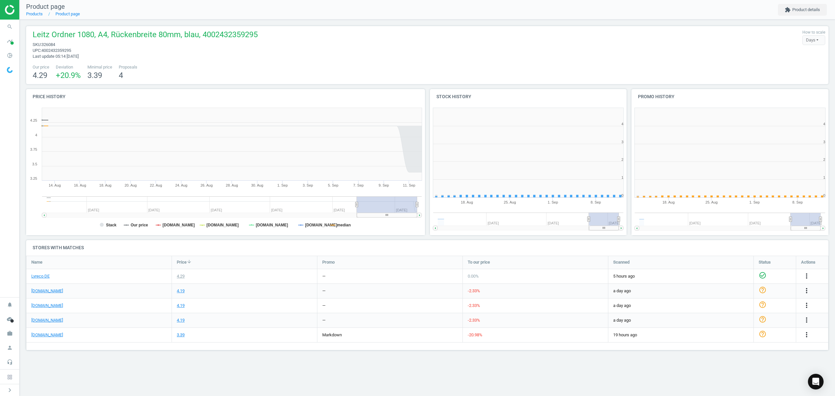
scroll to position [144, 210]
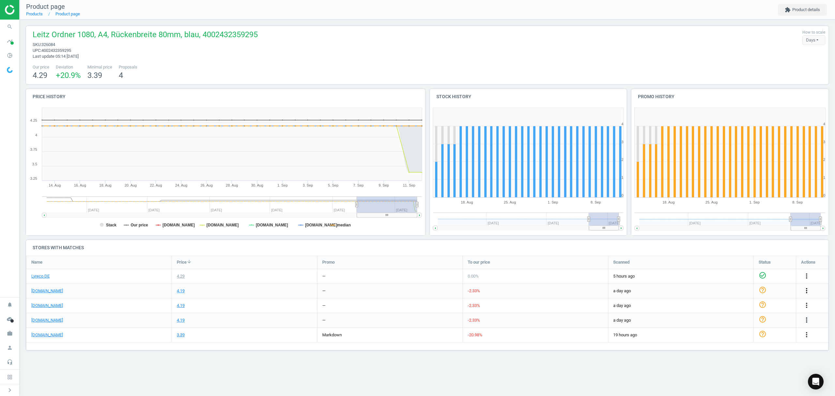
click at [805, 287] on icon "more_vert" at bounding box center [806, 291] width 8 height 8
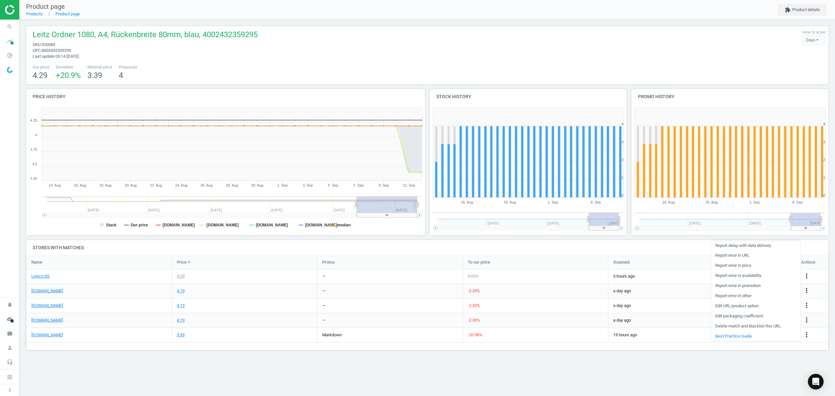
click at [733, 307] on link "Edit URL/product option" at bounding box center [755, 306] width 89 height 10
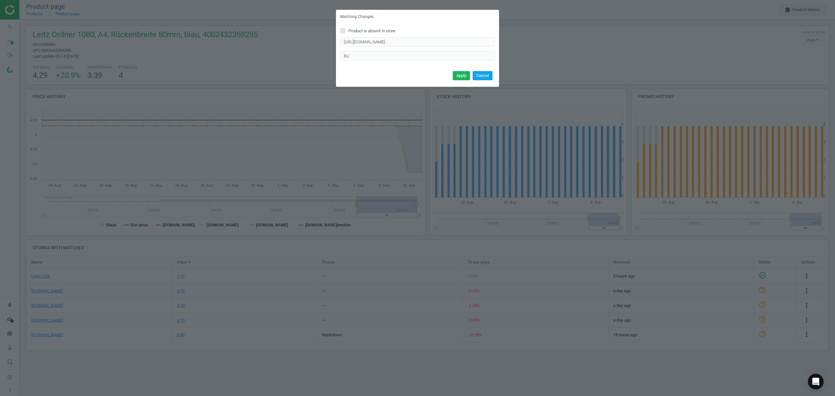
click at [492, 75] on button "Cancel" at bounding box center [482, 75] width 20 height 9
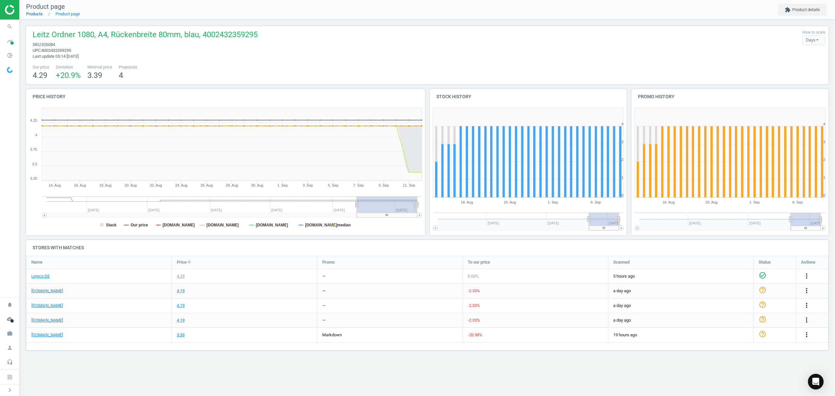
click at [36, 12] on link "Products" at bounding box center [34, 13] width 17 height 5
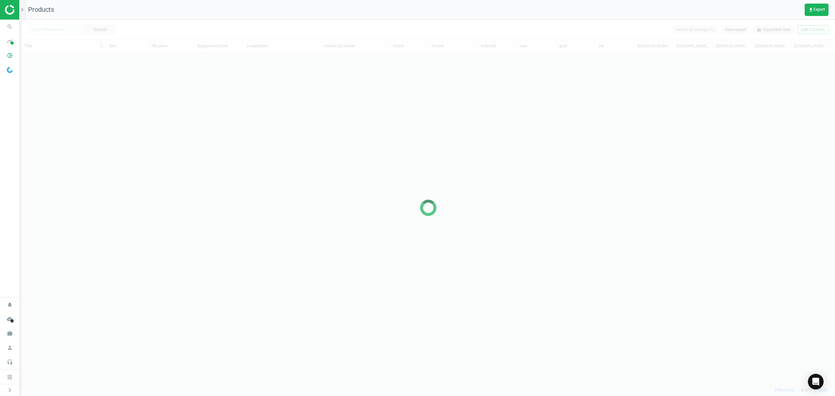
scroll to position [318, 806]
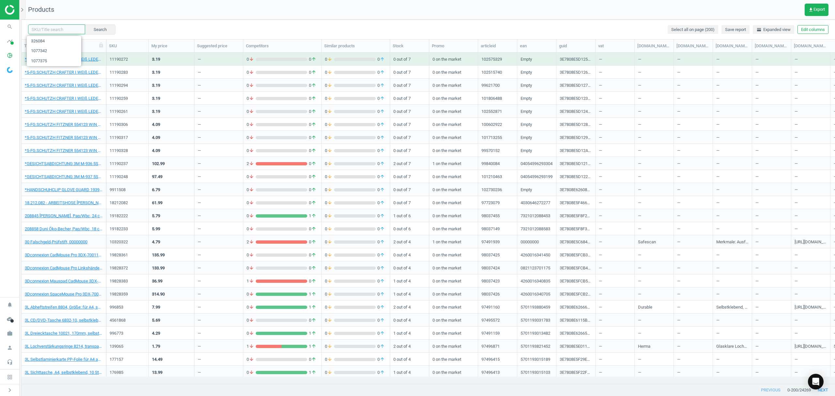
click at [53, 28] on input "text" at bounding box center [56, 29] width 57 height 10
paste input "20013773"
type input "20013773"
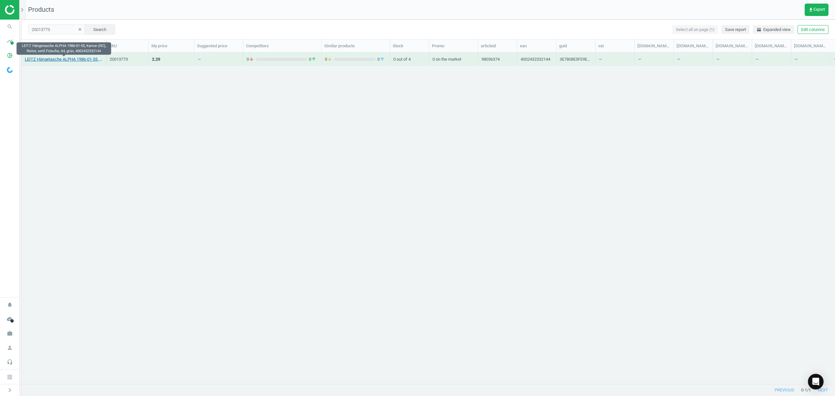
click at [76, 60] on link "LEITZ Hängetasche ALPHA 1986-01-55, Karton (RC), Reiter, seitl.Frösche, A4, grü…" at bounding box center [64, 59] width 78 height 6
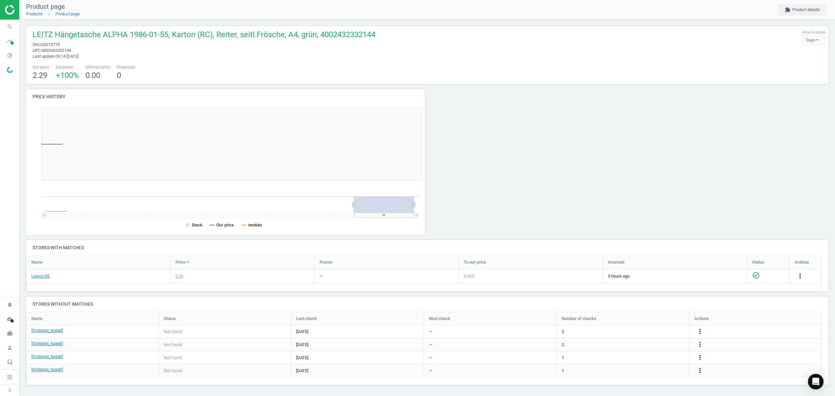
scroll to position [144, 409]
click at [700, 331] on icon "more_vert" at bounding box center [700, 331] width 8 height 8
click at [619, 331] on link "Edit URL/product option" at bounding box center [648, 332] width 89 height 10
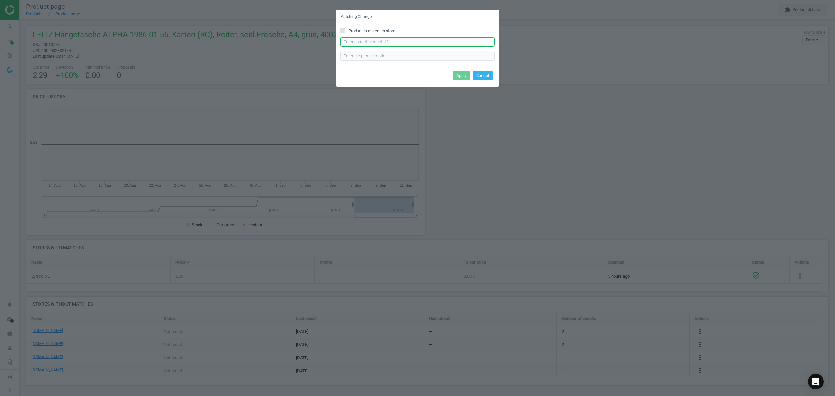
click at [387, 43] on input "text" at bounding box center [417, 42] width 155 height 10
paste input "https://www.bueromarkt-ag.de/haengetaschen_leitz_1986-30-55_alpha_a4,p-1986g.ht…"
type input "https://www.bueromarkt-ag.de/haengetaschen_leitz_1986-30-55_alpha_a4,p-1986g.ht…"
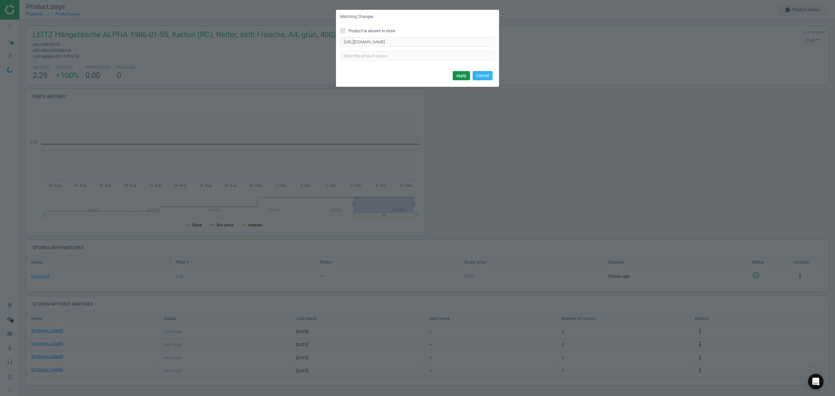
click at [458, 75] on button "Apply" at bounding box center [461, 75] width 17 height 9
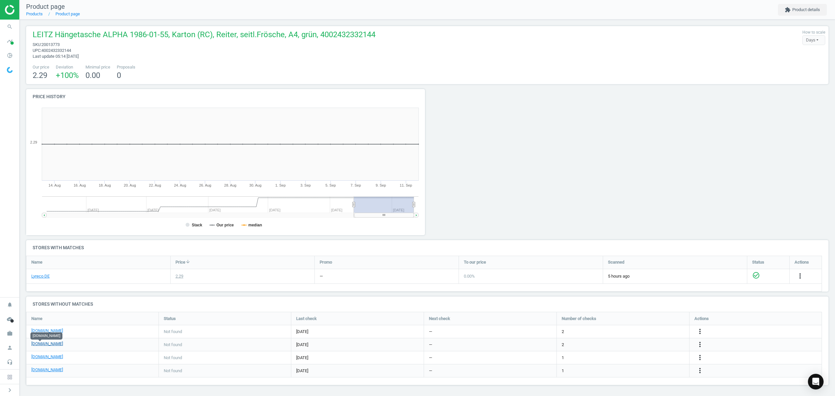
click at [41, 343] on link "[DOMAIN_NAME]" at bounding box center [47, 344] width 32 height 6
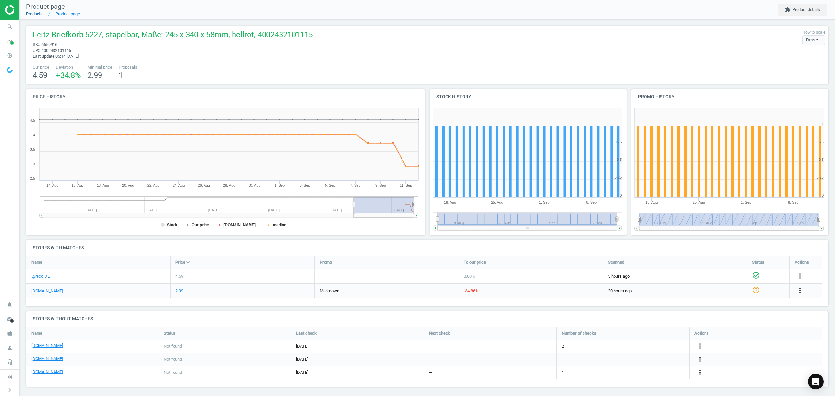
click at [33, 13] on link "Products" at bounding box center [34, 13] width 17 height 5
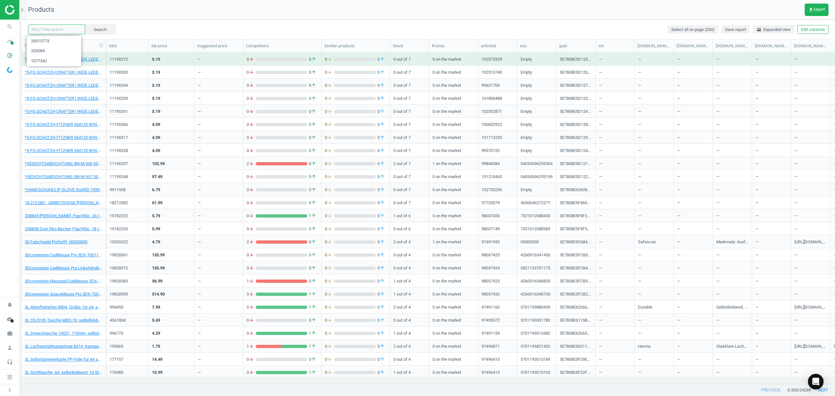
click at [62, 29] on input "text" at bounding box center [56, 29] width 57 height 10
paste input "18250367"
type input "18250367"
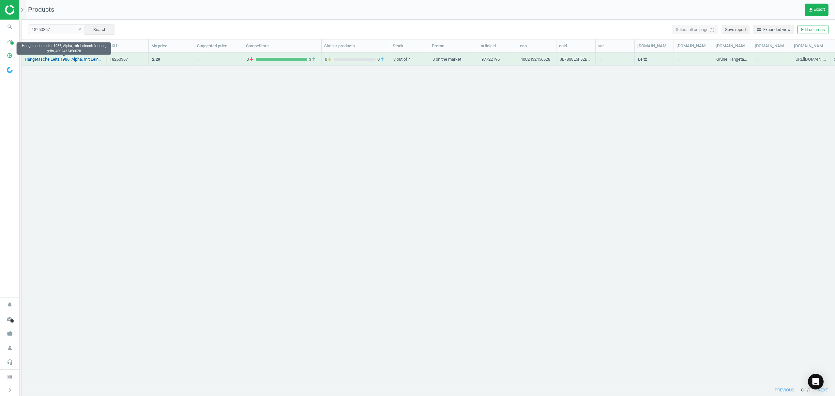
click at [56, 59] on link "Hängetasche Leitz 1986, Alpha, mit Leinenfröschen, grün, 4002432456628" at bounding box center [64, 59] width 78 height 6
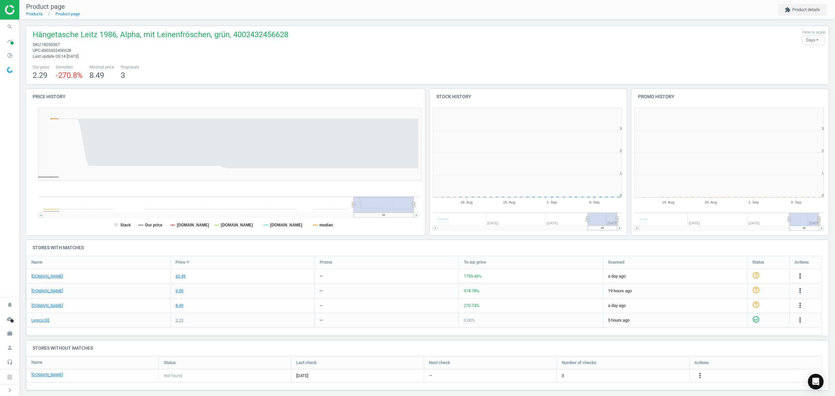
scroll to position [3, 3]
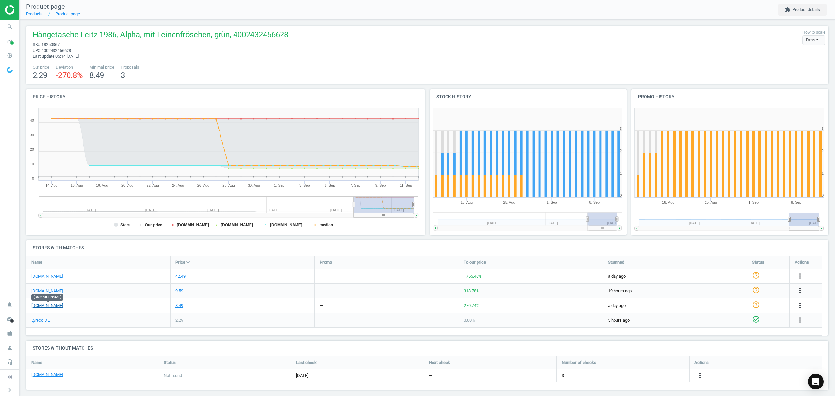
click at [50, 305] on link "[DOMAIN_NAME]" at bounding box center [47, 306] width 32 height 6
click at [42, 291] on link "[DOMAIN_NAME]" at bounding box center [47, 291] width 32 height 6
drag, startPoint x: 801, startPoint y: 272, endPoint x: 793, endPoint y: 278, distance: 10.0
click at [801, 272] on div "more_vert" at bounding box center [805, 276] width 32 height 14
click at [801, 275] on icon "more_vert" at bounding box center [800, 276] width 8 height 8
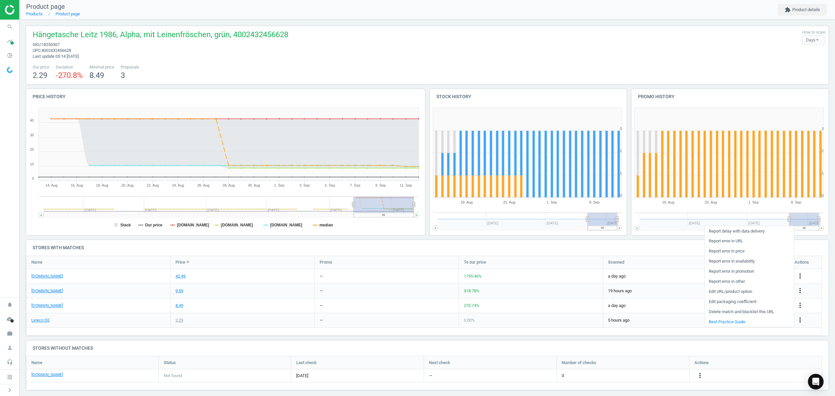
click at [743, 292] on link "Edit URL/product option" at bounding box center [748, 292] width 89 height 10
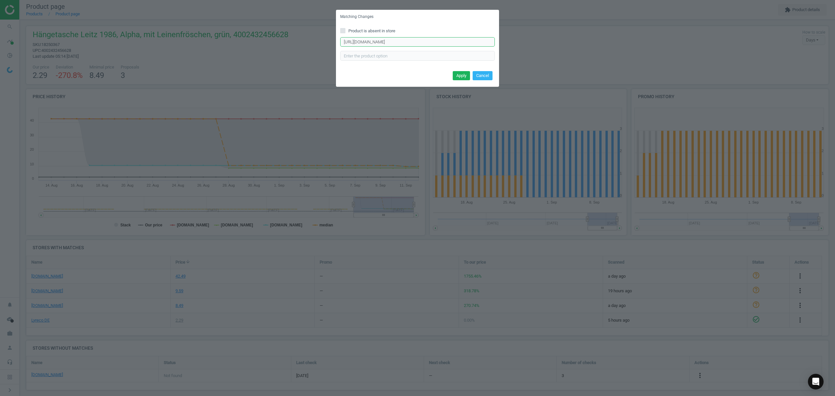
click at [426, 44] on input "https://www.otto-office.com/de/Leitz-Haengetaschen-Alpha-1986-25-Stueck/283608/…" at bounding box center [417, 42] width 155 height 10
click at [427, 44] on input "https://www.otto-office.com/de/Leitz-Haengetaschen-Alpha-1986-25-Stueck/283608/…" at bounding box center [417, 42] width 155 height 10
paste input "Haengetaschen-Alpha-1986-5-Stueck/283609BU/p"
type input "https://www.otto-office.com/de/Haengetaschen-Alpha-1986-5-Stueck/283609BU/p"
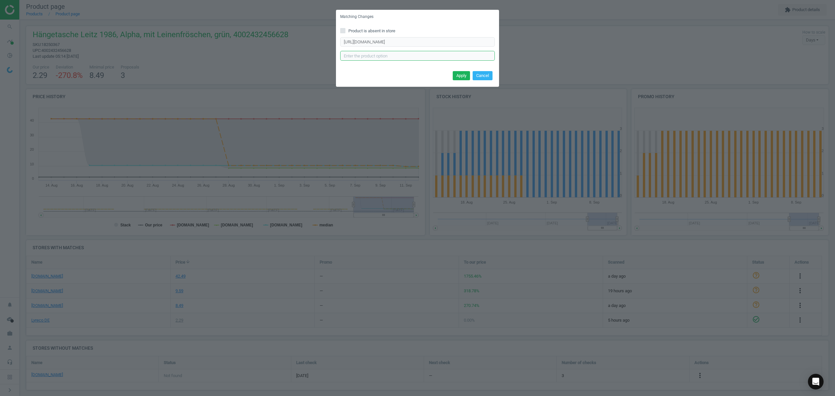
click at [390, 55] on input "text" at bounding box center [417, 56] width 155 height 10
type input "GN"
click at [458, 76] on button "Apply" at bounding box center [461, 75] width 17 height 9
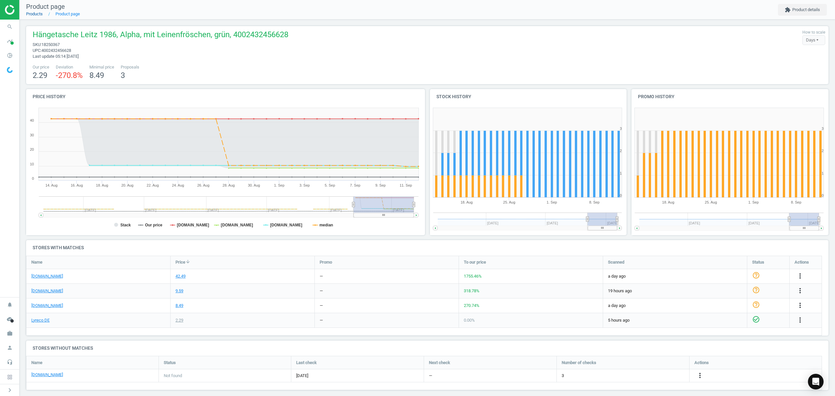
click at [37, 15] on link "Products" at bounding box center [34, 13] width 17 height 5
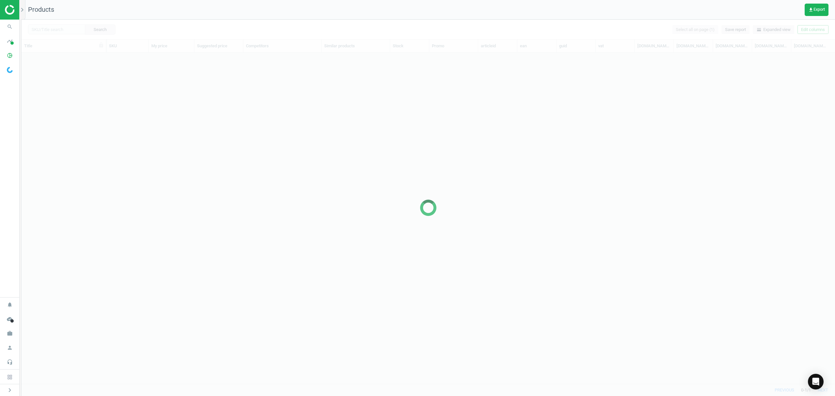
scroll to position [318, 806]
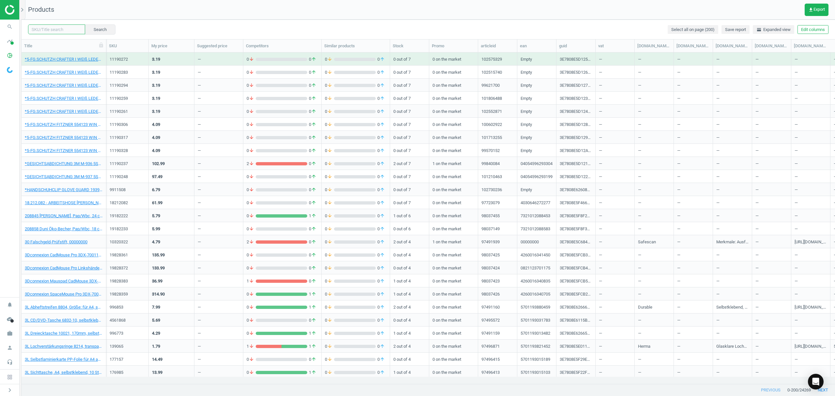
click at [64, 30] on input "text" at bounding box center [56, 29] width 57 height 10
paste input "20013897"
type input "20013897"
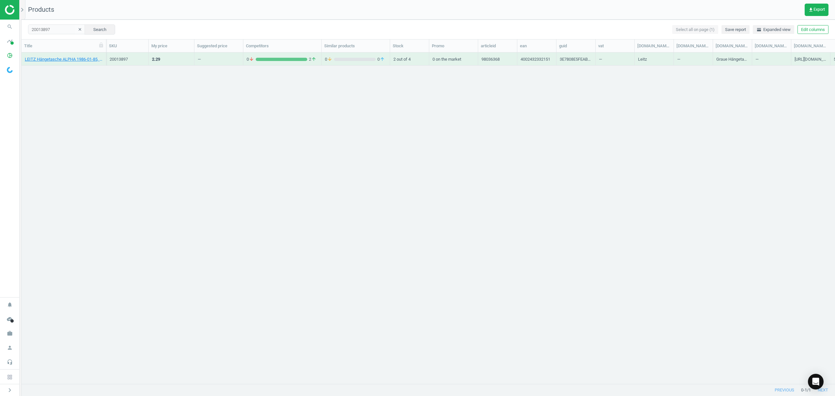
click at [60, 63] on div "LEITZ Hängetasche ALPHA 1986-01-85, Karton (RC), Reiter, seitl.Frösche, A4, gra…" at bounding box center [64, 60] width 78 height 8
click at [60, 60] on link "LEITZ Hängetasche ALPHA 1986-01-85, Karton (RC), Reiter, seitl.Frösche, A4, gra…" at bounding box center [64, 59] width 78 height 6
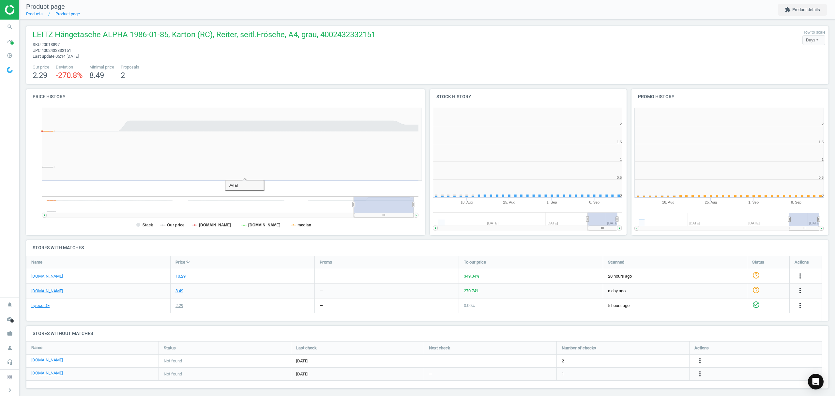
scroll to position [144, 209]
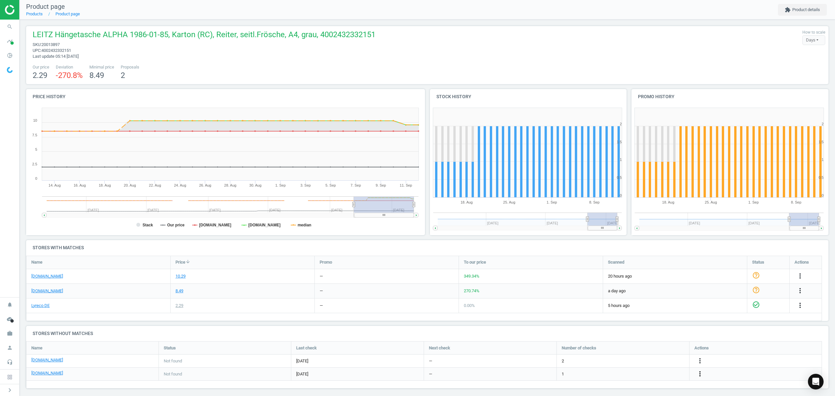
click at [700, 372] on icon "more_vert" at bounding box center [700, 374] width 8 height 8
click at [646, 372] on link "Edit URL/product option" at bounding box center [648, 374] width 89 height 10
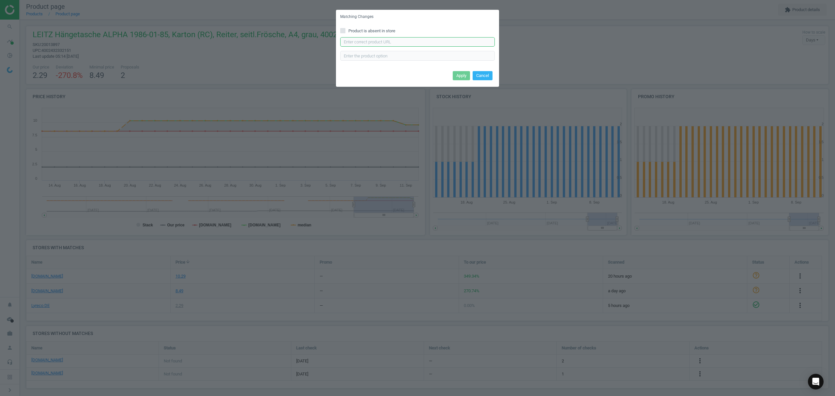
click at [384, 44] on input "text" at bounding box center [417, 42] width 155 height 10
paste input "[URL][DOMAIN_NAME][PERSON_NAME][PERSON_NAME]"
type input "[URL][DOMAIN_NAME][PERSON_NAME][PERSON_NAME]"
drag, startPoint x: 379, startPoint y: 52, endPoint x: 379, endPoint y: 55, distance: 3.6
click at [379, 53] on input "text" at bounding box center [417, 56] width 155 height 10
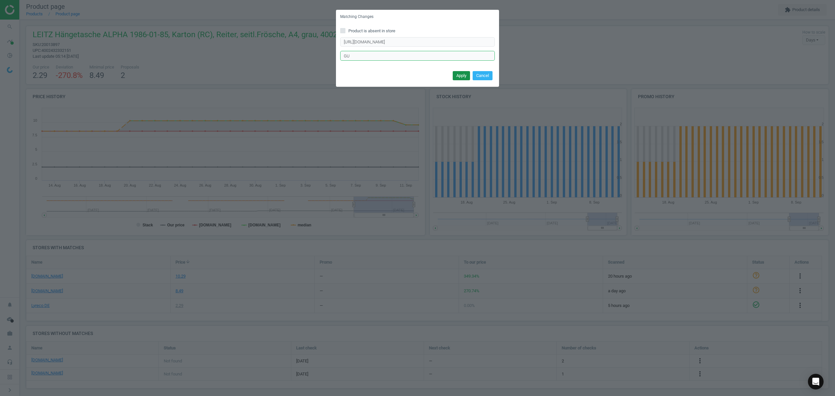
type input "GU"
click at [465, 76] on button "Apply" at bounding box center [461, 75] width 17 height 9
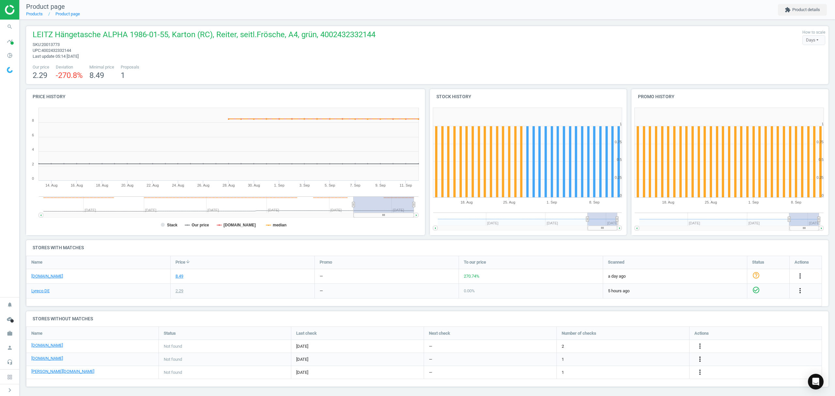
click at [699, 359] on icon "more_vert" at bounding box center [700, 359] width 8 height 8
click at [630, 360] on link "Edit URL/product option" at bounding box center [648, 359] width 89 height 10
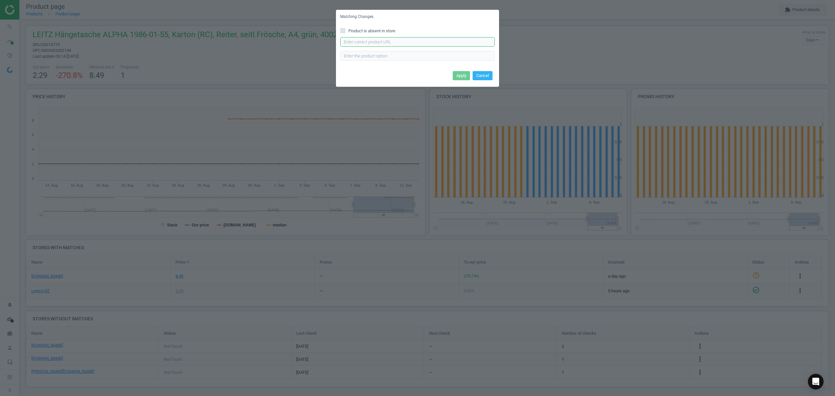
click at [397, 40] on input "text" at bounding box center [417, 42] width 155 height 10
paste input "[URL][DOMAIN_NAME]"
type input "[URL][DOMAIN_NAME]"
click at [455, 74] on button "Apply" at bounding box center [461, 75] width 17 height 9
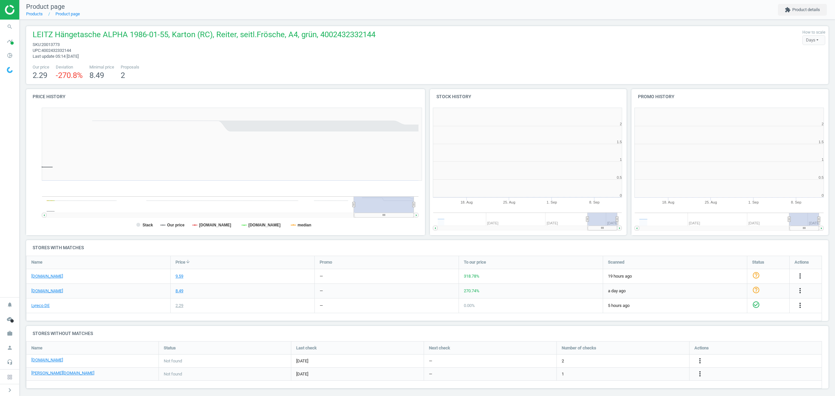
scroll to position [144, 209]
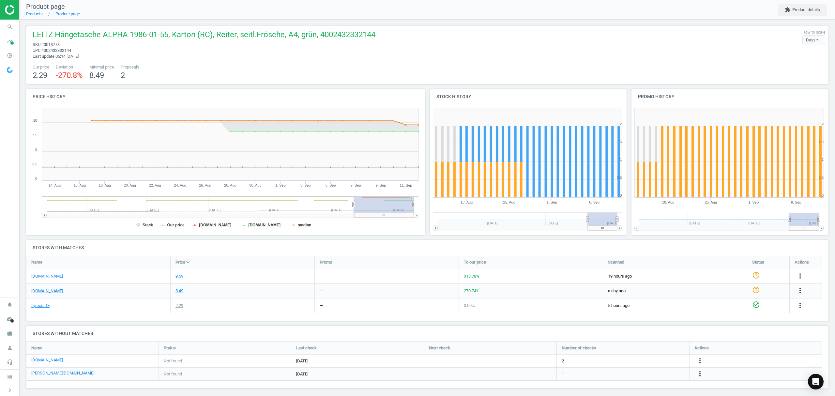
click at [699, 374] on icon "more_vert" at bounding box center [700, 374] width 8 height 8
click at [648, 376] on link "Edit URL/product option" at bounding box center [648, 374] width 89 height 10
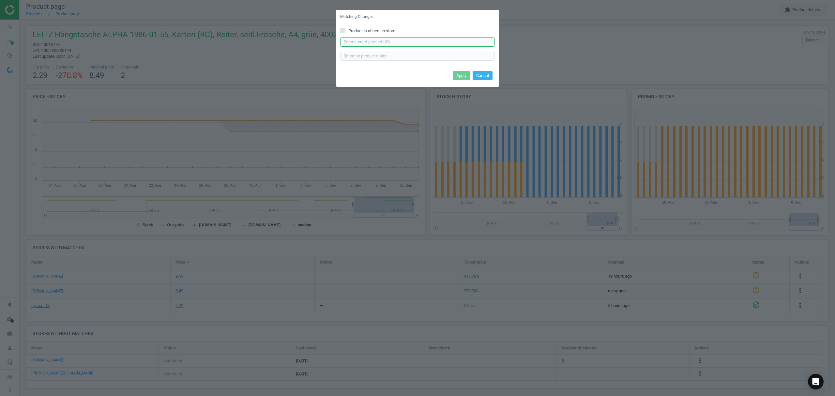
click at [386, 43] on input "text" at bounding box center [417, 42] width 155 height 10
paste input "[URL][DOMAIN_NAME][PERSON_NAME][PERSON_NAME]"
type input "[URL][DOMAIN_NAME][PERSON_NAME][PERSON_NAME]"
click at [374, 57] on input "text" at bounding box center [417, 56] width 155 height 10
type input "GN"
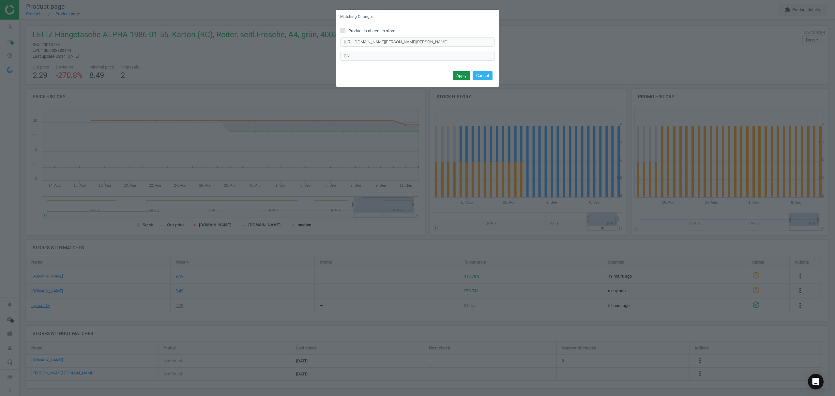
click at [459, 76] on button "Apply" at bounding box center [461, 75] width 17 height 9
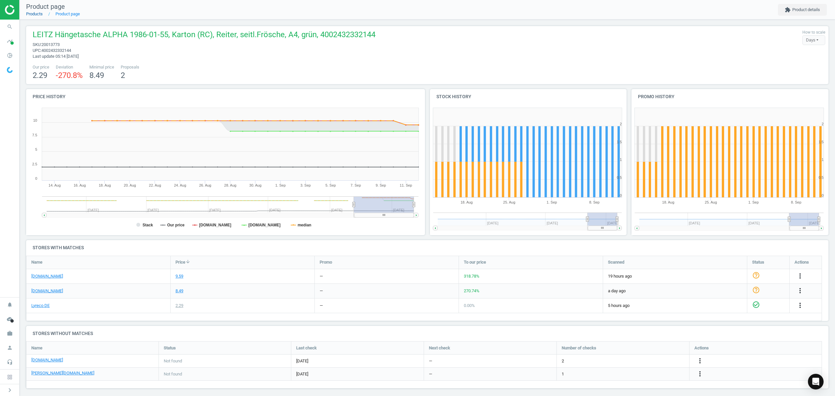
click at [38, 13] on link "Products" at bounding box center [34, 13] width 17 height 5
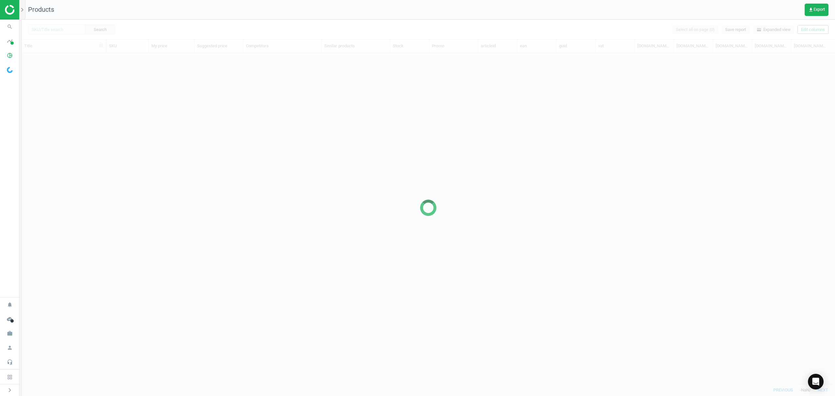
scroll to position [318, 806]
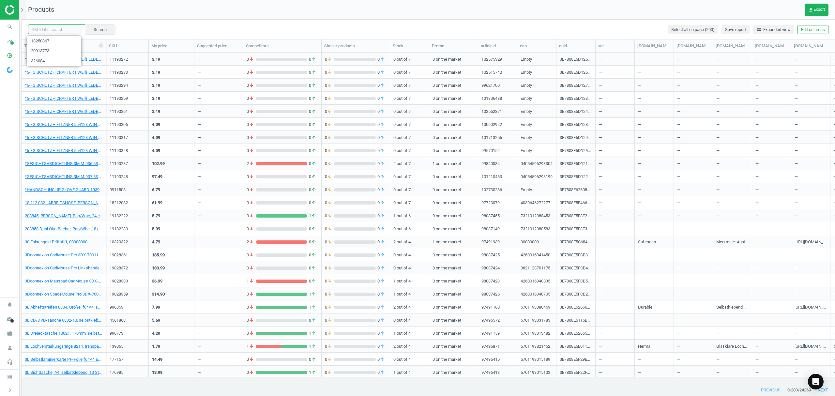
click at [60, 32] on input "text" at bounding box center [56, 29] width 57 height 10
paste input "20013795"
type input "20013795"
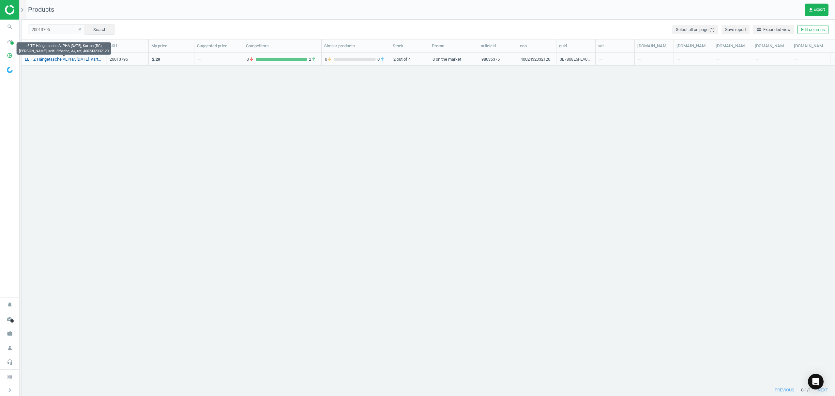
click at [54, 58] on link "LEITZ Hängetasche ALPHA [DATE], Karton (RC), [PERSON_NAME], seitl.Frösche, A4, …" at bounding box center [64, 59] width 78 height 6
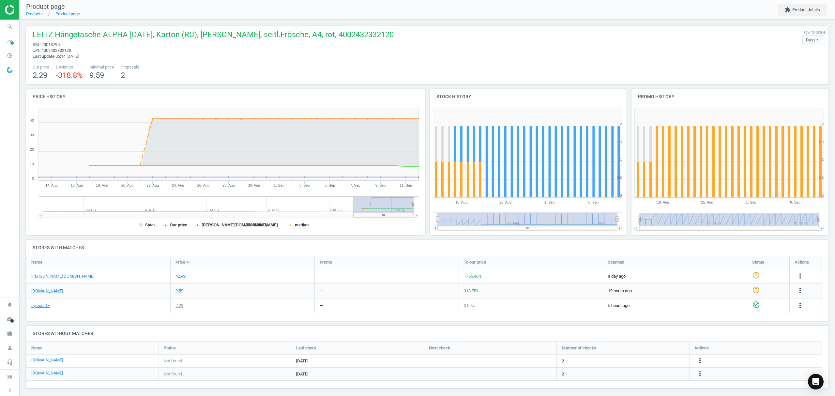
click at [699, 358] on icon "more_vert" at bounding box center [700, 361] width 8 height 8
click at [646, 362] on link "Edit URL/product option" at bounding box center [648, 361] width 89 height 10
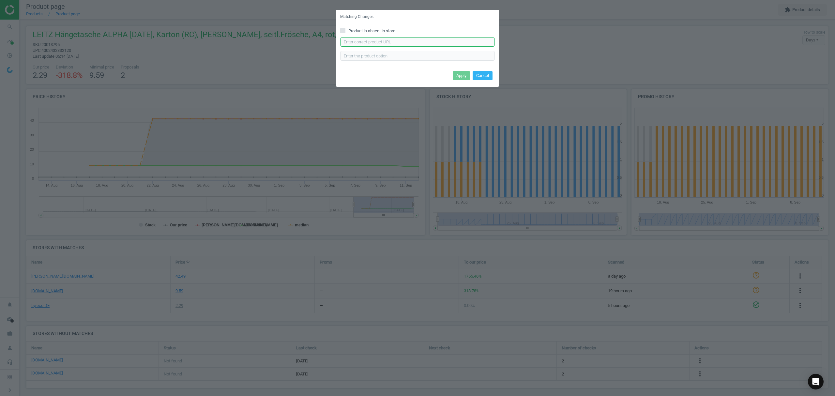
click at [380, 42] on input "text" at bounding box center [417, 42] width 155 height 10
paste input "https://www.bueromarkt-ag.de/haengetaschen_leitz_1986-30-25_alpha_a4,p-1986r.ht…"
type input "https://www.bueromarkt-ag.de/haengetaschen_leitz_1986-30-25_alpha_a4,p-1986r.ht…"
click at [458, 73] on button "Apply" at bounding box center [461, 75] width 17 height 9
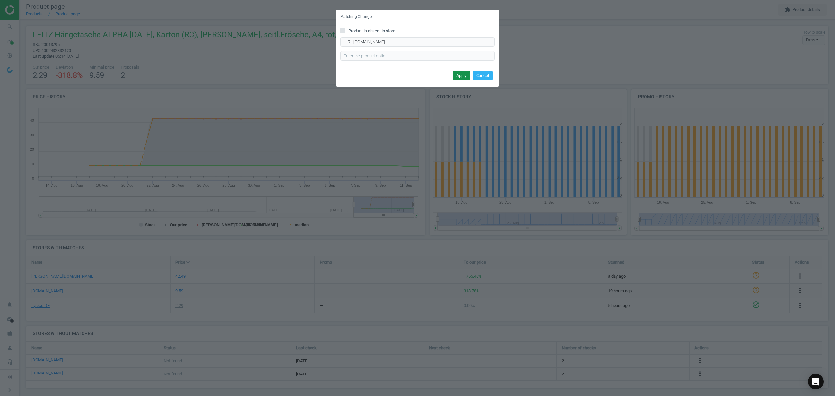
scroll to position [0, 0]
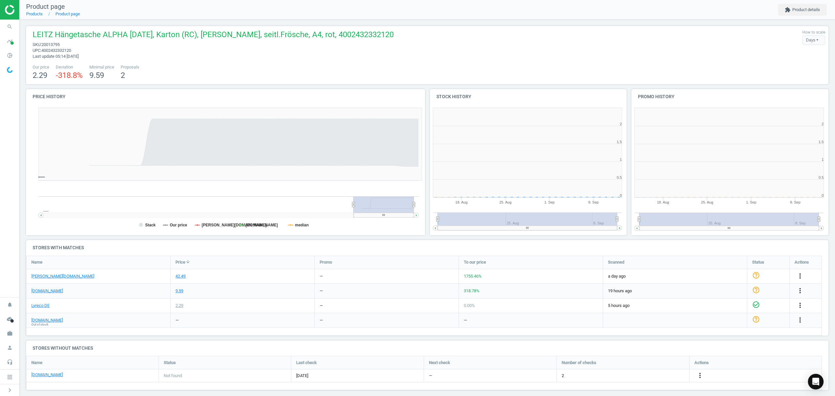
scroll to position [144, 209]
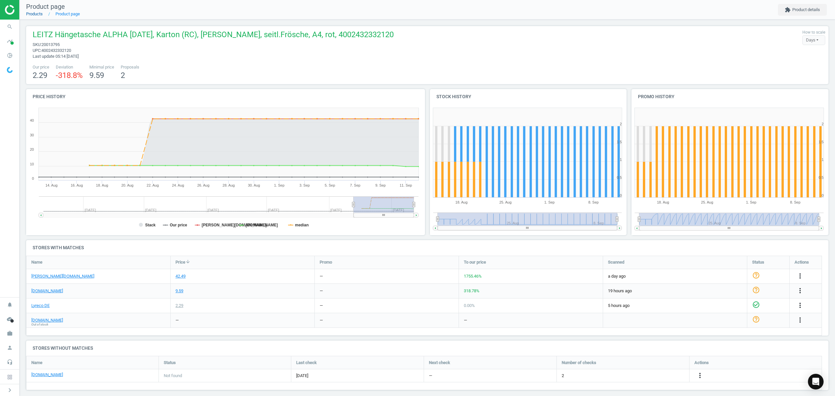
click at [39, 13] on link "Products" at bounding box center [34, 13] width 17 height 5
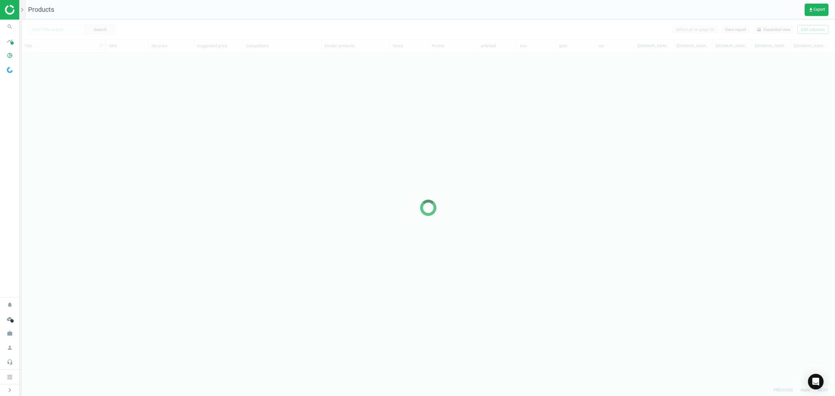
scroll to position [318, 806]
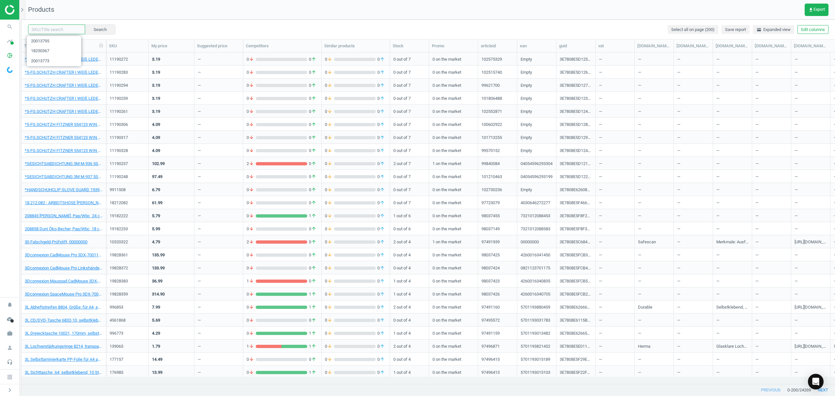
click at [54, 26] on input "text" at bounding box center [56, 29] width 57 height 10
paste input "20013784"
type input "20013784"
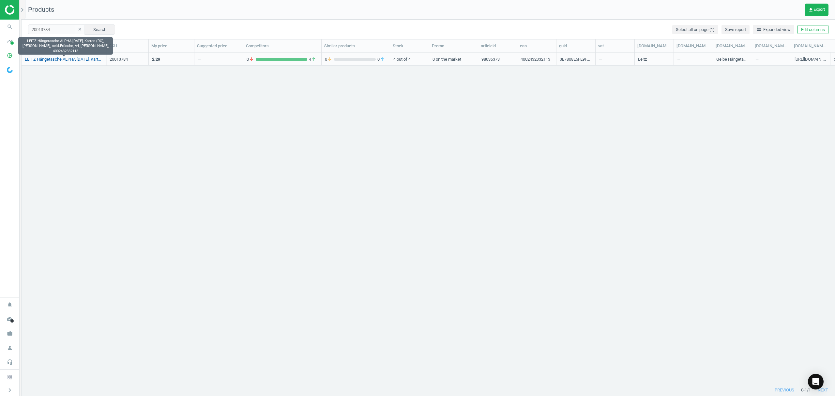
click at [63, 56] on link "LEITZ Hängetasche ALPHA [DATE], Karton (RC), [PERSON_NAME], seitl.Frösche, A4, …" at bounding box center [64, 59] width 78 height 6
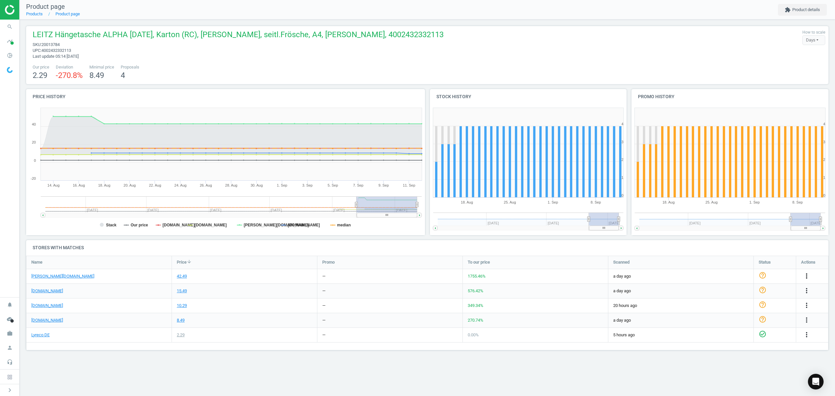
click at [809, 277] on icon "more_vert" at bounding box center [806, 276] width 8 height 8
click at [733, 291] on link "Edit URL/product option" at bounding box center [755, 292] width 89 height 10
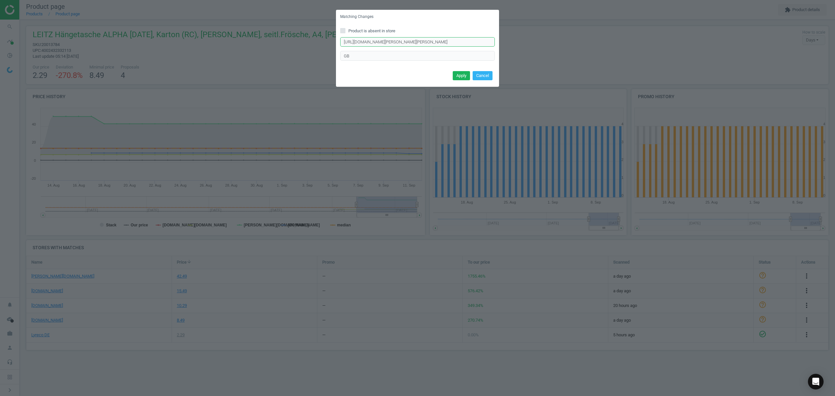
click at [423, 38] on input "[URL][DOMAIN_NAME][PERSON_NAME][PERSON_NAME]" at bounding box center [417, 42] width 155 height 10
click at [423, 41] on input "[URL][DOMAIN_NAME][PERSON_NAME][PERSON_NAME]" at bounding box center [417, 42] width 155 height 10
click at [424, 41] on input "[URL][DOMAIN_NAME][PERSON_NAME][PERSON_NAME]" at bounding box center [417, 42] width 155 height 10
paste input "Haengetaschen-Alpha-1986-5-Stueck/283609BU/p"
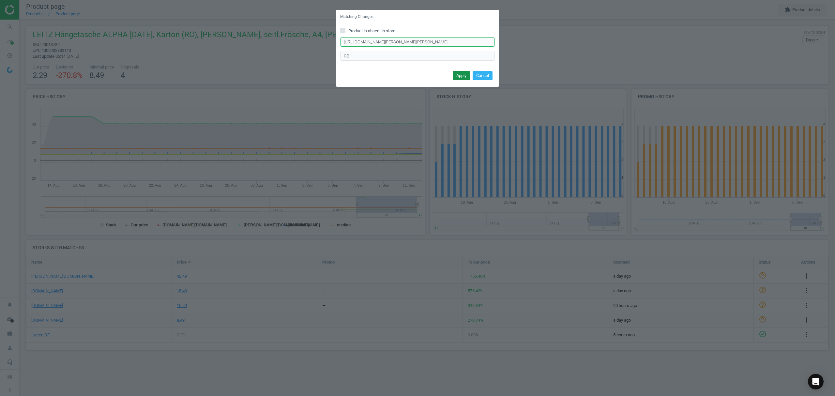
type input "[URL][DOMAIN_NAME][PERSON_NAME][PERSON_NAME]"
click at [466, 74] on button "Apply" at bounding box center [461, 75] width 17 height 9
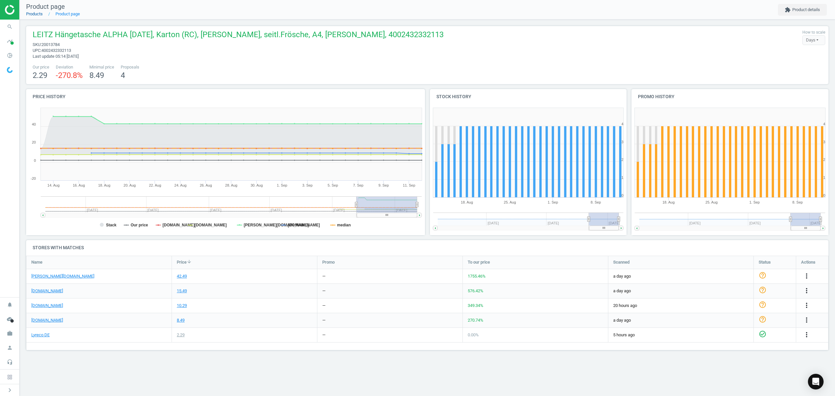
click at [33, 12] on link "Products" at bounding box center [34, 13] width 17 height 5
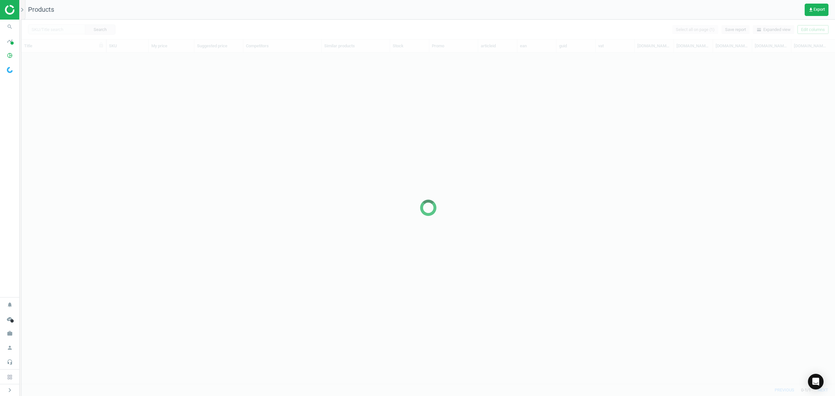
scroll to position [318, 806]
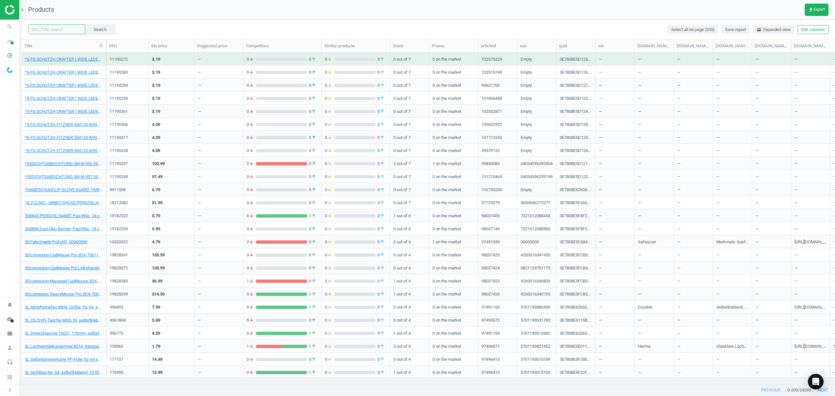
click at [56, 27] on input "text" at bounding box center [56, 29] width 57 height 10
paste input "1082373"
type input "1082373"
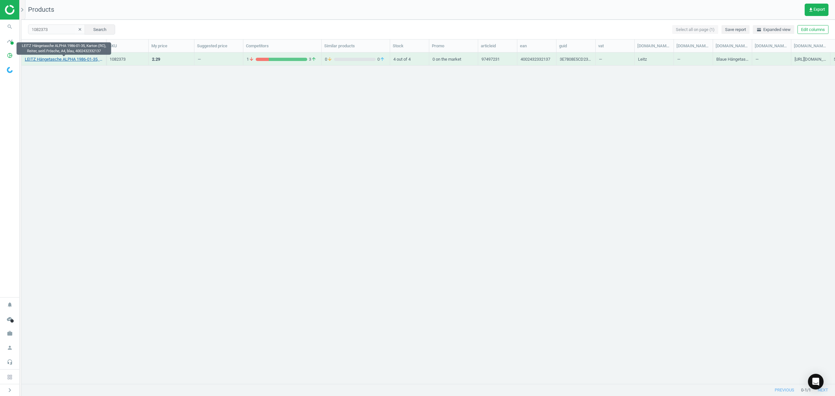
click at [59, 59] on link "LEITZ Hängetasche ALPHA 1986-01-35, Karton (RC), Reiter, seitl.Frösche, A4, bla…" at bounding box center [64, 59] width 78 height 6
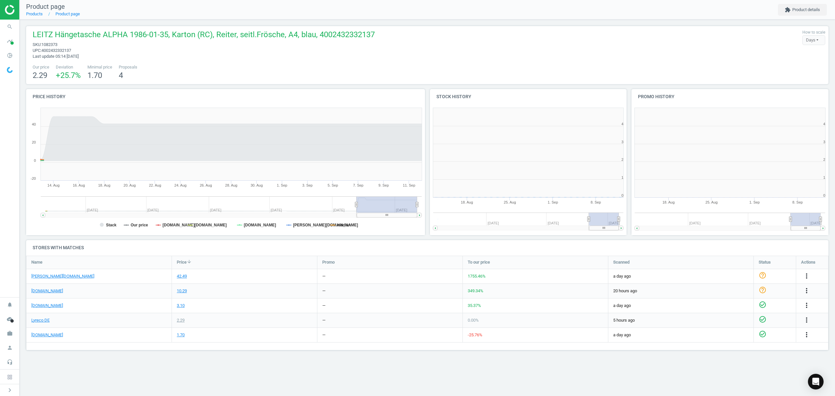
scroll to position [144, 210]
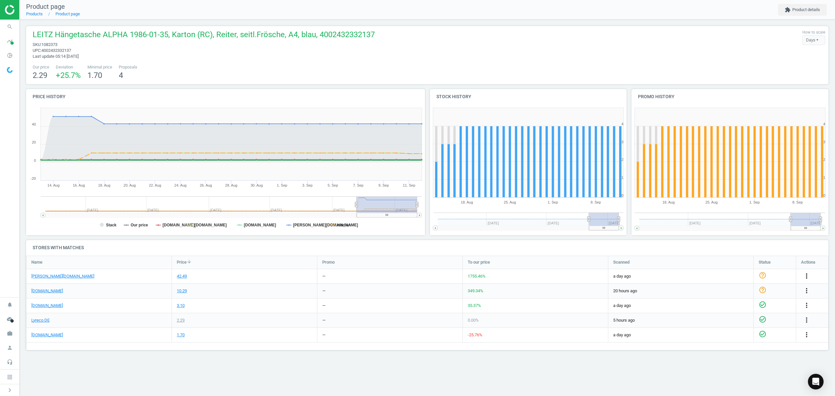
click at [805, 275] on icon "more_vert" at bounding box center [806, 276] width 8 height 8
click at [732, 290] on link "Edit URL/product option" at bounding box center [755, 292] width 89 height 10
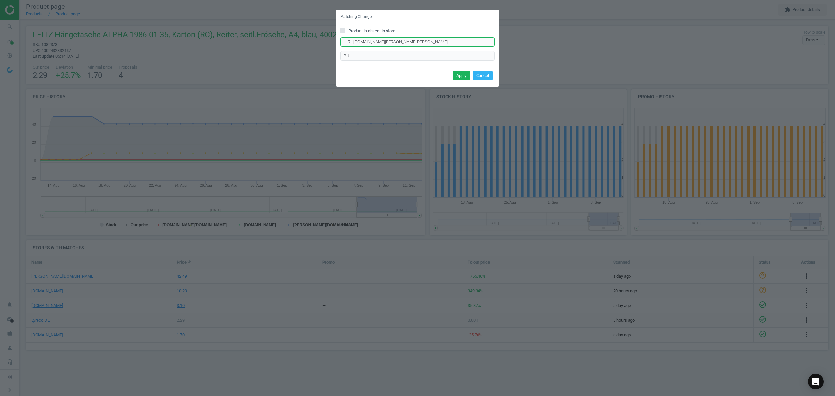
click at [427, 42] on input "[URL][DOMAIN_NAME][PERSON_NAME][PERSON_NAME]" at bounding box center [417, 42] width 155 height 10
paste input "Haengetaschen-Alpha-1986-5-Stueck/283609BU"
type input "[URL][DOMAIN_NAME][PERSON_NAME][PERSON_NAME]"
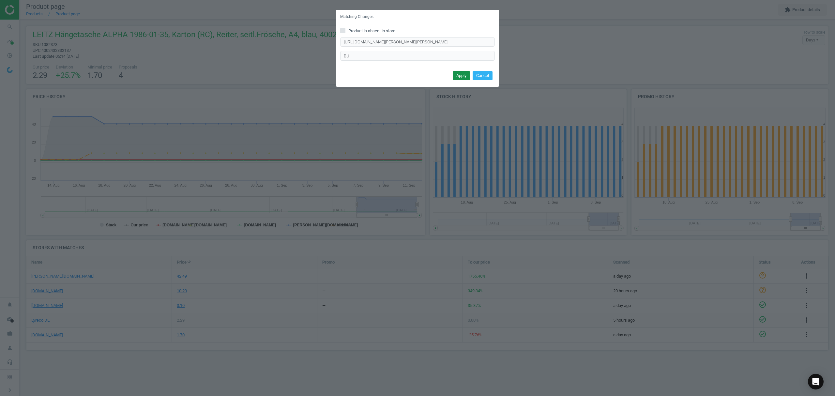
click at [461, 75] on button "Apply" at bounding box center [461, 75] width 17 height 9
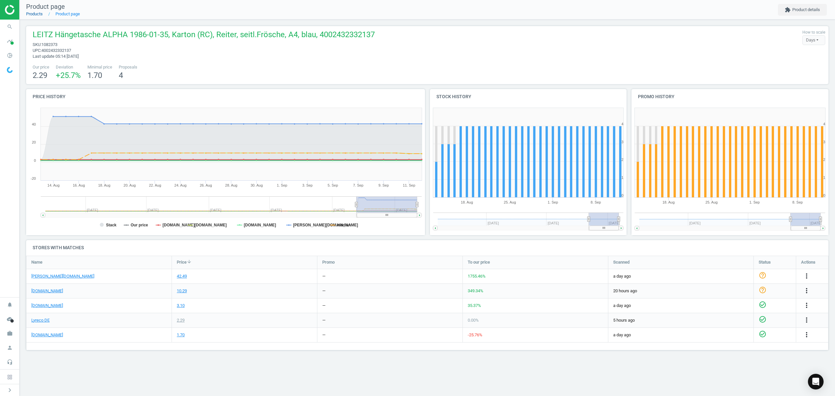
click at [30, 15] on link "Products" at bounding box center [34, 13] width 17 height 5
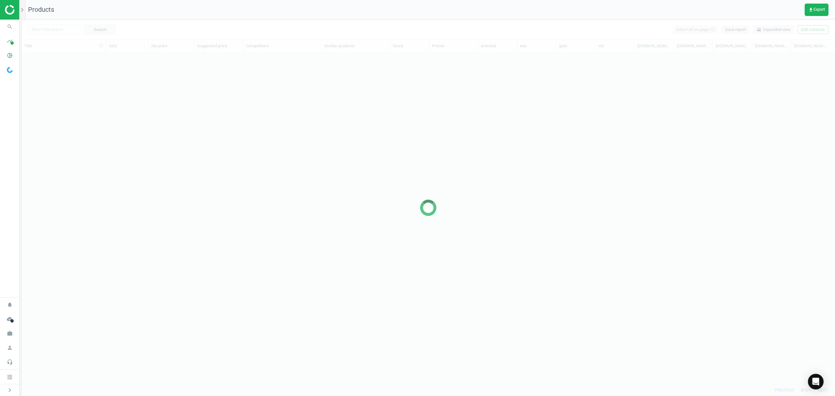
scroll to position [318, 806]
